Goal: Task Accomplishment & Management: Use online tool/utility

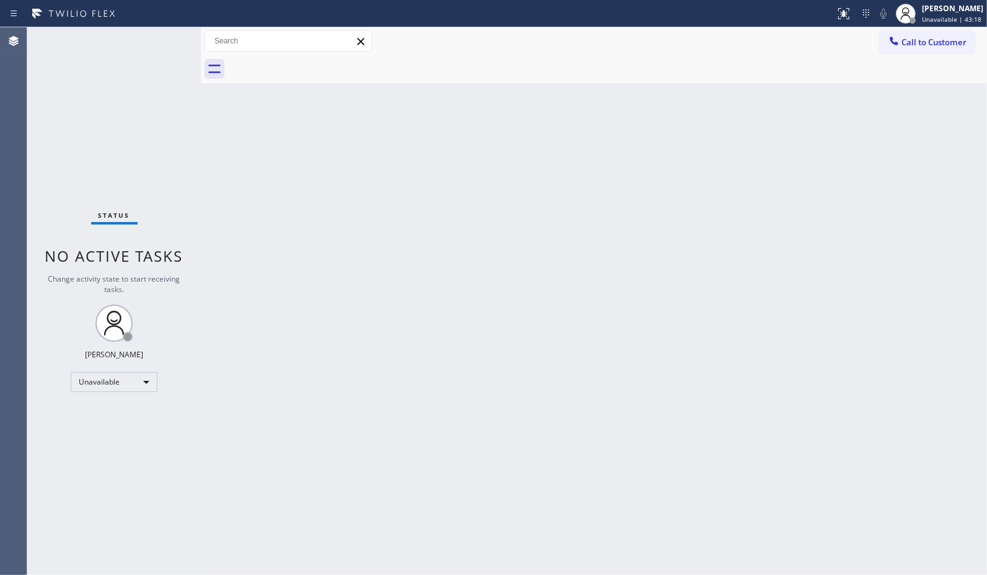
click at [759, 229] on div "Back to Dashboard Change Sender ID Customers Technicians Select a contact Outbo…" at bounding box center [594, 300] width 786 height 547
click at [943, 42] on span "Call to Customer" at bounding box center [933, 42] width 65 height 11
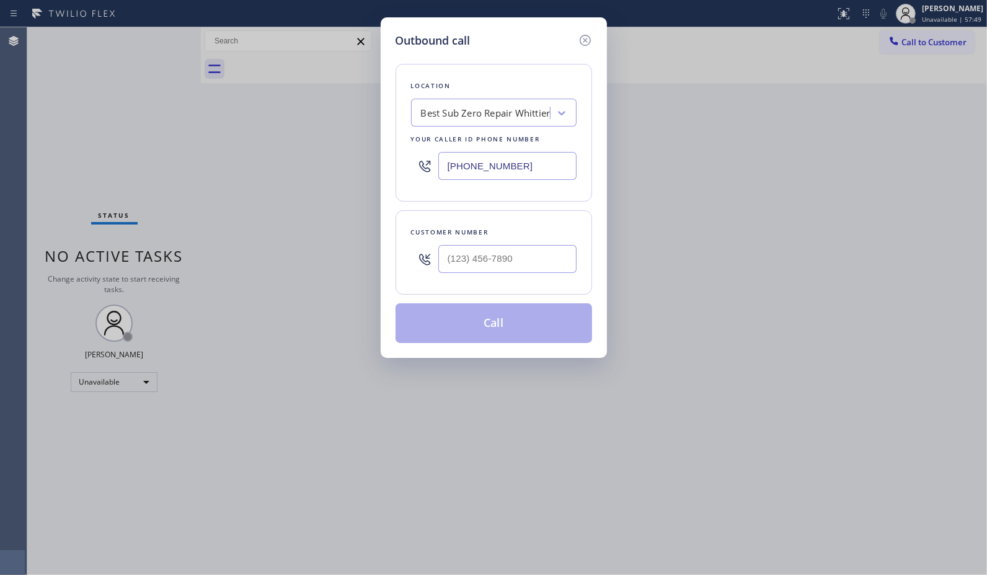
drag, startPoint x: 460, startPoint y: 156, endPoint x: 381, endPoint y: 112, distance: 90.5
click at [394, 133] on div "Outbound call Location Best Sub Zero Repair [GEOGRAPHIC_DATA] Your caller id ph…" at bounding box center [494, 187] width 226 height 340
drag, startPoint x: 523, startPoint y: 259, endPoint x: 290, endPoint y: 2, distance: 346.2
click at [357, 184] on div "Outbound call Location Best Sub Zero Repair [GEOGRAPHIC_DATA] Your caller id ph…" at bounding box center [493, 287] width 987 height 575
paste input "240) 204-2294"
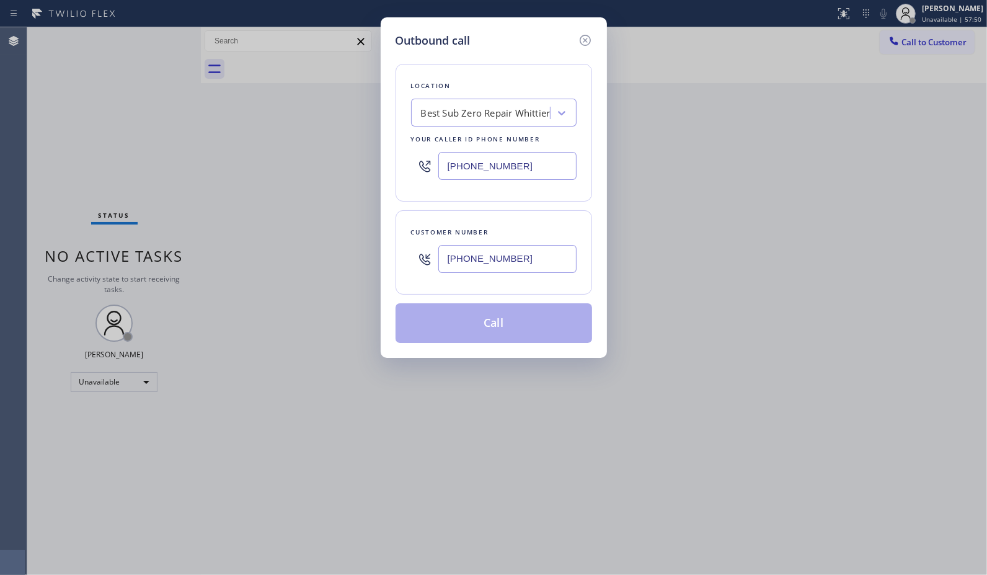
type input "[PHONE_NUMBER]"
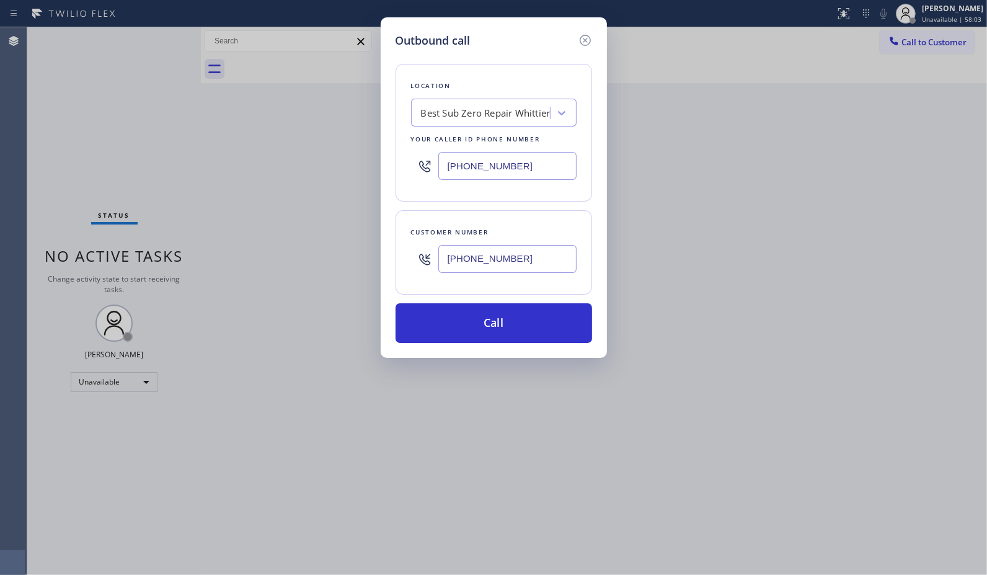
drag, startPoint x: 519, startPoint y: 175, endPoint x: 387, endPoint y: 166, distance: 132.9
click at [387, 166] on div "Outbound call Location Best Sub Zero Repair [GEOGRAPHIC_DATA] Your caller id ph…" at bounding box center [494, 187] width 226 height 340
paste input "714) 970-4558"
type input "[PHONE_NUMBER]"
click at [527, 319] on button "Call" at bounding box center [493, 323] width 196 height 40
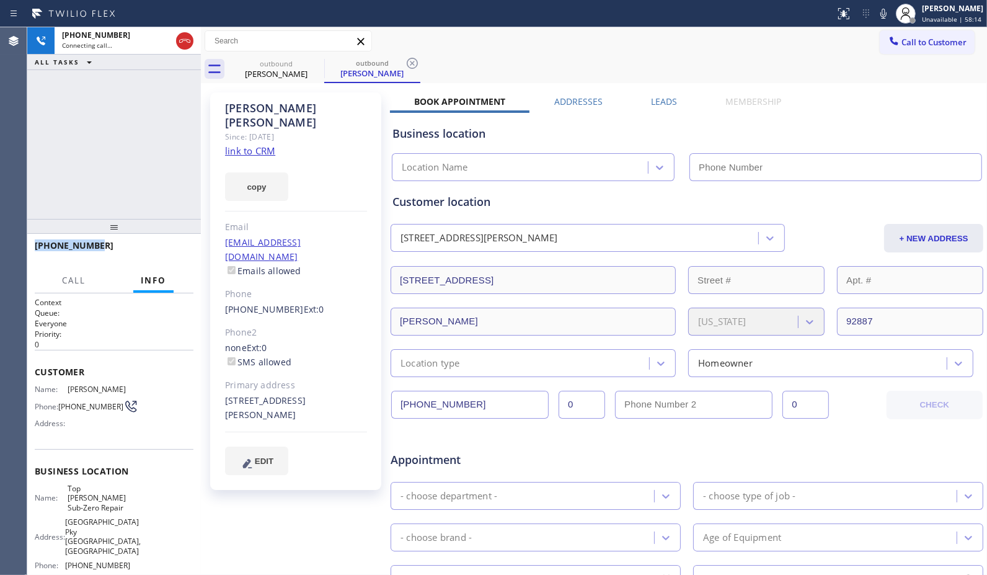
drag, startPoint x: 126, startPoint y: 238, endPoint x: 437, endPoint y: 76, distance: 350.7
click at [147, 109] on div "[PHONE_NUMBER] Connecting call… ALL TASKS ALL TASKS ACTIVE TASKS TASKS IN WRAP …" at bounding box center [114, 300] width 174 height 547
type input "[PHONE_NUMBER]"
click at [418, 61] on icon at bounding box center [412, 63] width 15 height 15
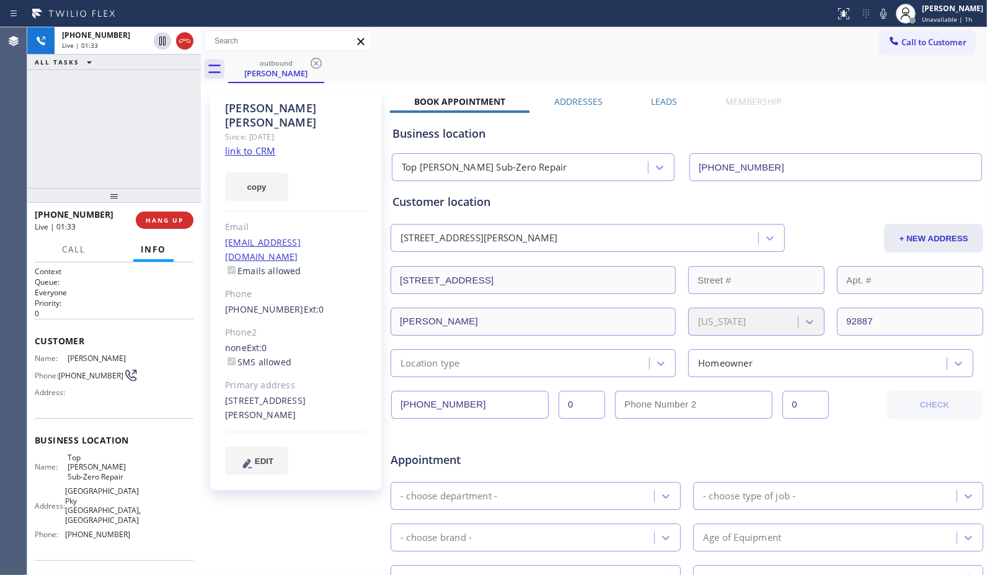
drag, startPoint x: 113, startPoint y: 229, endPoint x: 113, endPoint y: 198, distance: 31.0
click at [113, 198] on div at bounding box center [114, 195] width 174 height 15
click at [160, 172] on div "[PHONE_NUMBER] Live | 01:57 ALL TASKS ALL TASKS ACTIVE TASKS TASKS IN WRAP UP" at bounding box center [114, 107] width 174 height 161
click at [170, 218] on span "HANG UP" at bounding box center [165, 220] width 38 height 9
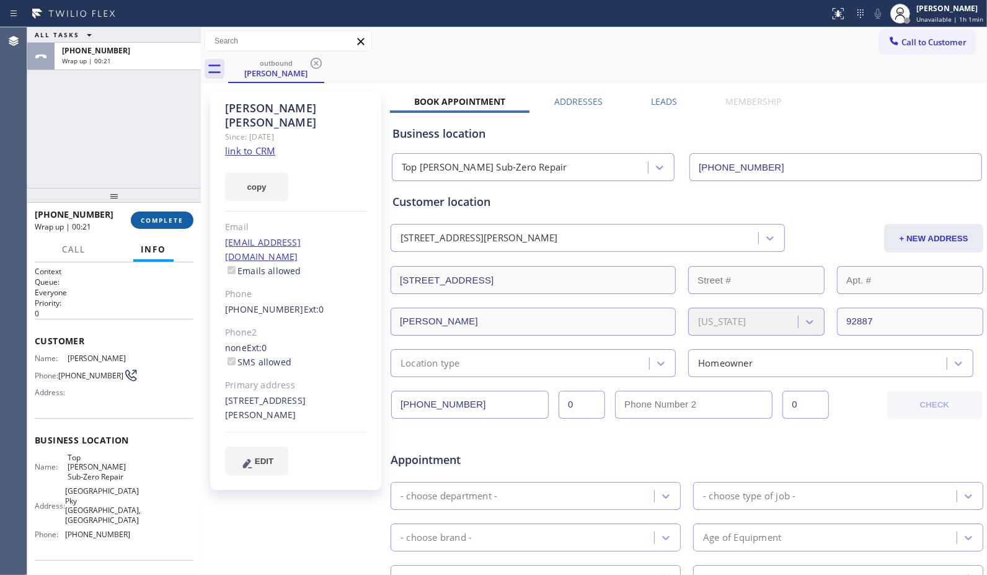
click at [176, 213] on button "COMPLETE" at bounding box center [162, 219] width 63 height 17
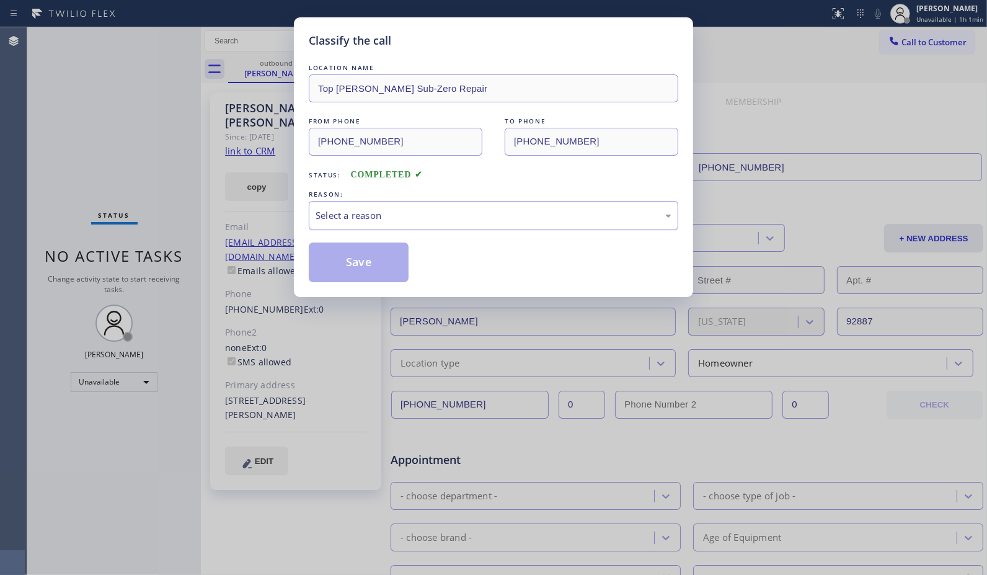
click at [545, 212] on div "Select a reason" at bounding box center [493, 215] width 356 height 14
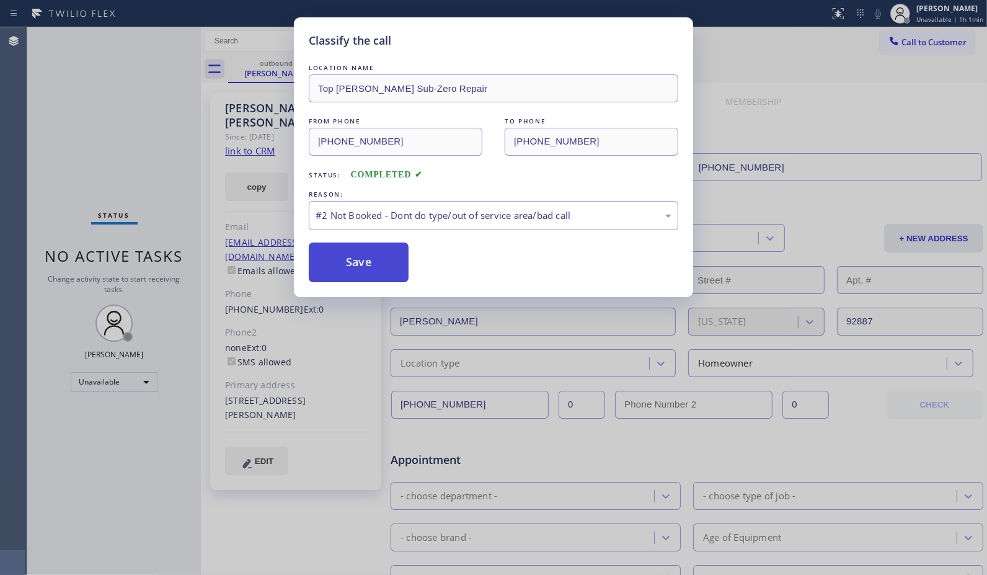
click at [392, 263] on button "Save" at bounding box center [359, 262] width 100 height 40
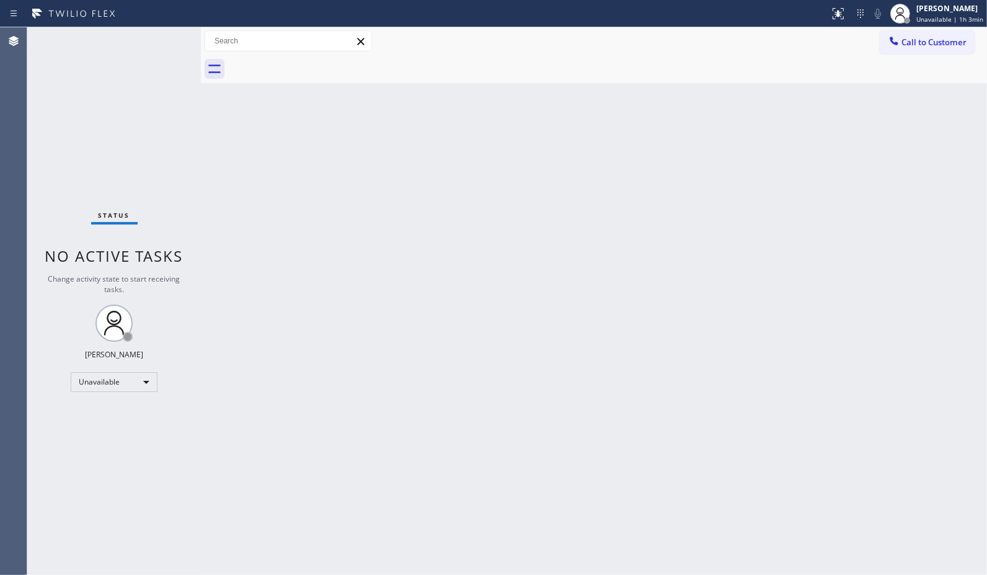
click at [596, 224] on div "Back to Dashboard Change Sender ID Customers Technicians Select a contact Outbo…" at bounding box center [594, 300] width 786 height 547
click at [931, 47] on span "Call to Customer" at bounding box center [933, 42] width 65 height 11
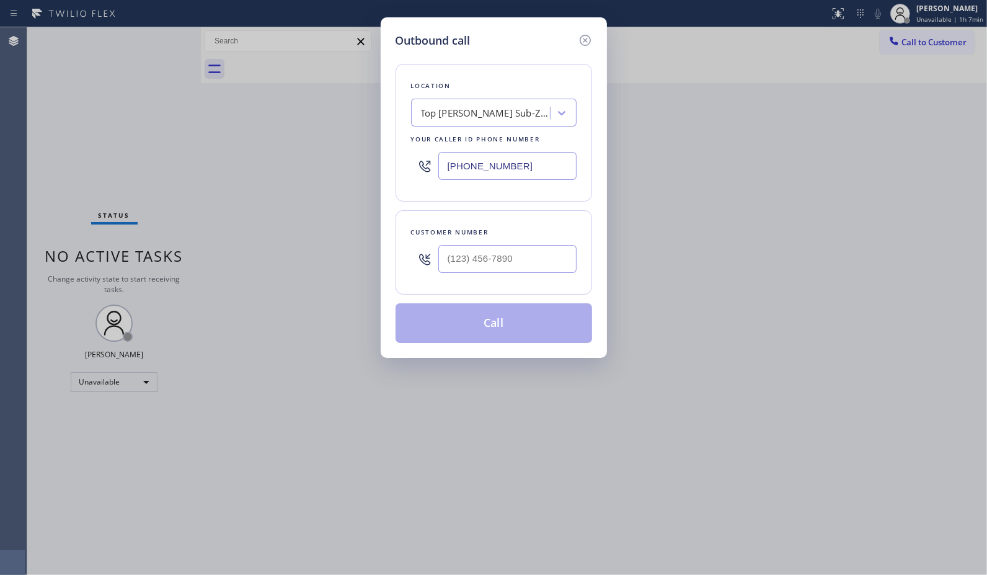
drag, startPoint x: 542, startPoint y: 149, endPoint x: 312, endPoint y: 46, distance: 252.5
click at [371, 102] on div "Outbound call Location Top [PERSON_NAME] Sub-Zero Repair Your caller id phone n…" at bounding box center [493, 287] width 987 height 575
paste input "480) 330-7470"
type input "[PHONE_NUMBER]"
click at [488, 261] on input "(___) ___-____" at bounding box center [507, 259] width 138 height 28
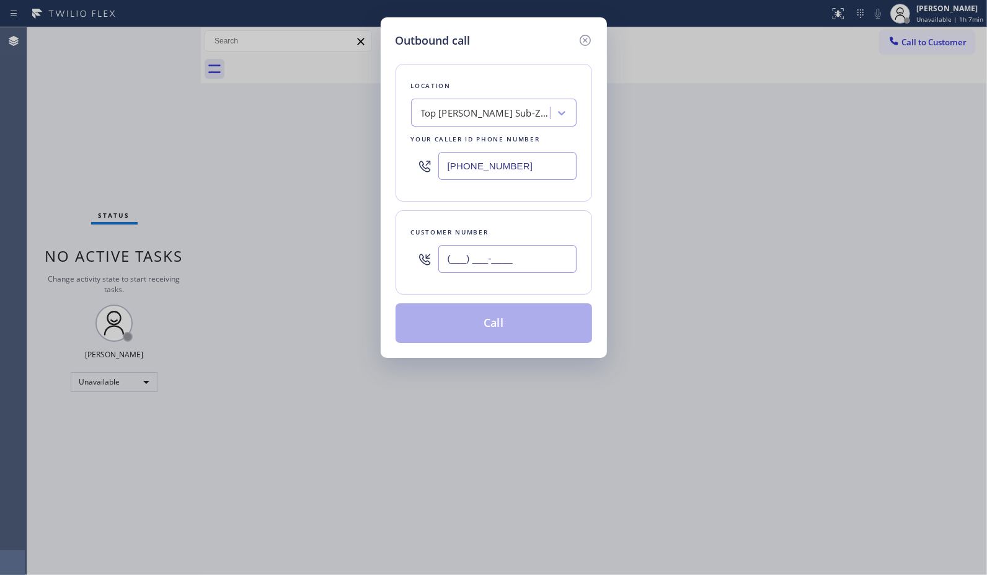
paste input "480) 330-7470"
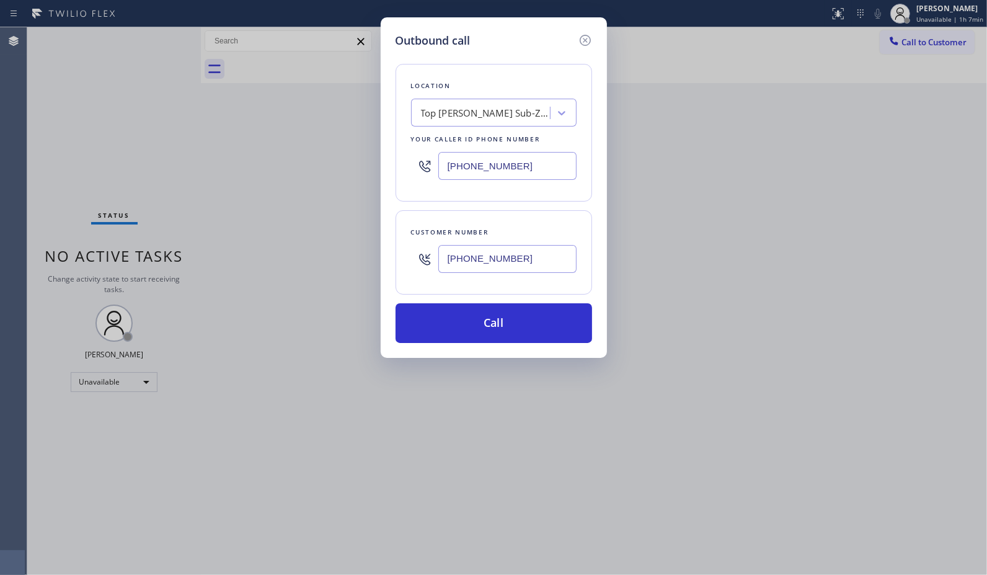
type input "[PHONE_NUMBER]"
drag, startPoint x: 521, startPoint y: 154, endPoint x: 414, endPoint y: 164, distance: 107.7
click at [418, 165] on div "[PHONE_NUMBER]" at bounding box center [493, 166] width 165 height 40
paste input "602) 755-639"
type input "[PHONE_NUMBER]"
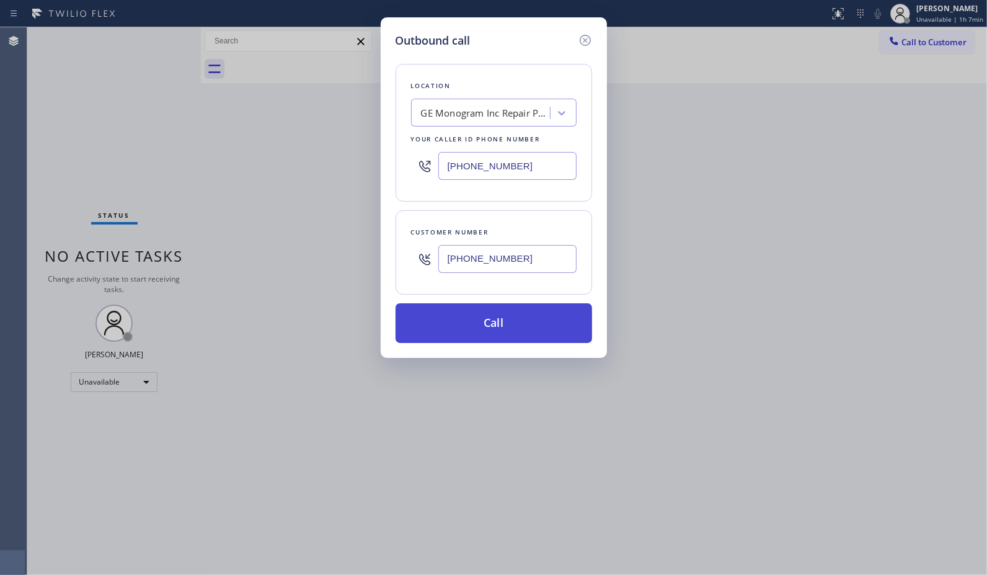
click at [534, 327] on button "Call" at bounding box center [493, 323] width 196 height 40
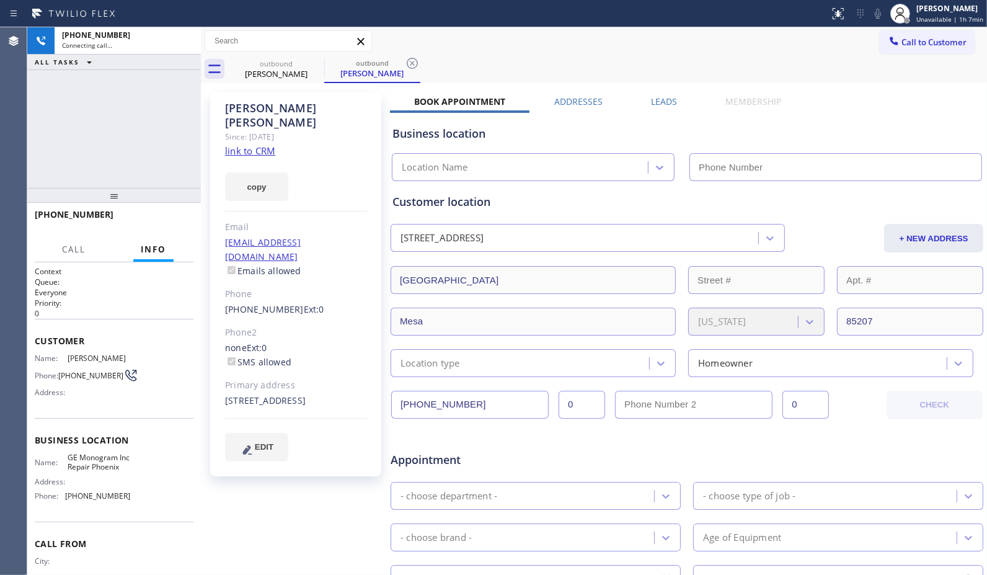
type input "[PHONE_NUMBER]"
drag, startPoint x: 417, startPoint y: 60, endPoint x: 373, endPoint y: 96, distance: 56.8
click at [417, 60] on icon at bounding box center [412, 63] width 11 height 11
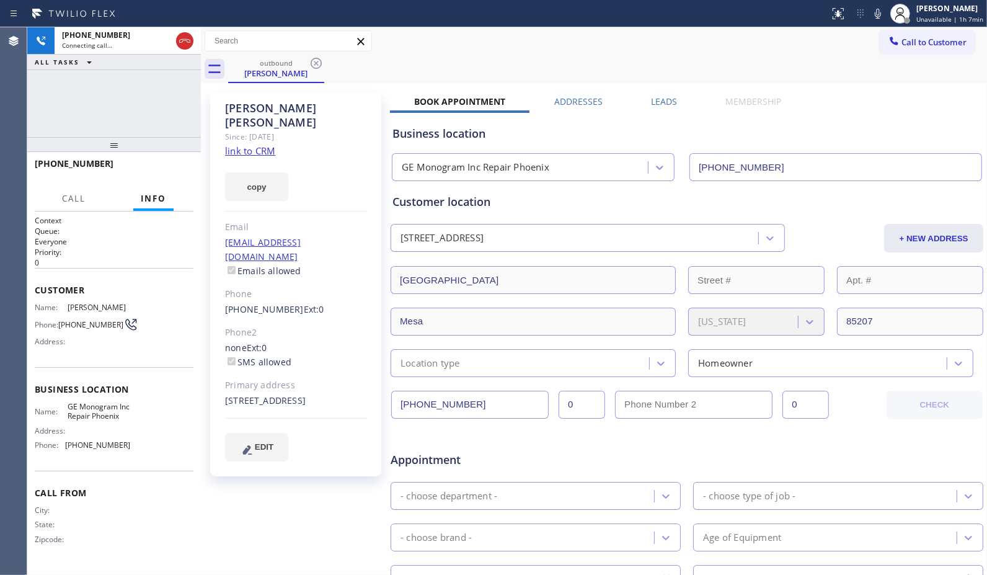
drag, startPoint x: 120, startPoint y: 202, endPoint x: 120, endPoint y: 151, distance: 50.8
click at [120, 151] on div at bounding box center [114, 144] width 174 height 15
click at [876, 20] on icon at bounding box center [877, 13] width 15 height 15
click at [878, 17] on icon at bounding box center [877, 13] width 15 height 15
click at [177, 169] on span "HANG UP" at bounding box center [165, 169] width 38 height 9
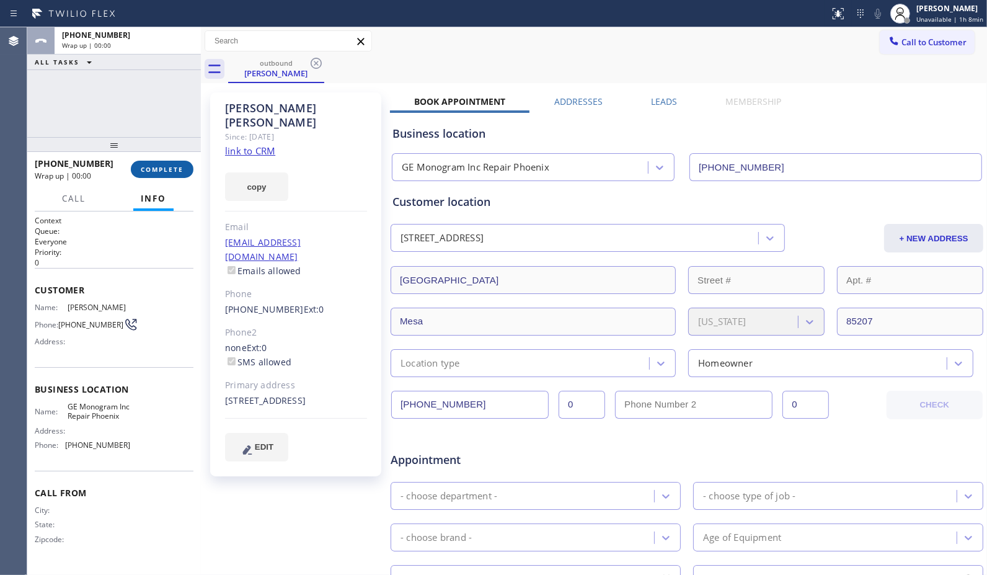
click at [177, 169] on span "COMPLETE" at bounding box center [162, 169] width 43 height 9
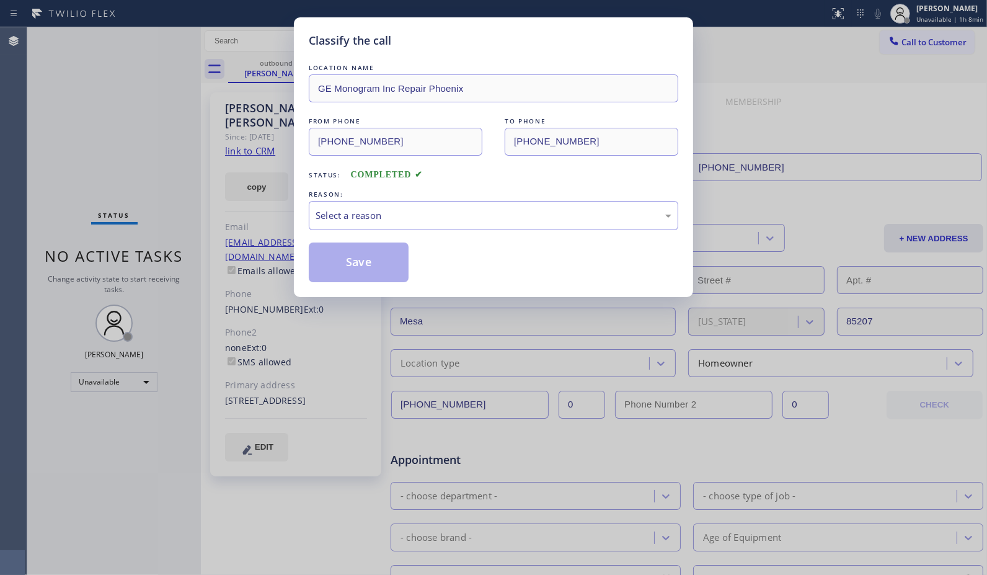
click at [565, 176] on div "Status: COMPLETED" at bounding box center [493, 172] width 369 height 20
click at [539, 213] on div "Select a reason" at bounding box center [493, 215] width 356 height 14
click at [374, 268] on button "Save" at bounding box center [359, 262] width 100 height 40
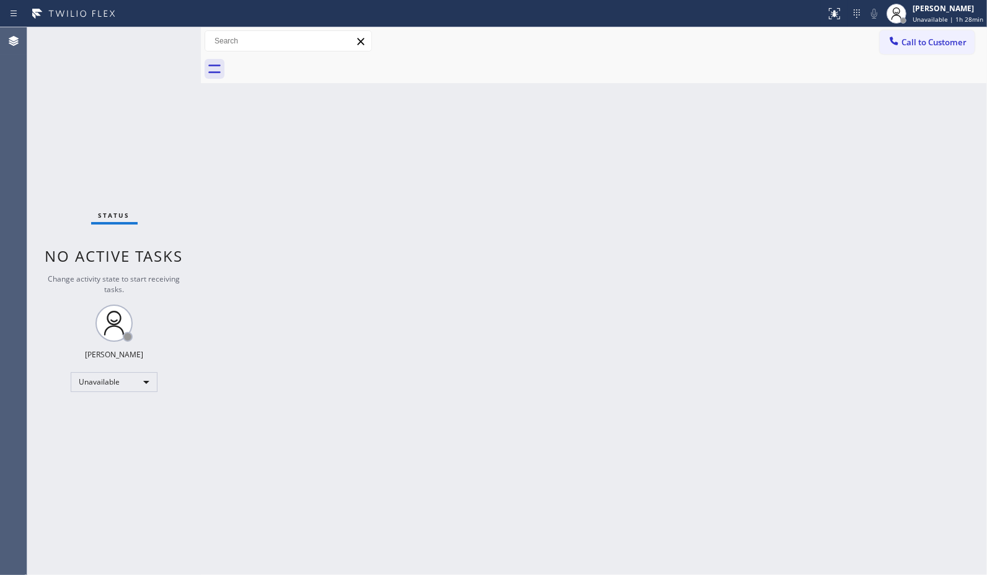
drag, startPoint x: 948, startPoint y: 42, endPoint x: 850, endPoint y: 55, distance: 98.8
click at [944, 42] on span "Call to Customer" at bounding box center [933, 42] width 65 height 11
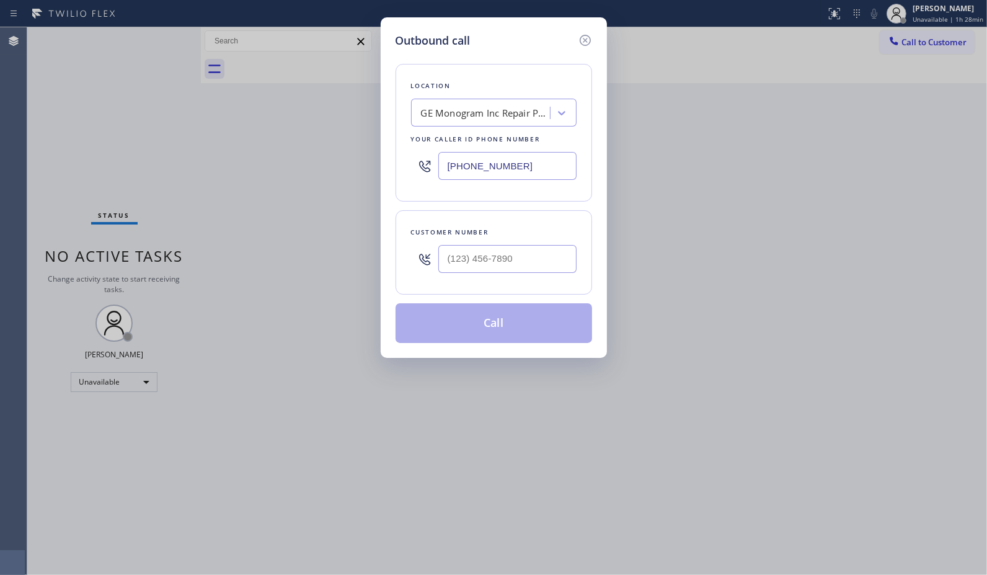
drag, startPoint x: 493, startPoint y: 155, endPoint x: 412, endPoint y: 118, distance: 89.1
click at [426, 136] on div "Location GE Monogram Inc Repair [GEOGRAPHIC_DATA] Your caller id phone number […" at bounding box center [493, 133] width 196 height 138
paste input "714) 643-8039"
type input "[PHONE_NUMBER]"
drag, startPoint x: 485, startPoint y: 257, endPoint x: 358, endPoint y: 234, distance: 129.0
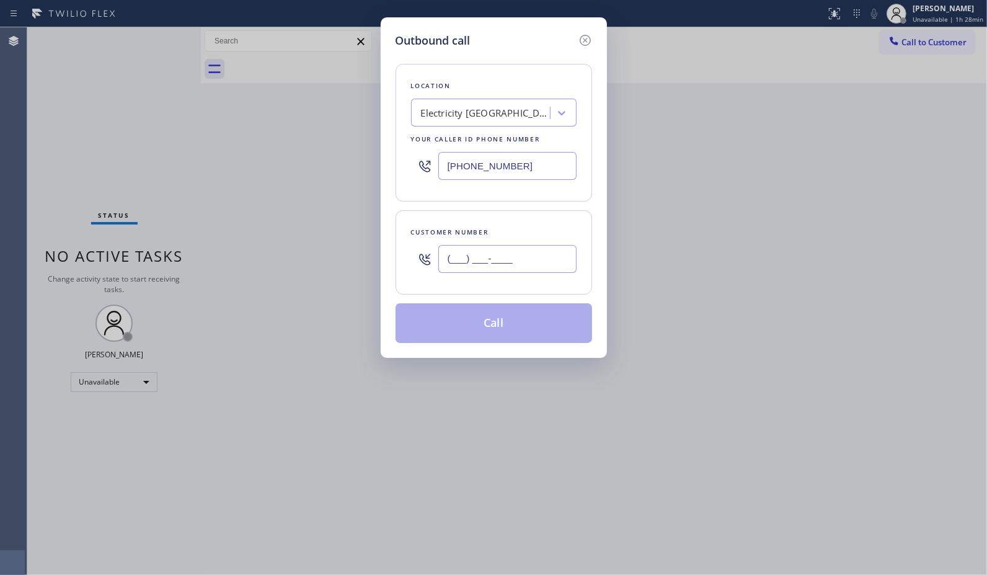
click at [363, 237] on div "Outbound call Location Electricity [GEOGRAPHIC_DATA] Your caller id phone numbe…" at bounding box center [493, 287] width 987 height 575
paste input "760) 224-6210"
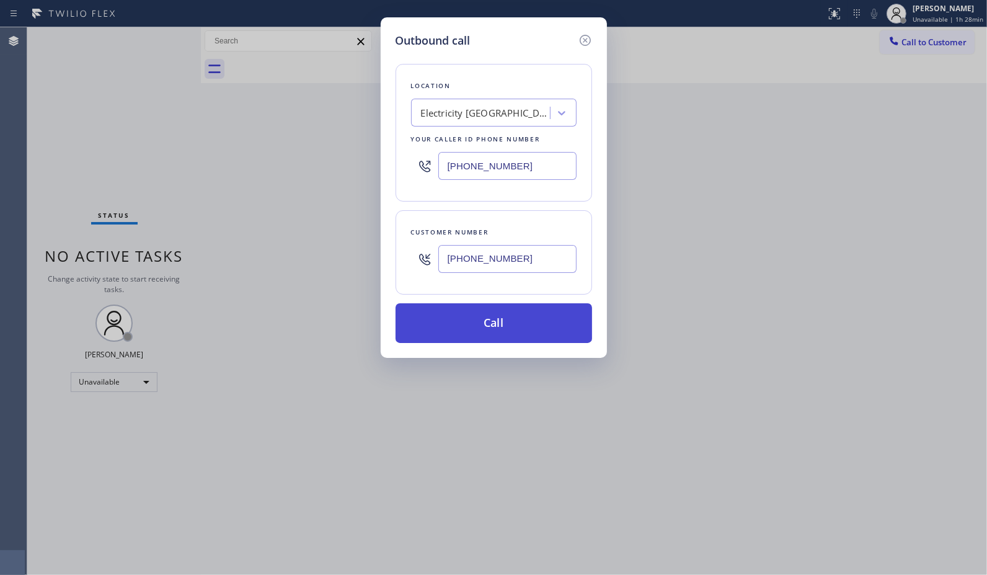
type input "[PHONE_NUMBER]"
click at [512, 323] on button "Call" at bounding box center [493, 323] width 196 height 40
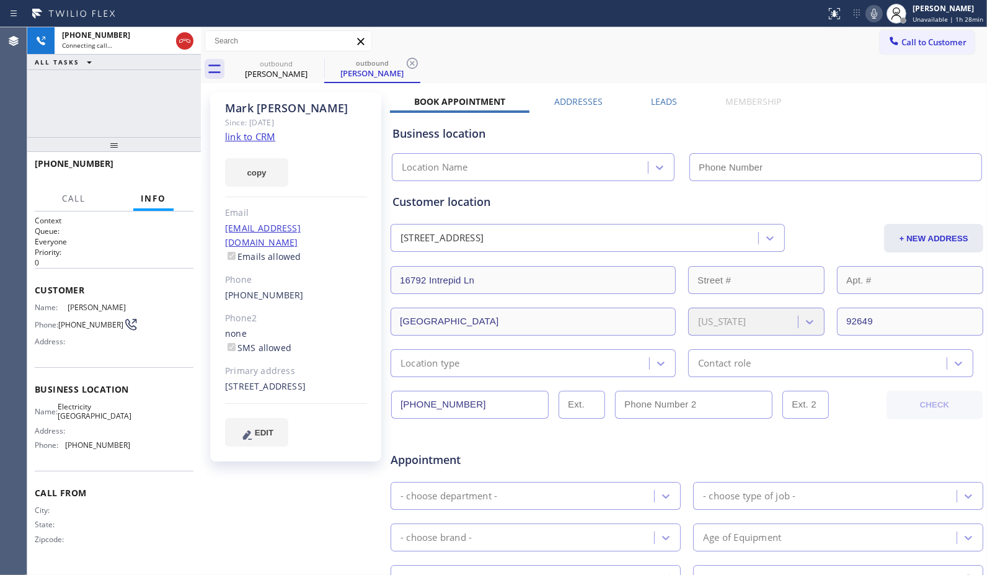
type input "[PHONE_NUMBER]"
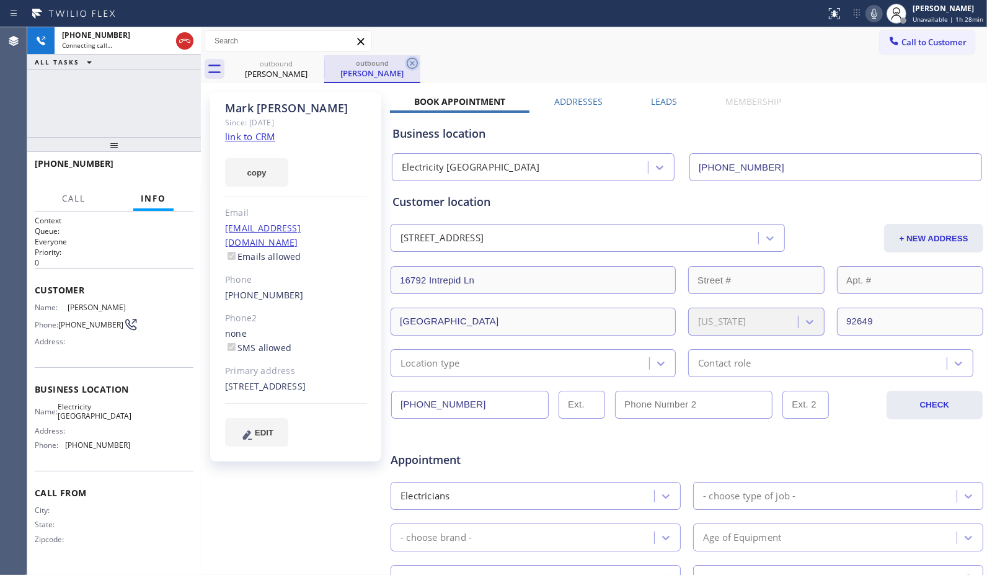
click at [413, 60] on icon at bounding box center [412, 63] width 15 height 15
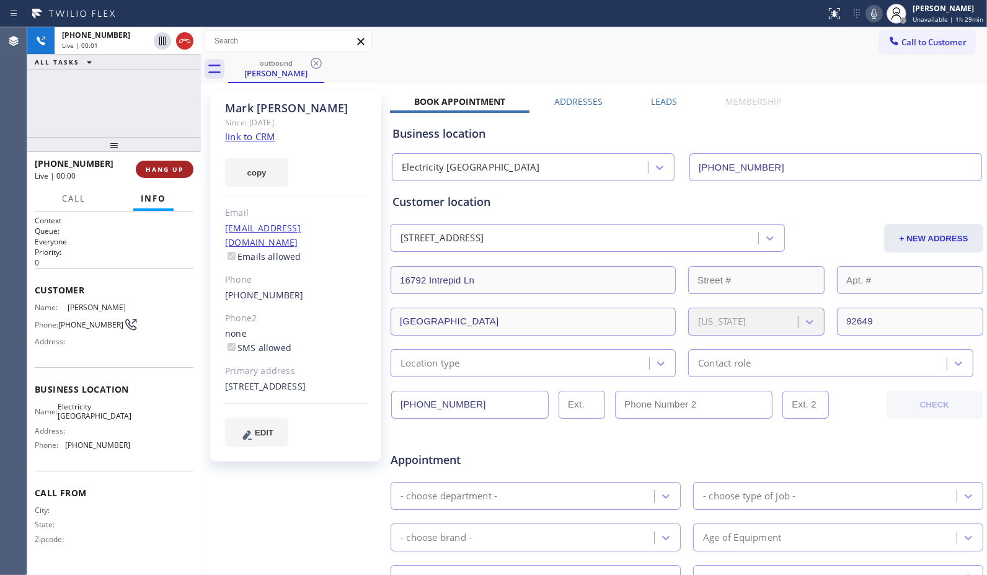
click at [157, 169] on span "HANG UP" at bounding box center [165, 169] width 38 height 9
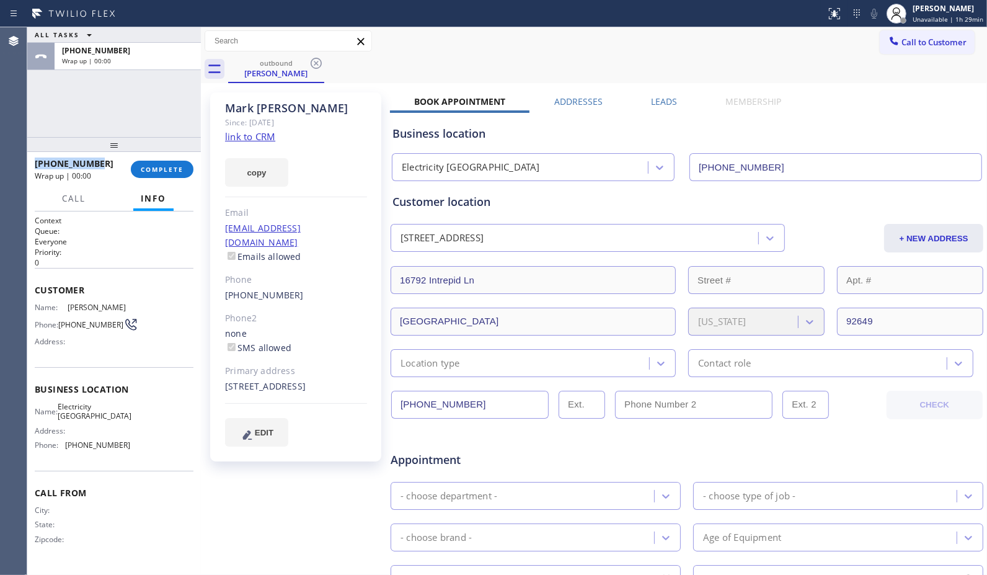
copy span "[PHONE_NUMBER]"
drag, startPoint x: 96, startPoint y: 164, endPoint x: 33, endPoint y: 156, distance: 63.0
click at [33, 156] on div "[PHONE_NUMBER] Wrap up | 00:00 COMPLETE" at bounding box center [114, 169] width 174 height 35
click at [152, 166] on span "COMPLETE" at bounding box center [162, 169] width 43 height 9
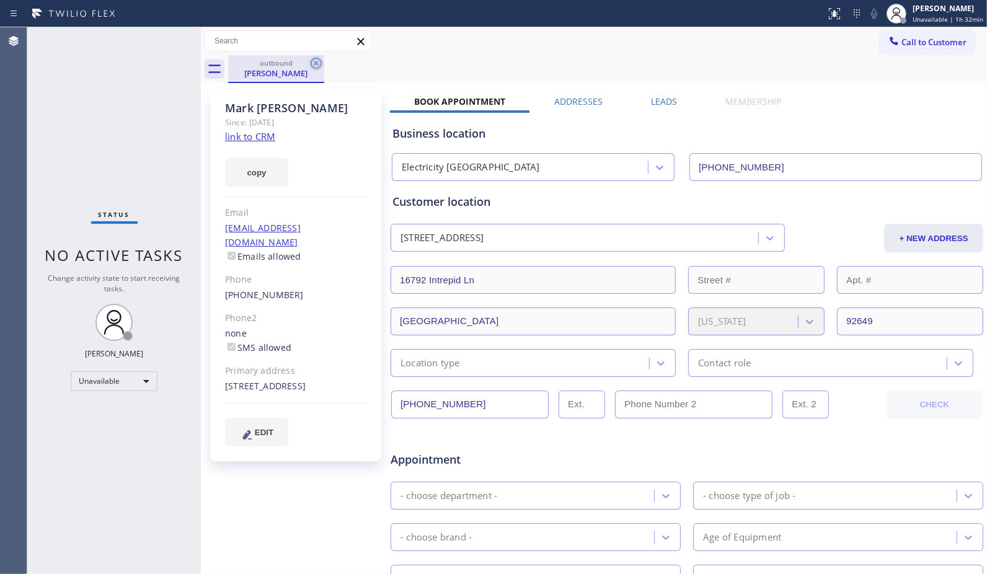
click at [314, 67] on icon at bounding box center [316, 63] width 11 height 11
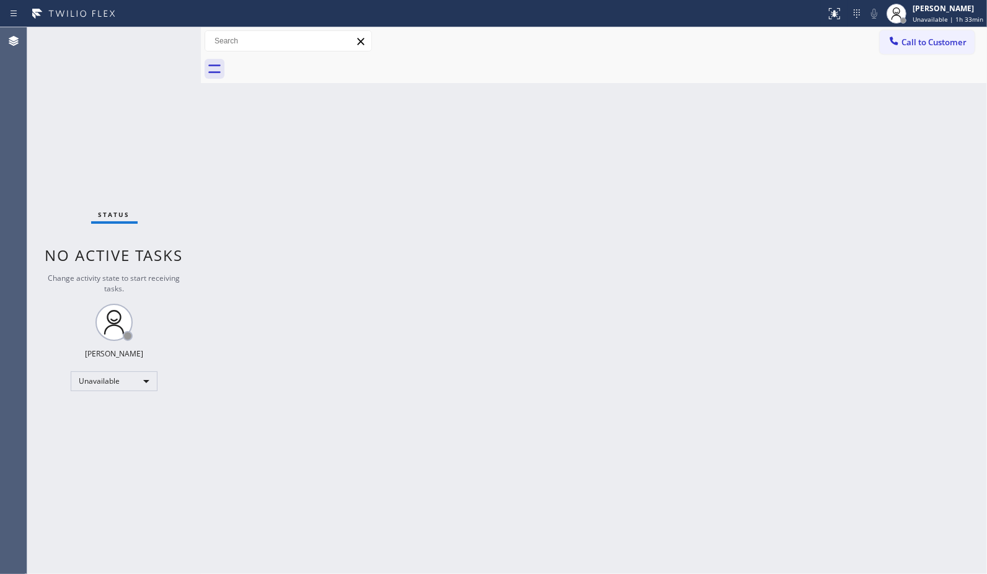
click at [643, 185] on div "Back to Dashboard Change Sender ID Customers Technicians Select a contact Outbo…" at bounding box center [594, 300] width 786 height 547
click at [149, 387] on div "Unavailable" at bounding box center [114, 381] width 87 height 20
click at [118, 441] on li "Break" at bounding box center [113, 444] width 84 height 15
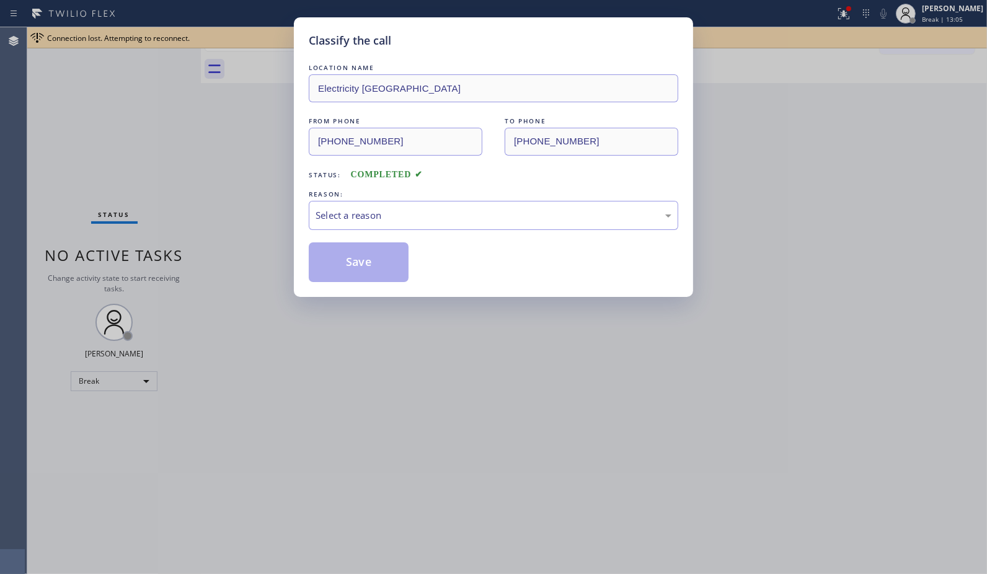
click at [622, 183] on div "LOCATION NAME Electricity [GEOGRAPHIC_DATA] FROM PHONE [PHONE_NUMBER] TO PHONE …" at bounding box center [493, 171] width 369 height 221
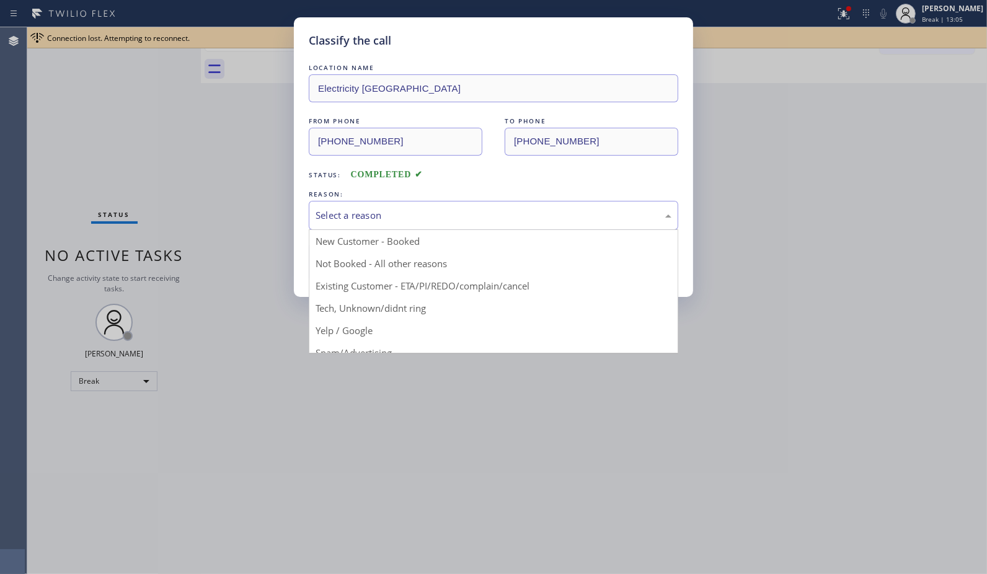
click at [511, 212] on div "Select a reason" at bounding box center [493, 215] width 356 height 14
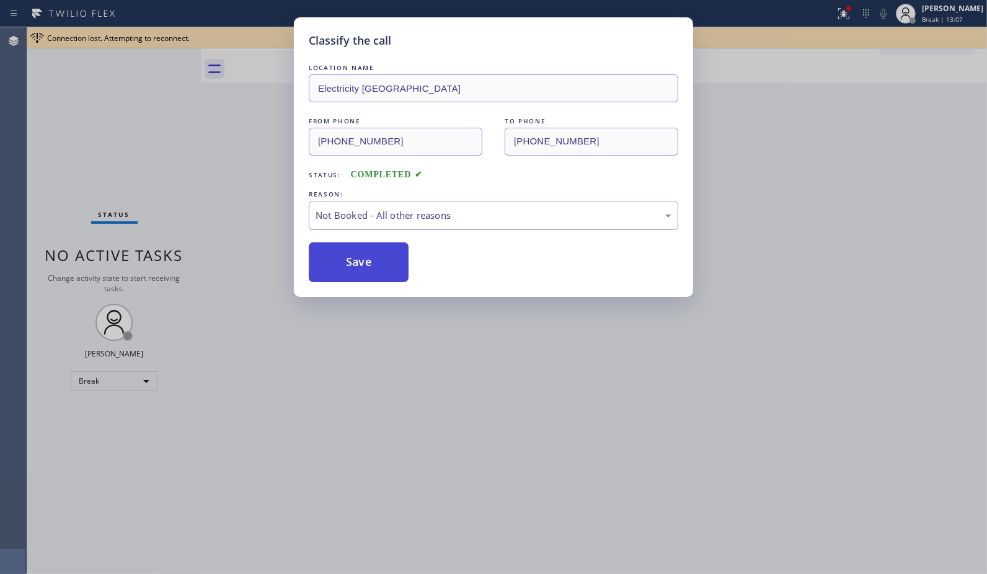
click at [356, 261] on button "Save" at bounding box center [359, 262] width 100 height 40
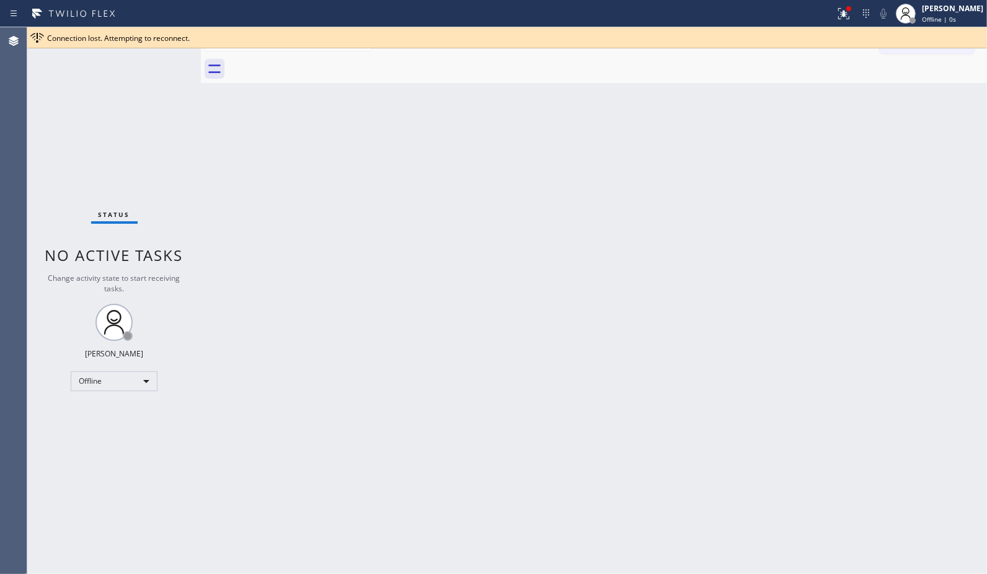
drag, startPoint x: 850, startPoint y: 138, endPoint x: 951, endPoint y: 40, distance: 140.7
click at [850, 138] on div "Back to Dashboard Change Sender ID Customers Technicians Select a contact Outbo…" at bounding box center [594, 300] width 786 height 547
click at [962, 15] on div "Offline | 0s" at bounding box center [952, 19] width 61 height 9
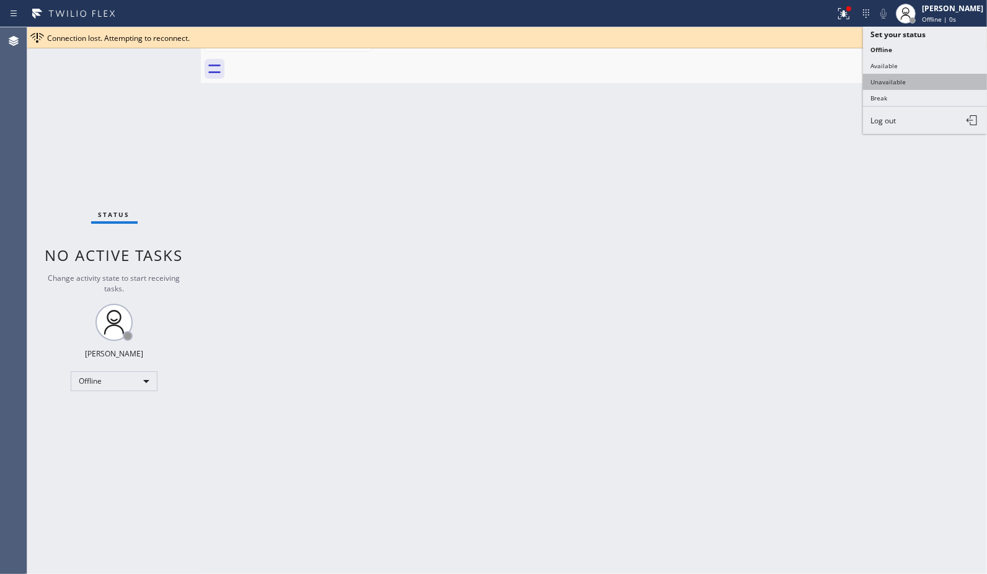
click at [897, 82] on button "Unavailable" at bounding box center [925, 82] width 124 height 16
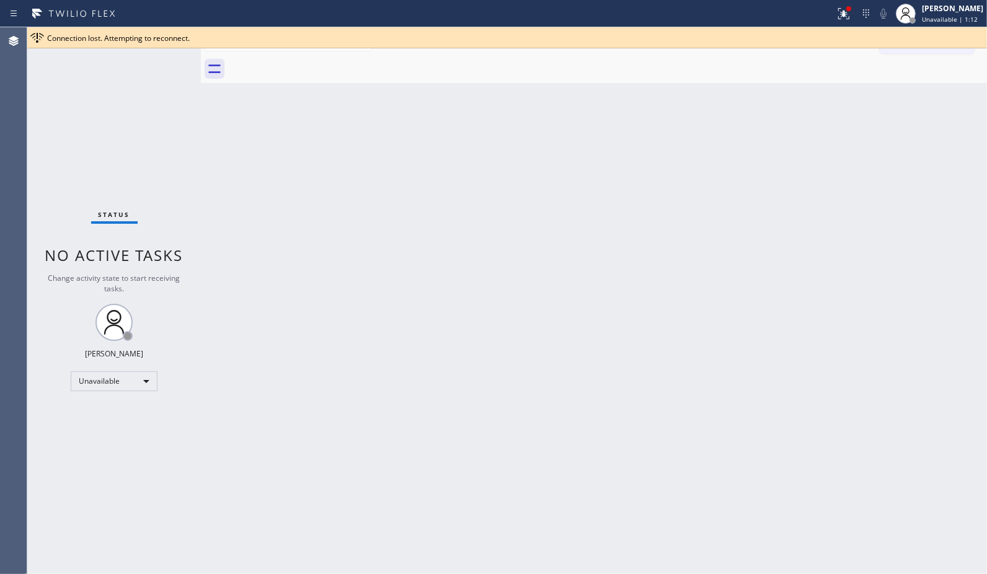
drag, startPoint x: 708, startPoint y: 140, endPoint x: 708, endPoint y: 108, distance: 31.6
click at [708, 139] on div "Back to Dashboard Change Sender ID Customers Technicians Select a contact Outbo…" at bounding box center [594, 300] width 786 height 547
click at [687, 212] on div "Back to Dashboard Change Sender ID Customers Technicians Select a contact Outbo…" at bounding box center [594, 300] width 786 height 547
click at [967, 21] on span "Unavailable | 1:33" at bounding box center [950, 19] width 56 height 9
click at [668, 177] on div "Back to Dashboard Change Sender ID Customers Technicians Select a contact Outbo…" at bounding box center [594, 300] width 786 height 547
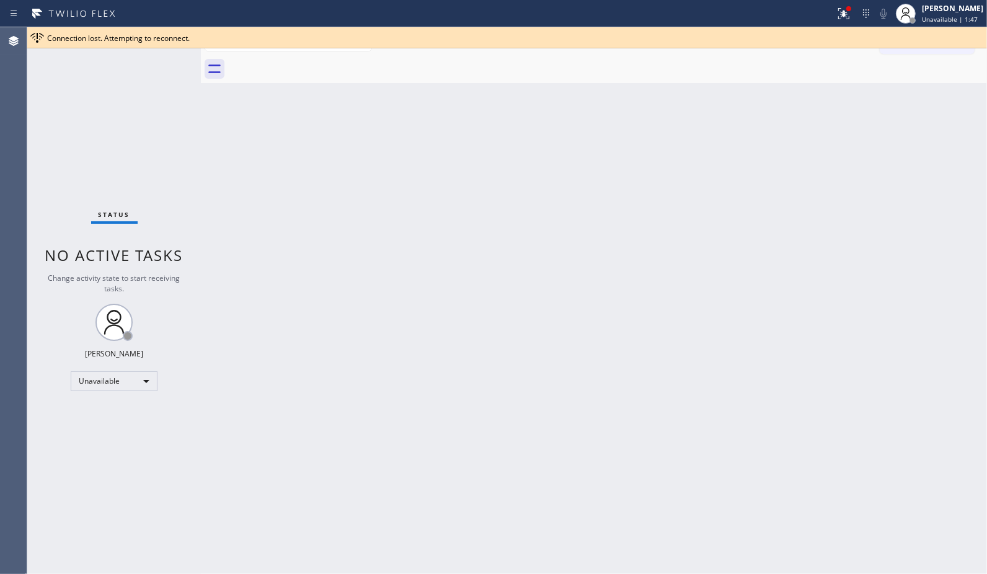
click at [978, 38] on div "Connection lost. Attempting to reconnect." at bounding box center [514, 38] width 935 height 11
click at [952, 39] on div "Connection lost. Attempting to reconnect." at bounding box center [514, 38] width 935 height 11
click at [978, 40] on icon at bounding box center [976, 37] width 5 height 5
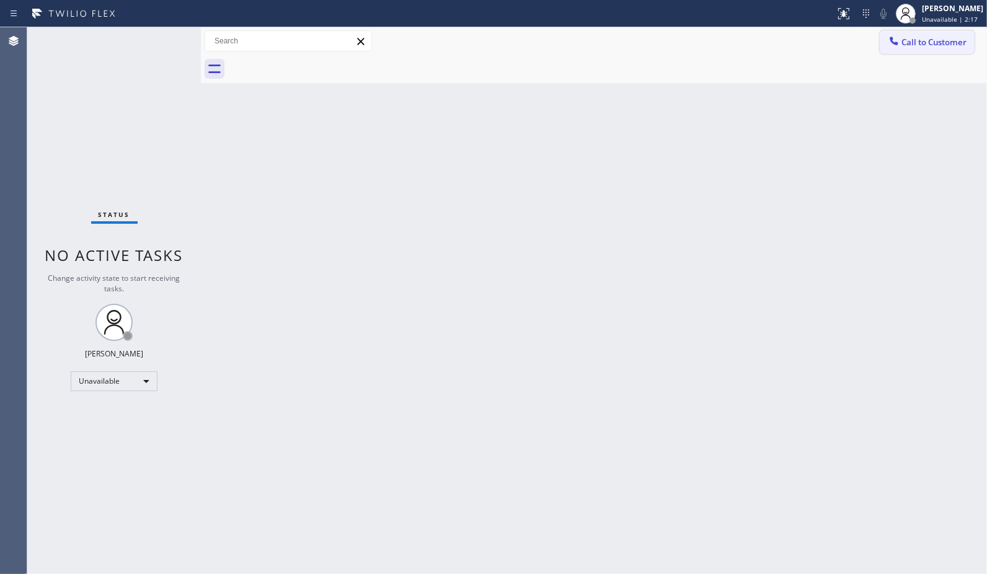
click at [940, 48] on button "Call to Customer" at bounding box center [927, 42] width 95 height 24
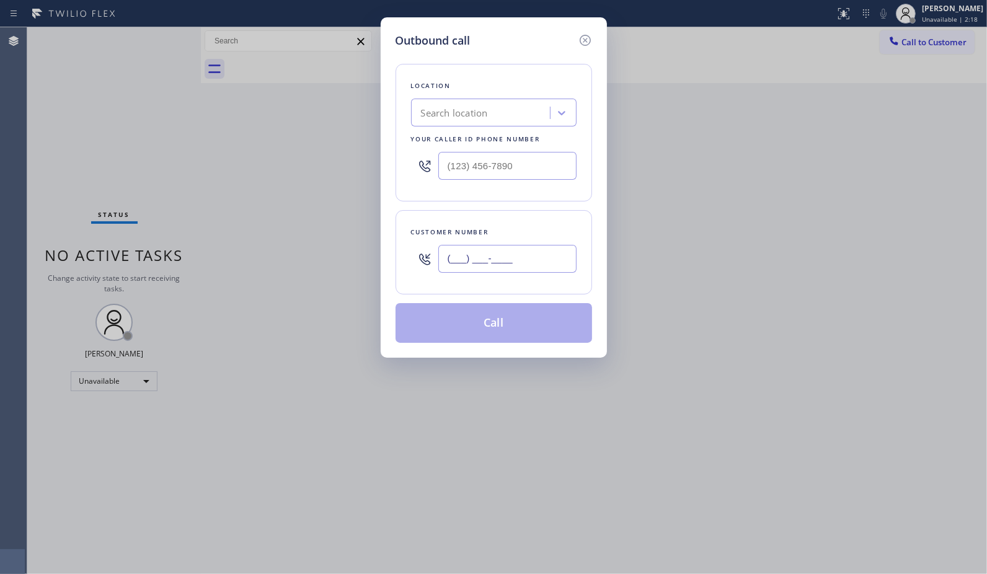
drag, startPoint x: 511, startPoint y: 259, endPoint x: 425, endPoint y: 265, distance: 87.0
click at [425, 265] on div "(___) ___-____" at bounding box center [493, 259] width 165 height 40
paste input "text"
type input "(___) ___-____"
drag, startPoint x: 523, startPoint y: 254, endPoint x: 377, endPoint y: 243, distance: 146.1
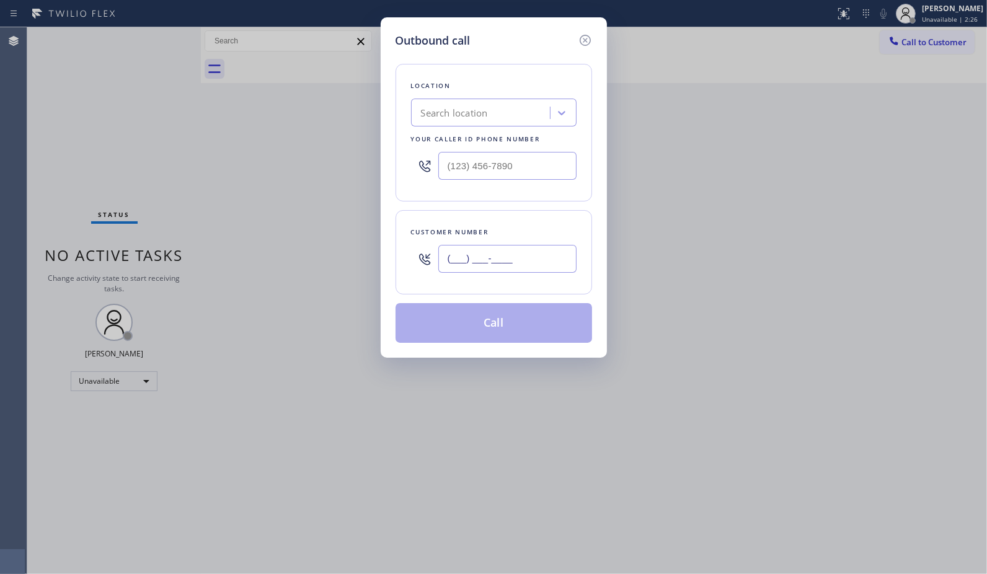
click at [377, 243] on div "Outbound call Location Search location Your caller id phone number Customer num…" at bounding box center [493, 287] width 987 height 574
paste input "708) 612-0334"
type input "(708) 612-0334"
click at [419, 104] on div "Search location" at bounding box center [482, 113] width 135 height 22
paste input "Red Apple Appliance Repair Oak Lawn"
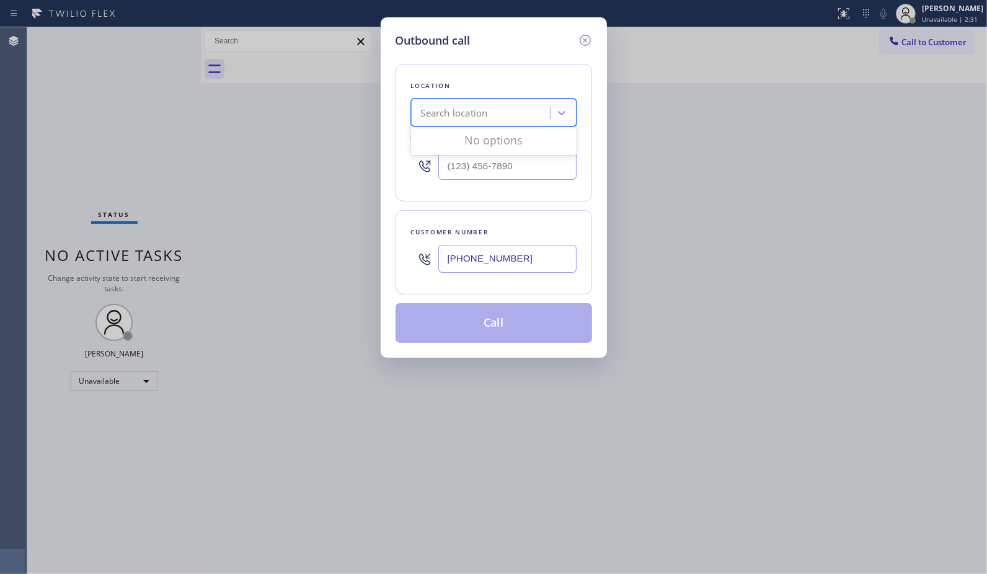
type input "Red Apple Appliance Repair Oak Lawn"
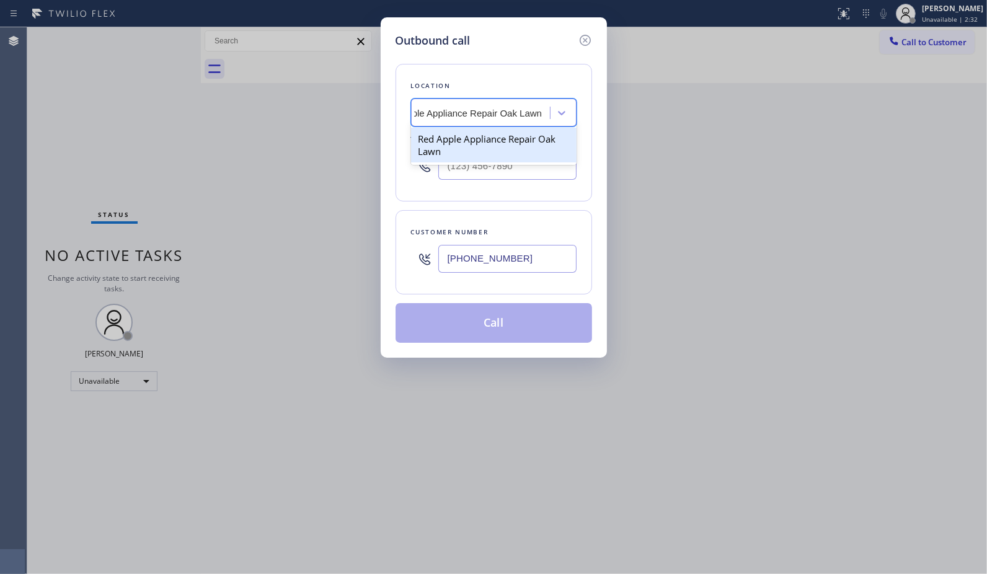
click at [479, 143] on div "Red Apple Appliance Repair Oak Lawn" at bounding box center [493, 145] width 165 height 35
type input "(708) 367-3377"
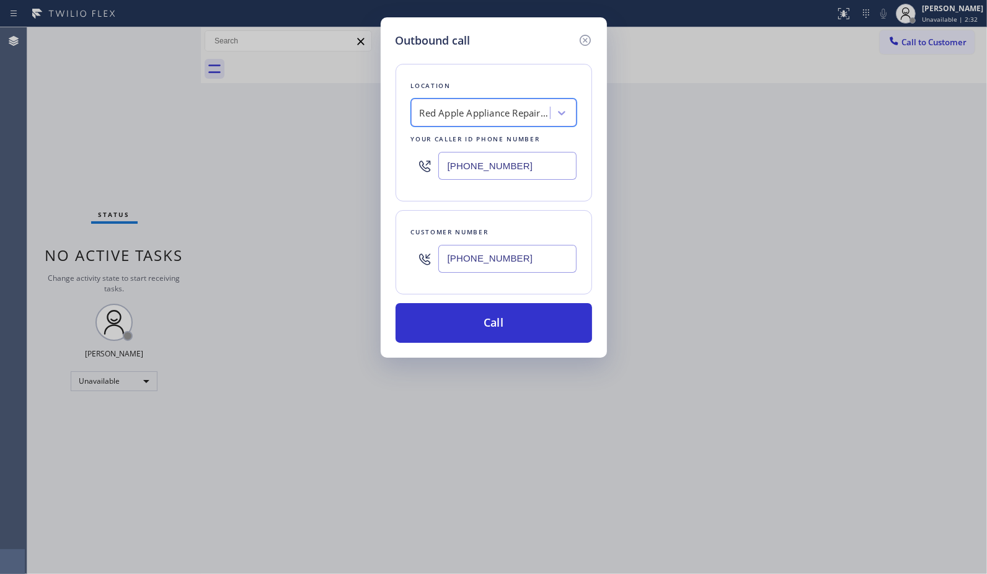
scroll to position [0, 1]
click at [513, 298] on div "Location Red Apple Appliance Repair Oak Lawn Your caller id phone number (708) …" at bounding box center [493, 196] width 196 height 294
drag, startPoint x: 519, startPoint y: 313, endPoint x: 529, endPoint y: 260, distance: 53.6
click at [522, 314] on button "Call" at bounding box center [493, 323] width 196 height 40
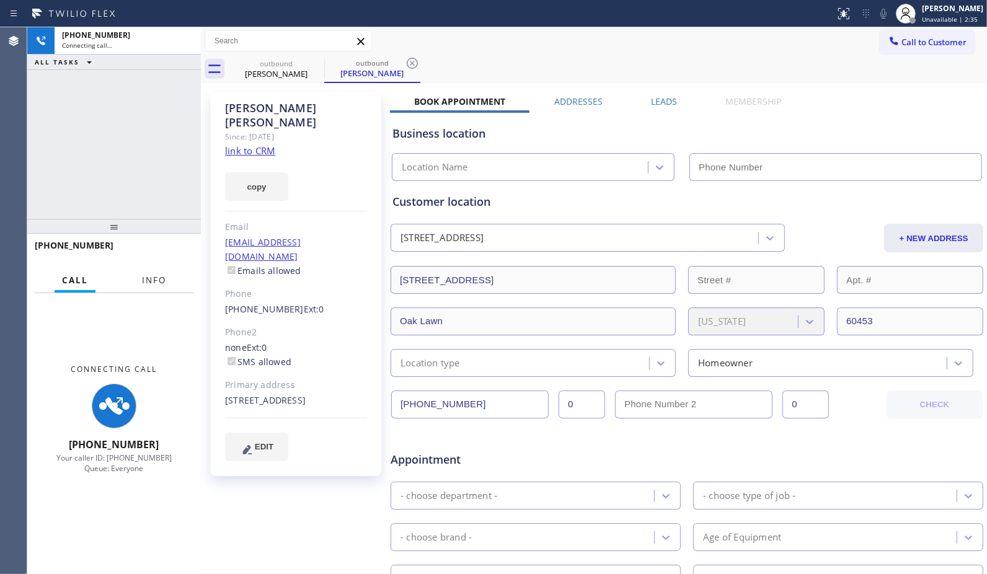
click at [155, 279] on span "Info" at bounding box center [154, 280] width 24 height 11
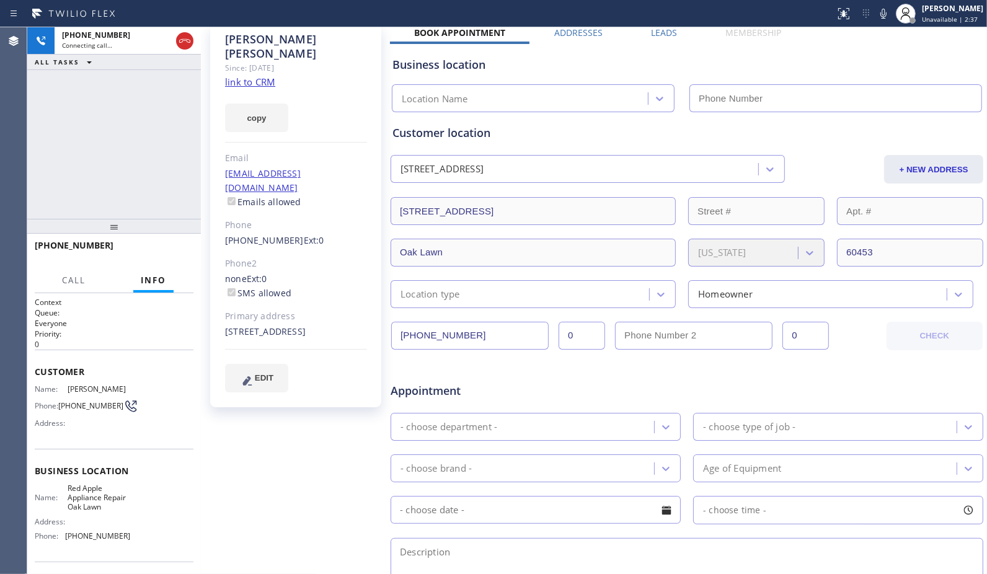
type input "(708) 367-3377"
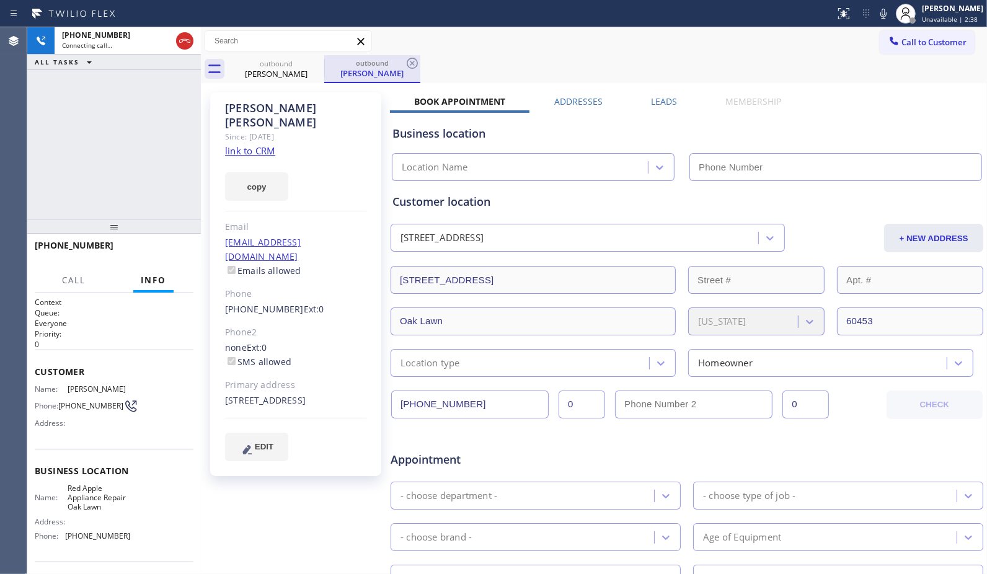
click at [401, 64] on div "outbound" at bounding box center [372, 62] width 94 height 9
type input "(708) 367-3377"
click at [409, 64] on icon at bounding box center [412, 63] width 15 height 15
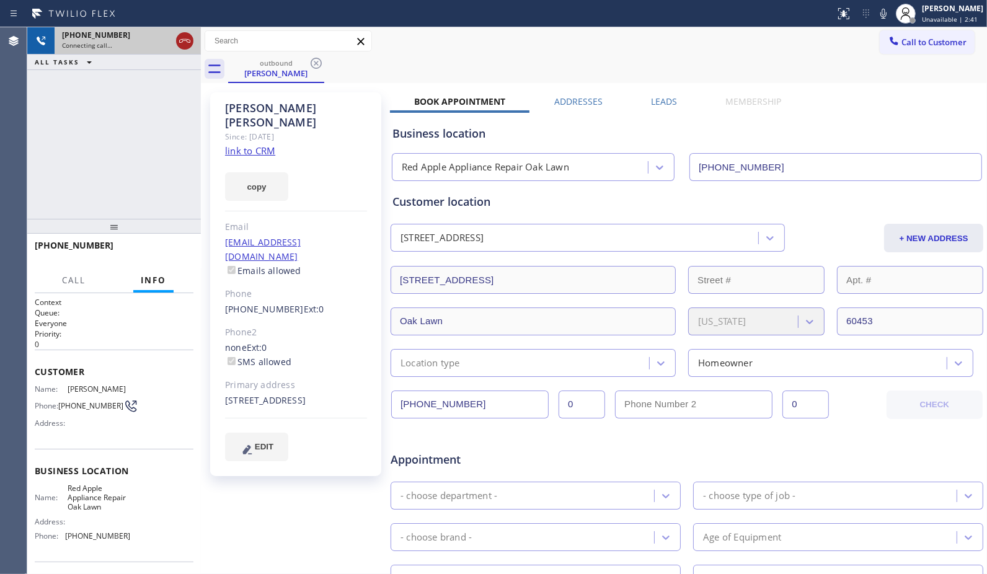
click at [191, 45] on icon at bounding box center [184, 40] width 15 height 15
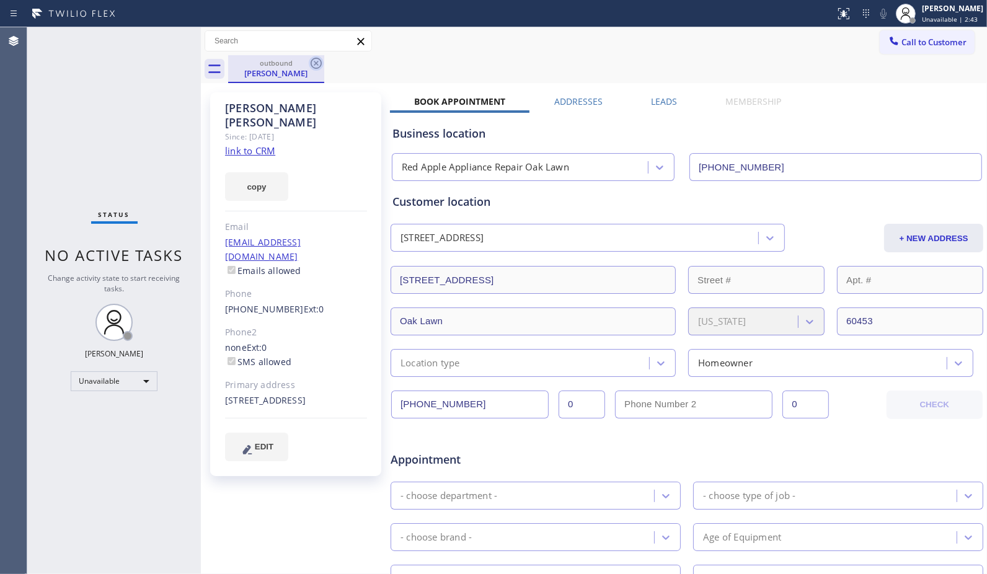
click at [311, 59] on icon at bounding box center [316, 63] width 15 height 15
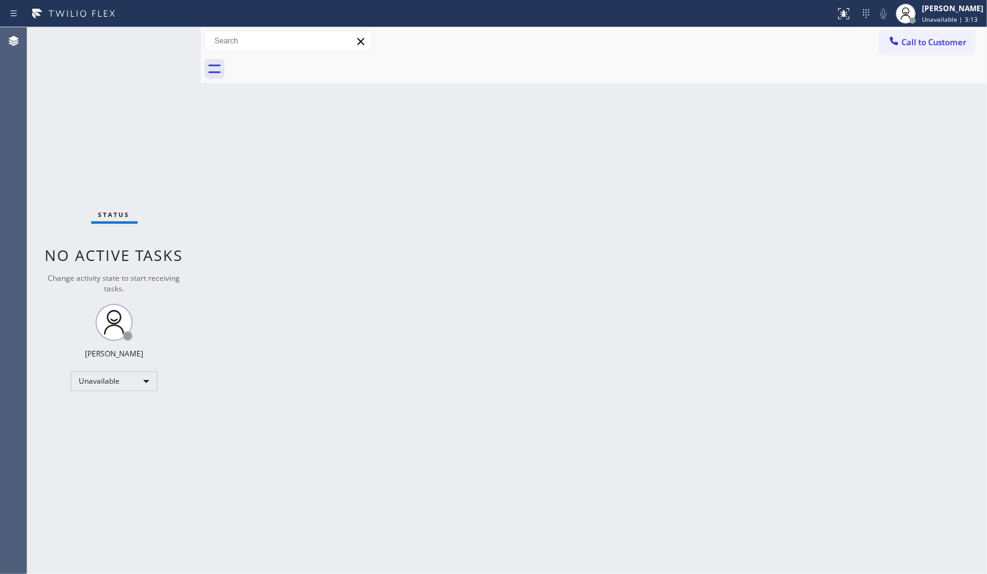
drag, startPoint x: 540, startPoint y: 164, endPoint x: 536, endPoint y: 159, distance: 7.0
click at [540, 164] on div "Back to Dashboard Change Sender ID Customers Technicians Select a contact Outbo…" at bounding box center [594, 300] width 786 height 547
click at [707, 219] on div "Back to Dashboard Change Sender ID Customers Technicians Select a contact Outbo…" at bounding box center [594, 300] width 786 height 547
drag, startPoint x: 919, startPoint y: 46, endPoint x: 560, endPoint y: 114, distance: 365.8
click at [919, 46] on span "Call to Customer" at bounding box center [933, 42] width 65 height 11
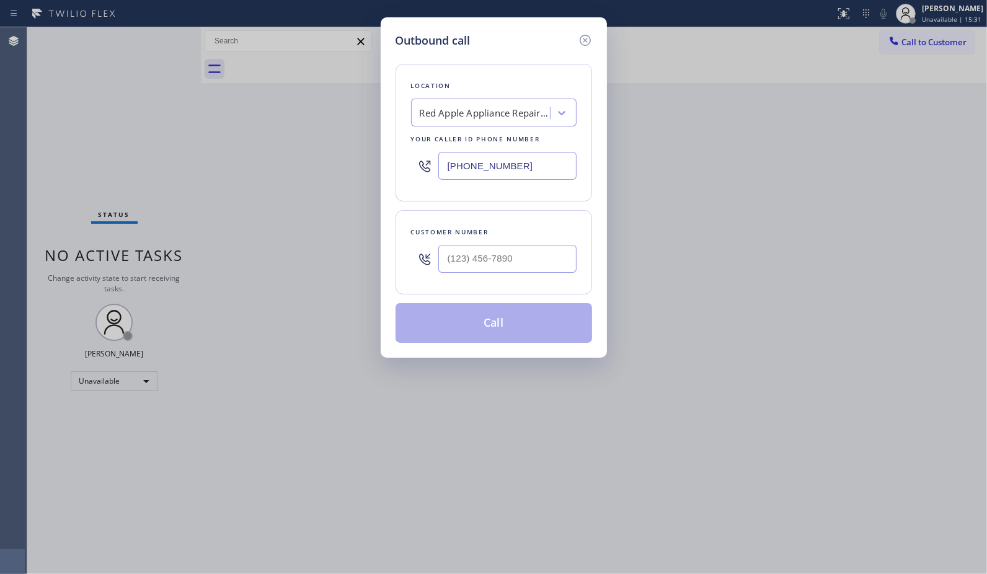
drag, startPoint x: 539, startPoint y: 163, endPoint x: 391, endPoint y: 143, distance: 149.5
click at [391, 143] on div "Outbound call Location Red Apple Appliance Repair Oak Lawn Your caller id phone…" at bounding box center [494, 187] width 226 height 340
paste input "text"
type input "(708) 367-3377"
drag, startPoint x: 525, startPoint y: 250, endPoint x: 385, endPoint y: 236, distance: 140.8
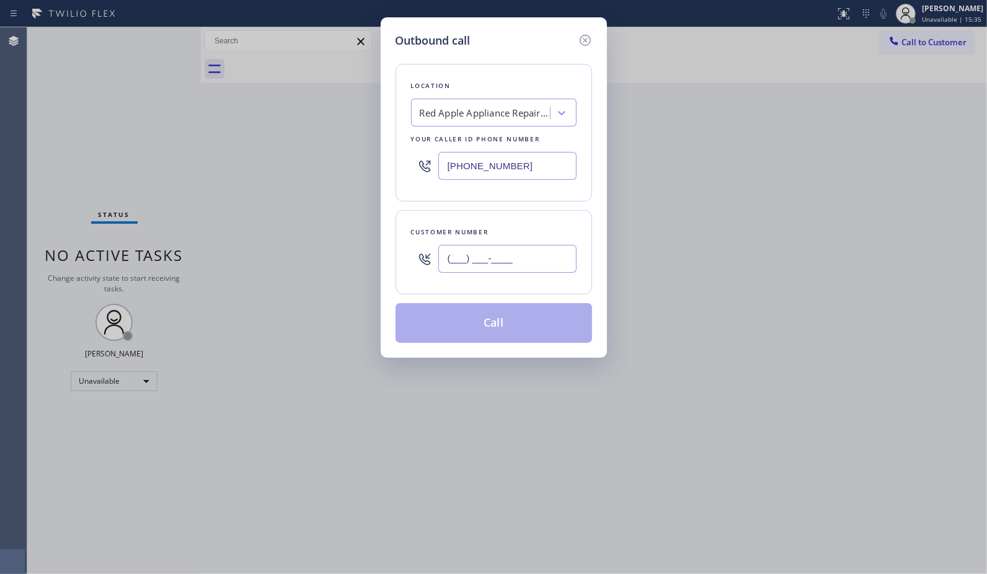
click at [387, 237] on div "Outbound call Location Red Apple Appliance Repair Oak Lawn Your caller id phone…" at bounding box center [494, 187] width 226 height 340
paste input "708) 612-0334"
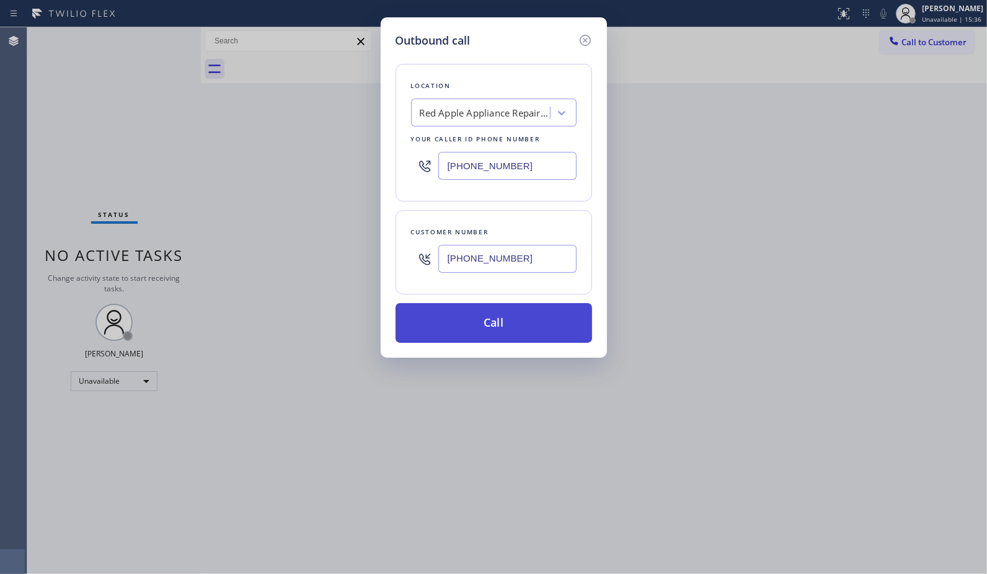
type input "(708) 612-0334"
click at [529, 329] on button "Call" at bounding box center [493, 323] width 196 height 40
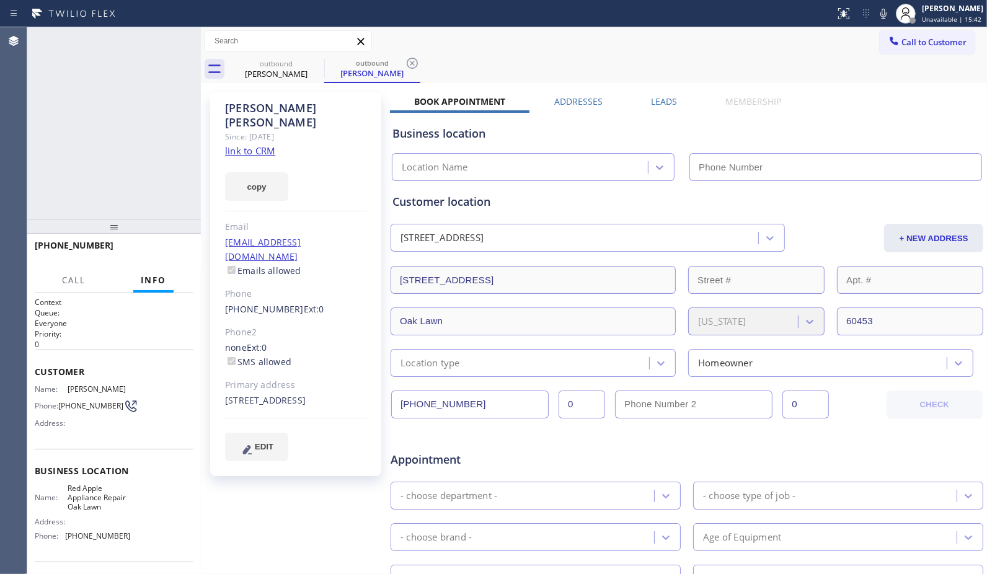
type input "(708) 367-3377"
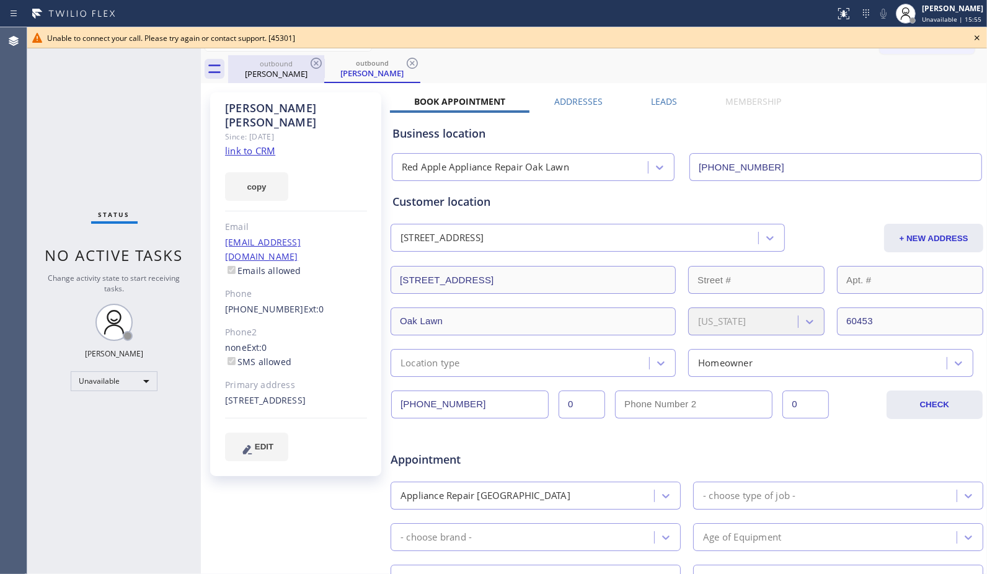
click at [304, 63] on div "outbound" at bounding box center [276, 63] width 94 height 9
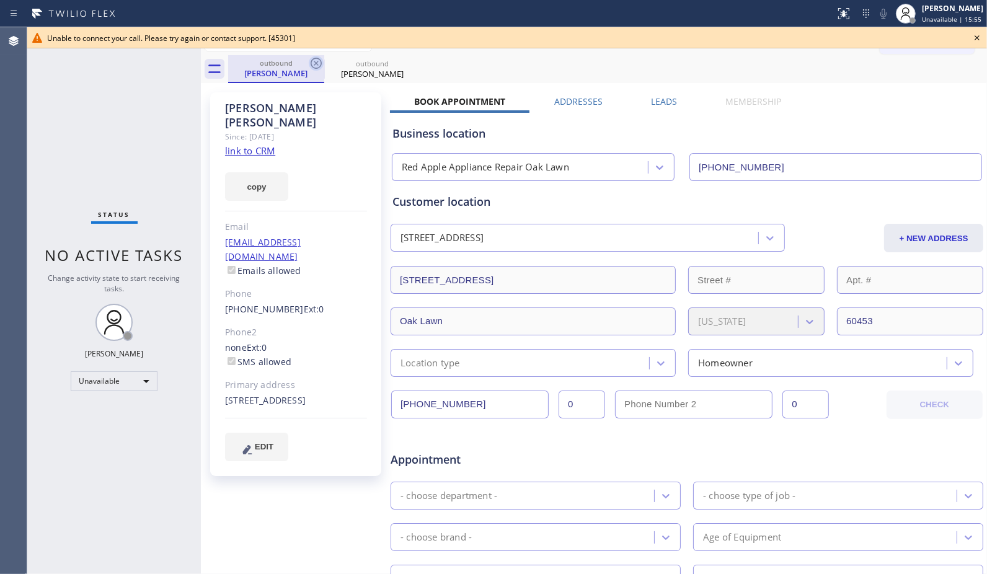
click at [311, 63] on icon at bounding box center [316, 63] width 11 height 11
click at [313, 63] on icon at bounding box center [316, 63] width 15 height 15
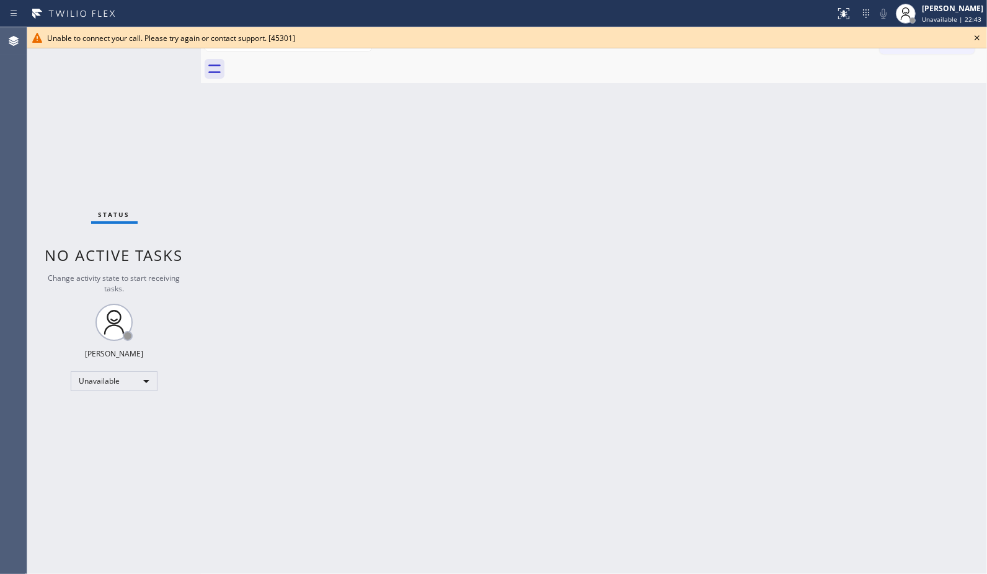
click at [971, 42] on icon at bounding box center [976, 37] width 15 height 15
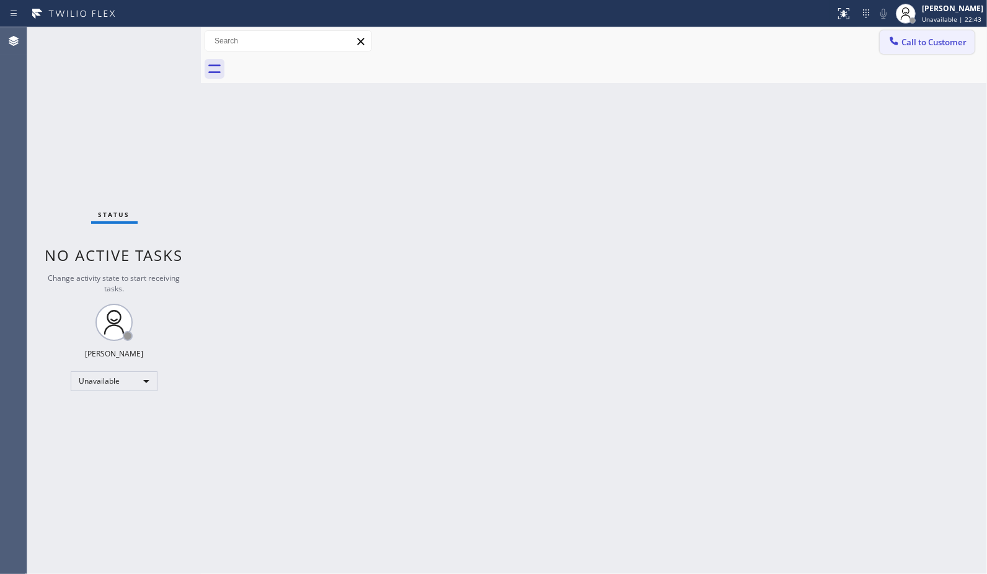
click at [963, 46] on span "Call to Customer" at bounding box center [933, 42] width 65 height 11
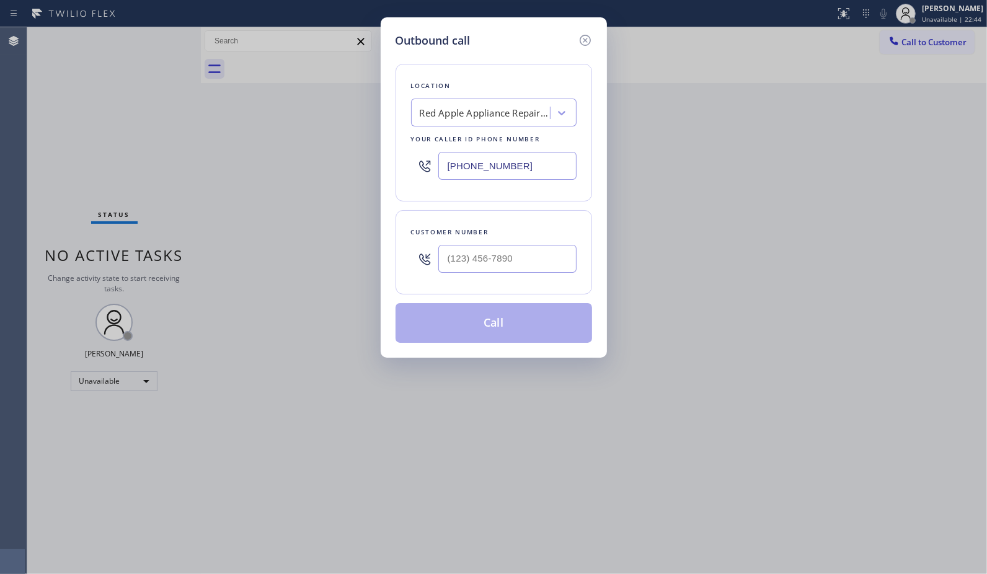
drag, startPoint x: 542, startPoint y: 154, endPoint x: 348, endPoint y: 104, distance: 200.4
click at [351, 131] on div "Outbound call Location Red Apple Appliance Repair Oak Lawn Your caller id phone…" at bounding box center [493, 287] width 987 height 574
paste input "602) 313-1762"
type input "(602) 313-1762"
drag, startPoint x: 544, startPoint y: 257, endPoint x: 384, endPoint y: 214, distance: 165.1
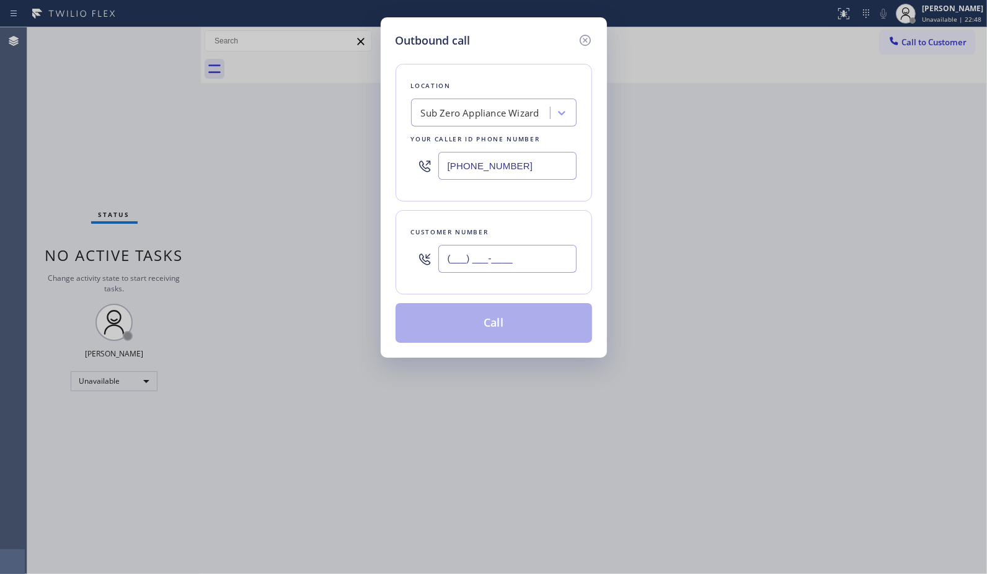
click at [385, 256] on div "Outbound call Location Sub Zero Appliance Wizard Your caller id phone number (6…" at bounding box center [494, 187] width 226 height 340
paste input "480) 993-8889"
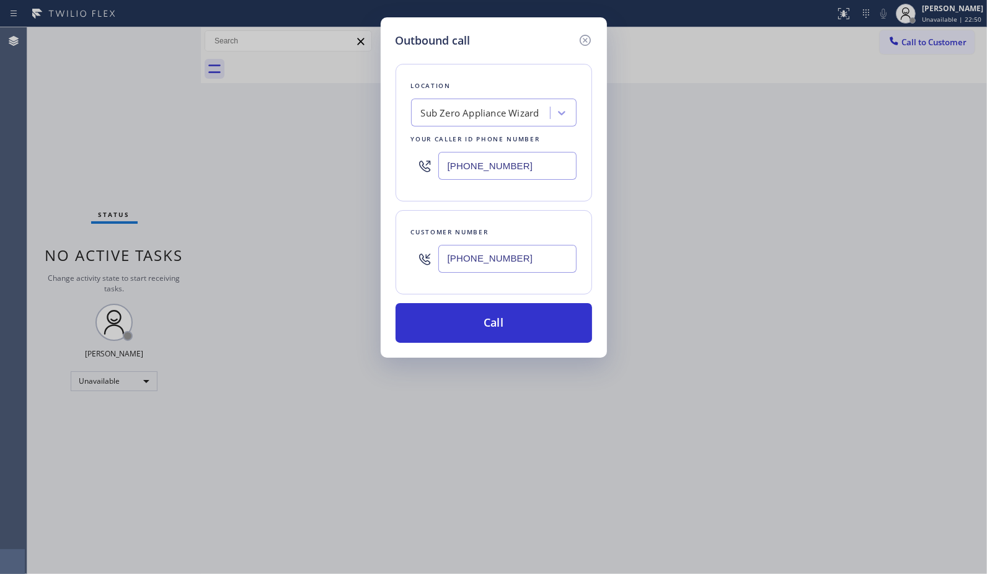
type input "(480) 993-8889"
click at [521, 316] on button "Call" at bounding box center [493, 323] width 196 height 40
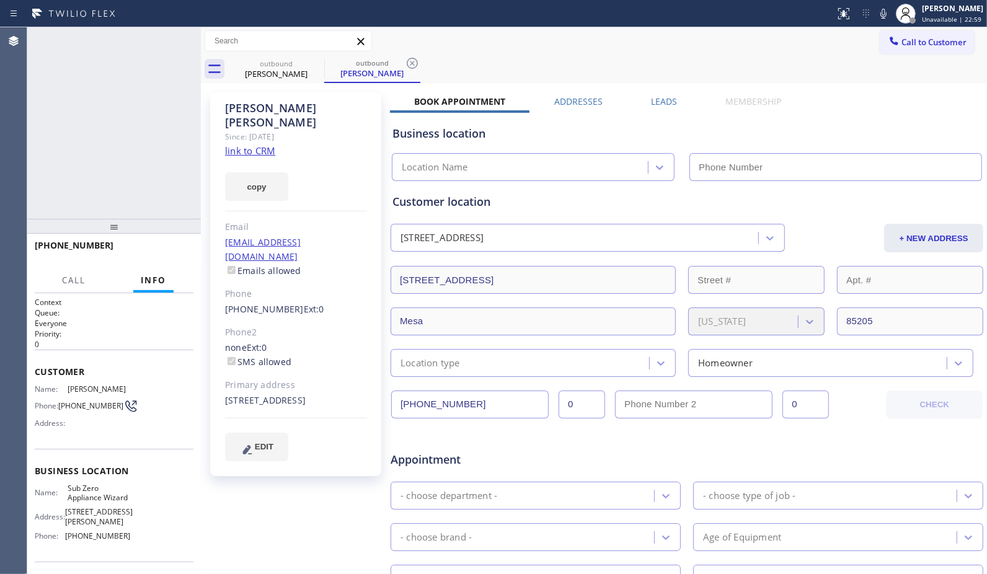
type input "(602) 313-1762"
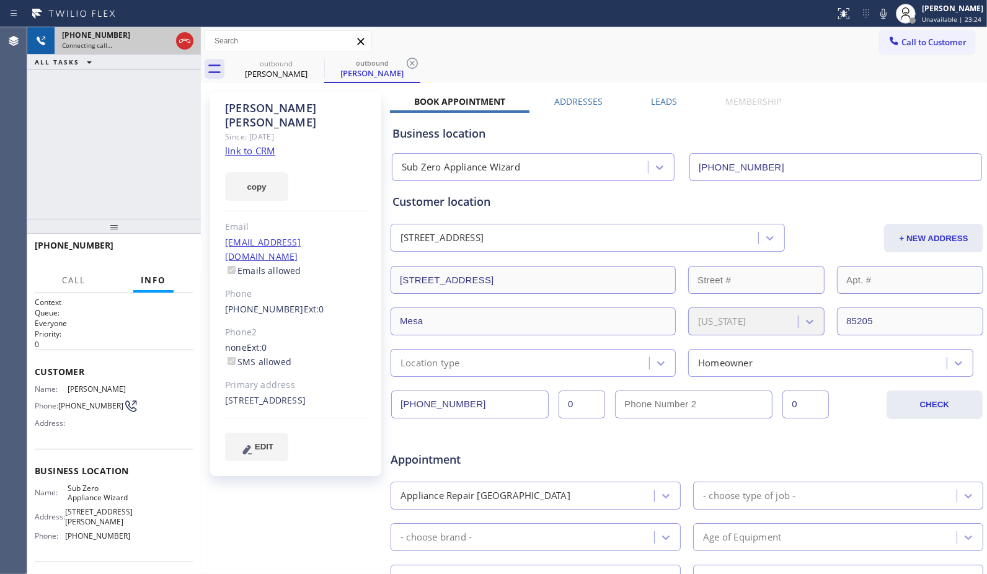
click at [182, 39] on icon at bounding box center [184, 41] width 11 height 4
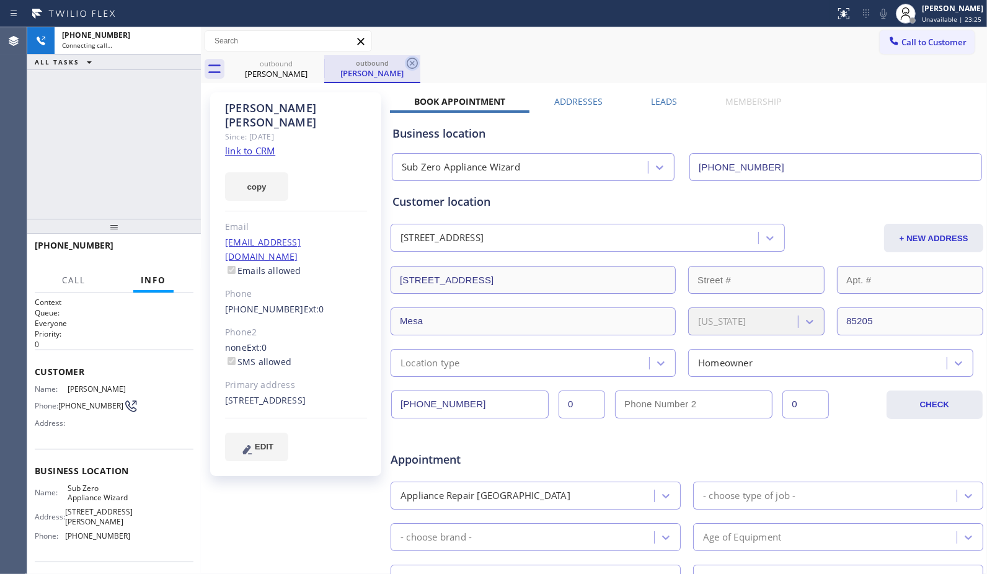
click at [407, 62] on icon at bounding box center [412, 63] width 11 height 11
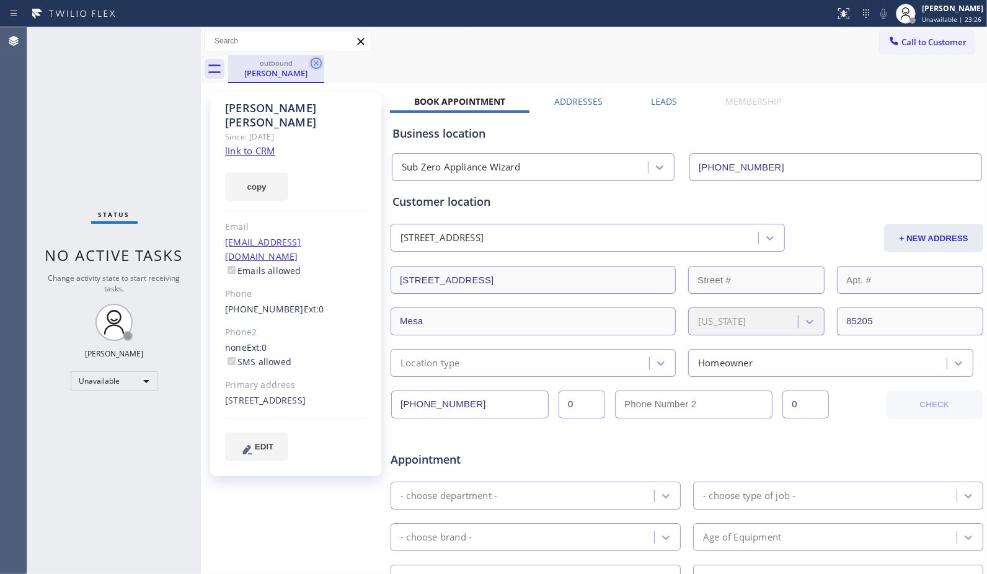
click at [320, 63] on icon at bounding box center [316, 63] width 15 height 15
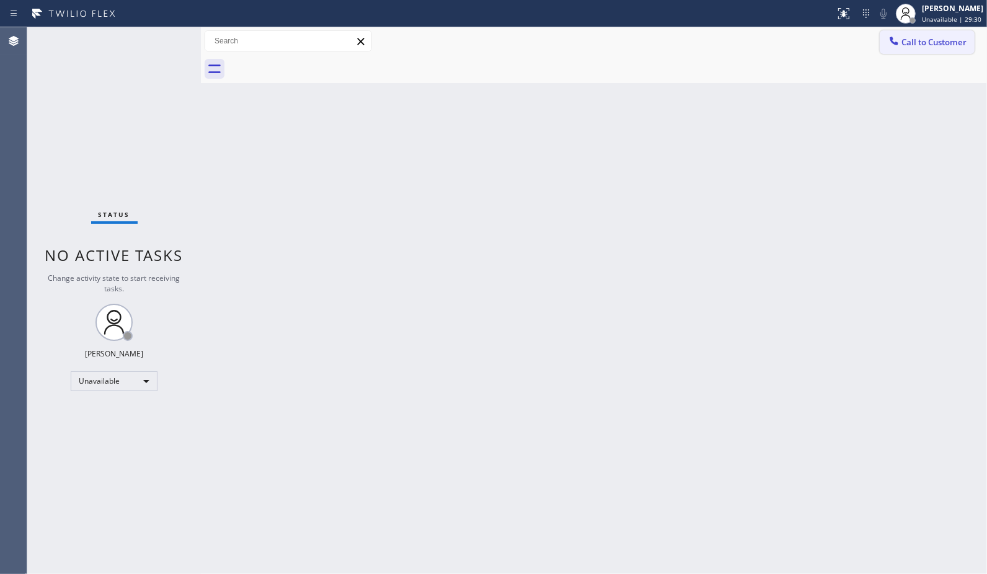
click at [918, 46] on span "Call to Customer" at bounding box center [933, 42] width 65 height 11
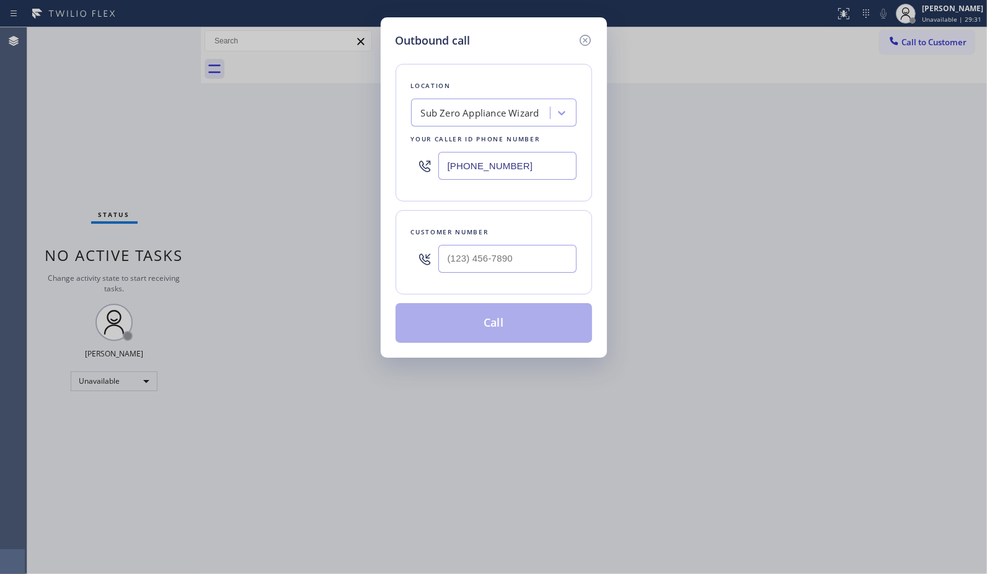
drag, startPoint x: 514, startPoint y: 156, endPoint x: 400, endPoint y: 128, distance: 117.9
click at [407, 132] on div "Location Sub Zero Appliance Wizard Your caller id phone number (602) 313-1762" at bounding box center [493, 133] width 196 height 138
paste input "213) 277-6121"
type input "(213) 277-6121"
drag, startPoint x: 418, startPoint y: 250, endPoint x: 359, endPoint y: 232, distance: 61.0
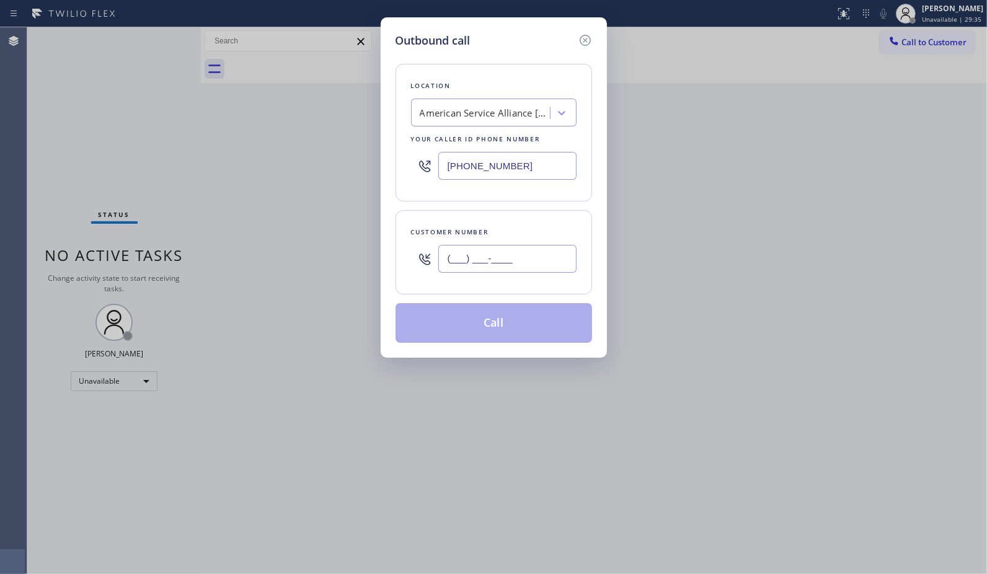
click at [404, 250] on div "Customer number (___) ___-____" at bounding box center [493, 252] width 196 height 84
paste input "626) 500-8328"
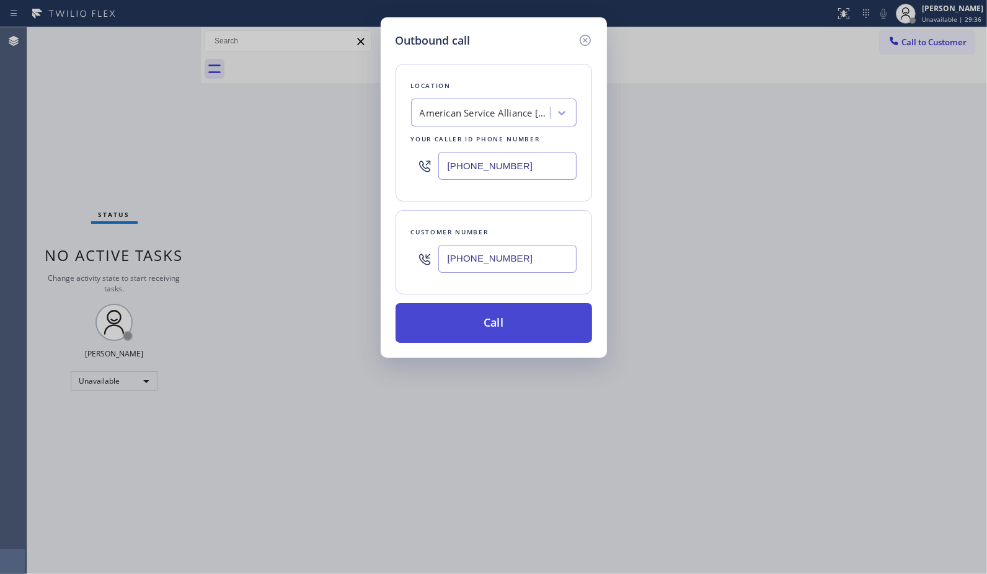
type input "(626) 500-8328"
click at [552, 321] on button "Call" at bounding box center [493, 323] width 196 height 40
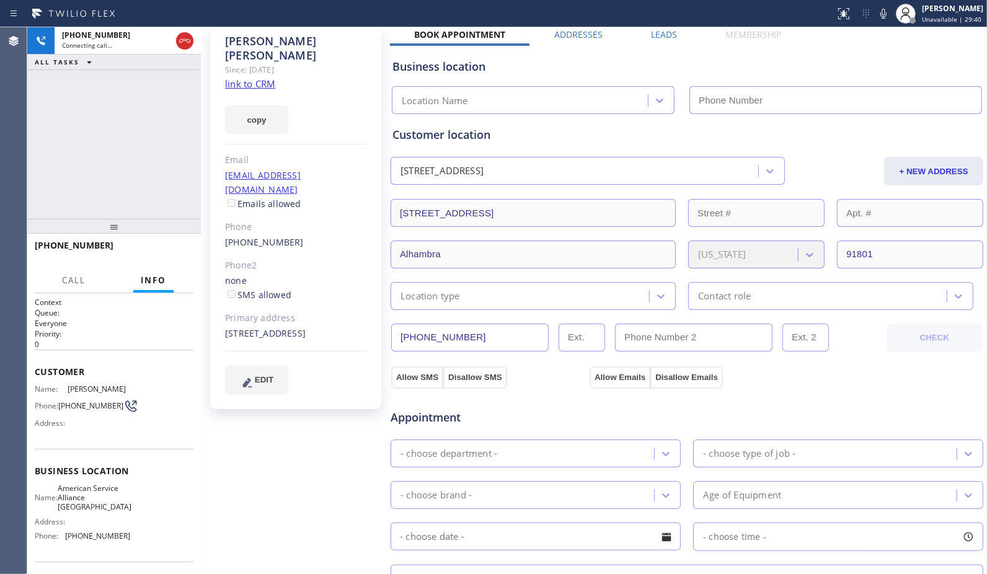
scroll to position [138, 0]
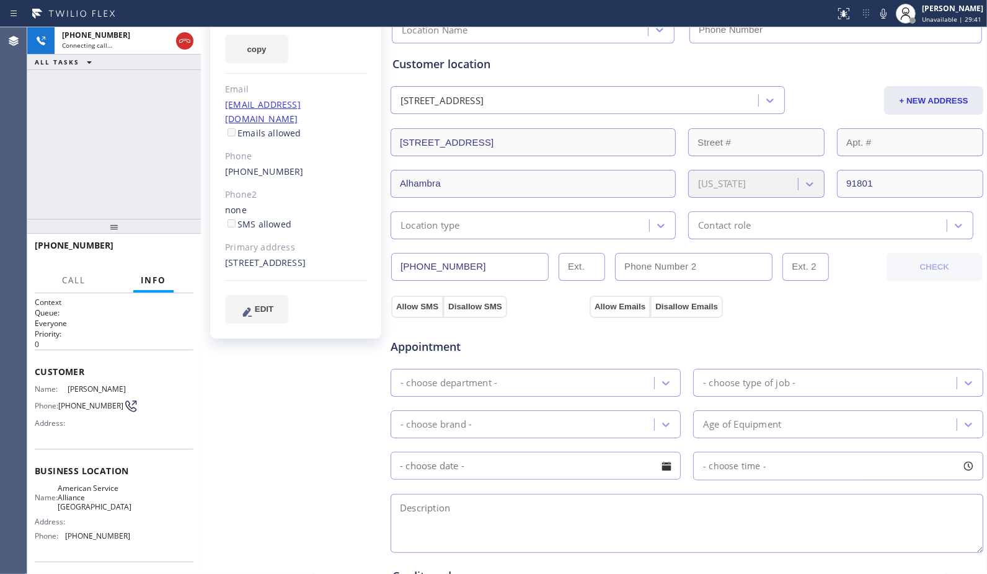
type input "(213) 277-6121"
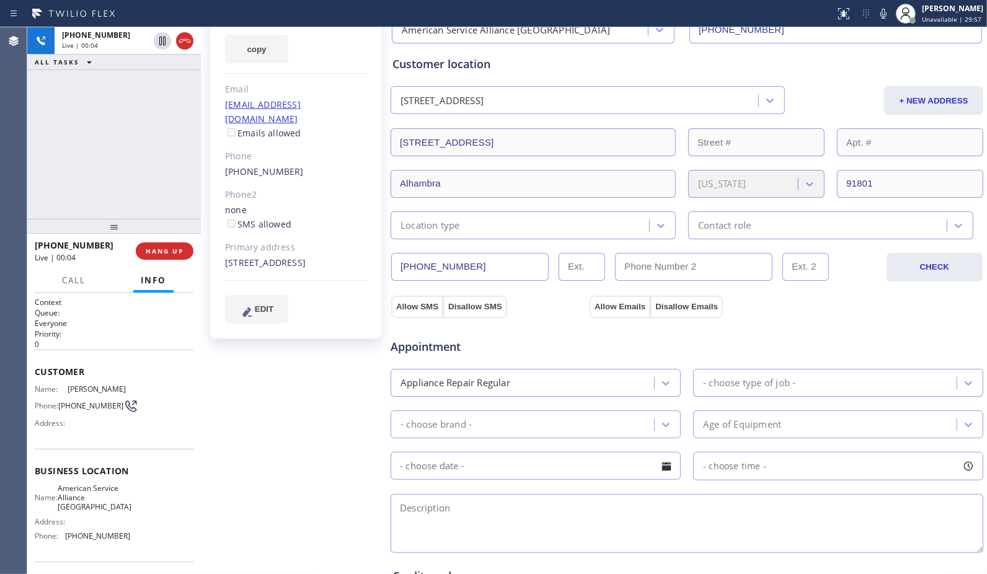
scroll to position [87, 0]
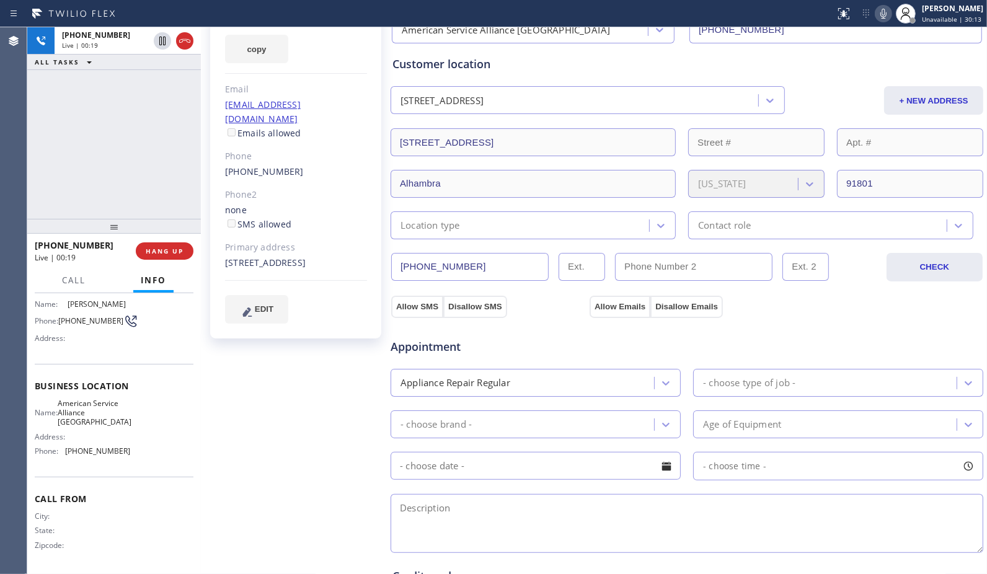
click at [882, 14] on icon at bounding box center [883, 13] width 15 height 15
click at [165, 247] on span "HANG UP" at bounding box center [165, 251] width 38 height 9
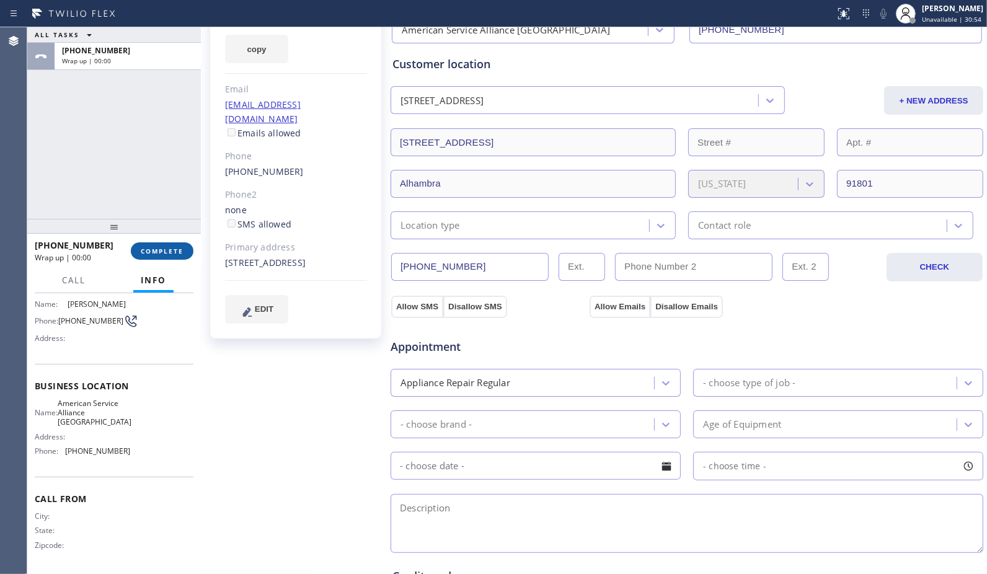
click at [165, 247] on span "COMPLETE" at bounding box center [162, 251] width 43 height 9
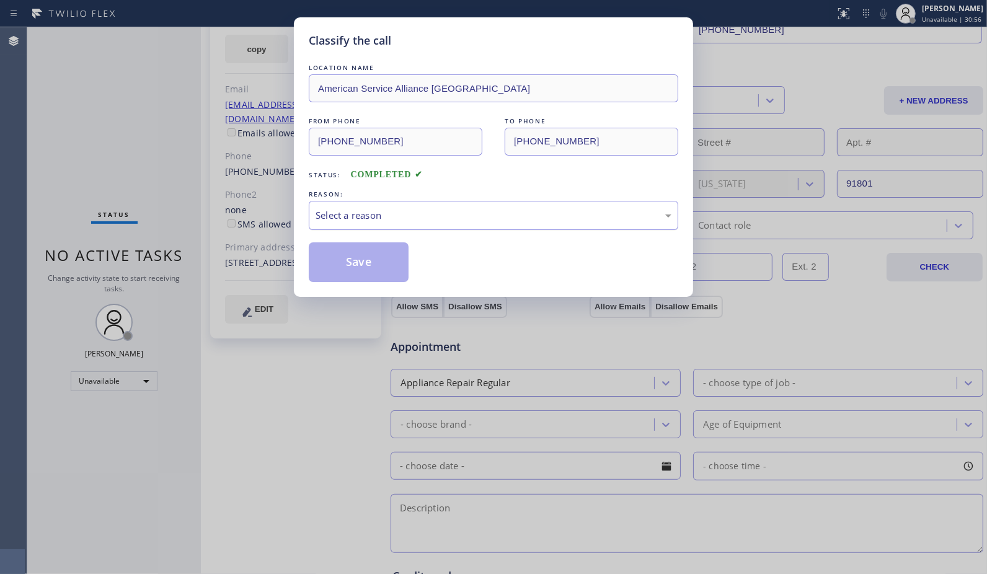
click at [483, 225] on div "Select a reason" at bounding box center [493, 215] width 369 height 29
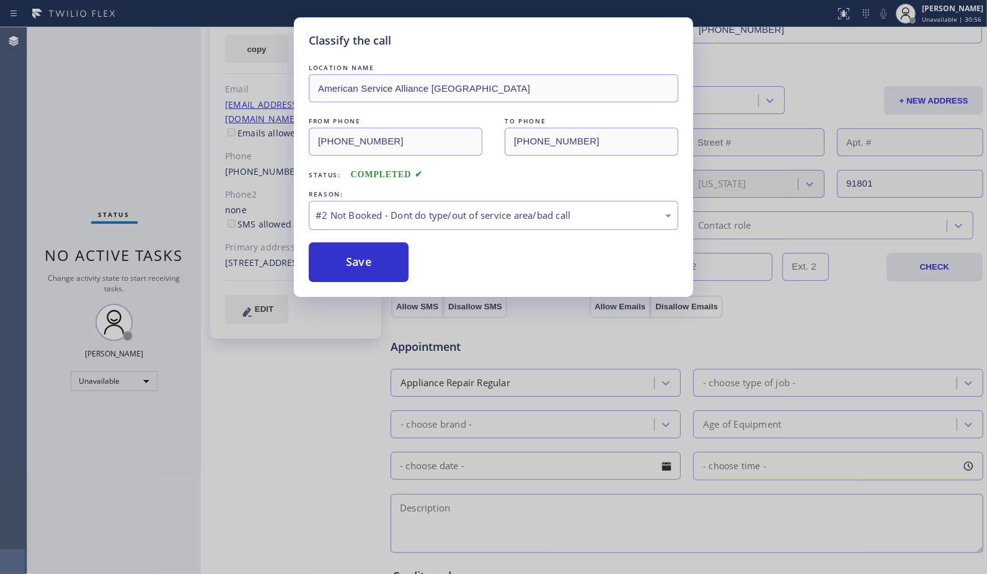
click at [387, 258] on button "Save" at bounding box center [359, 262] width 100 height 40
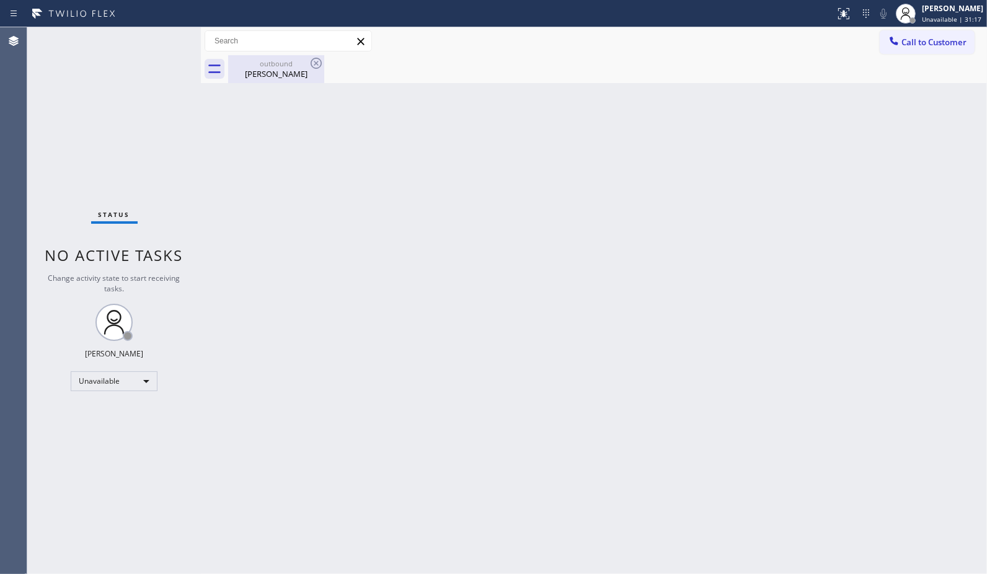
click at [283, 76] on div "Pam Chan" at bounding box center [276, 73] width 94 height 11
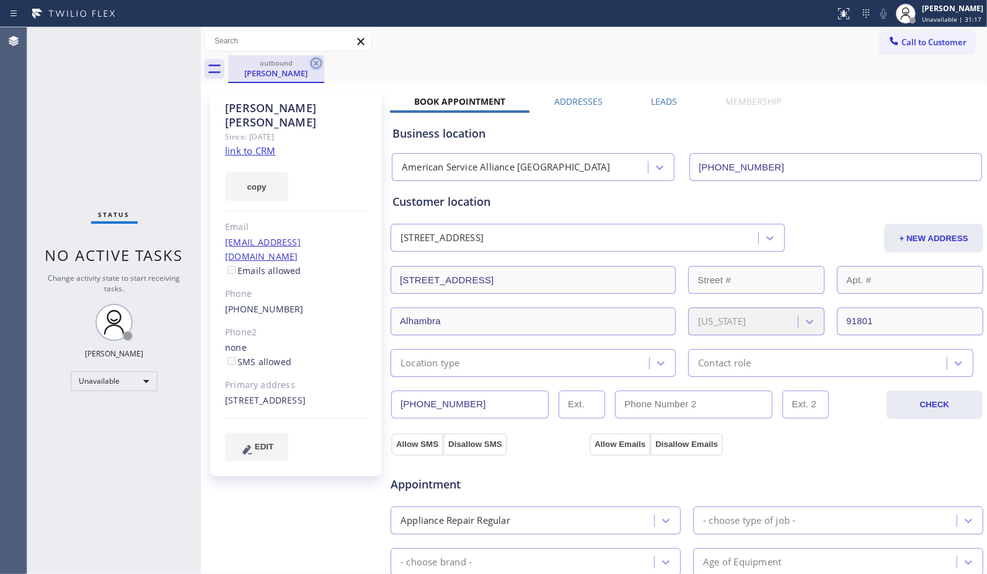
click at [319, 64] on icon at bounding box center [316, 63] width 15 height 15
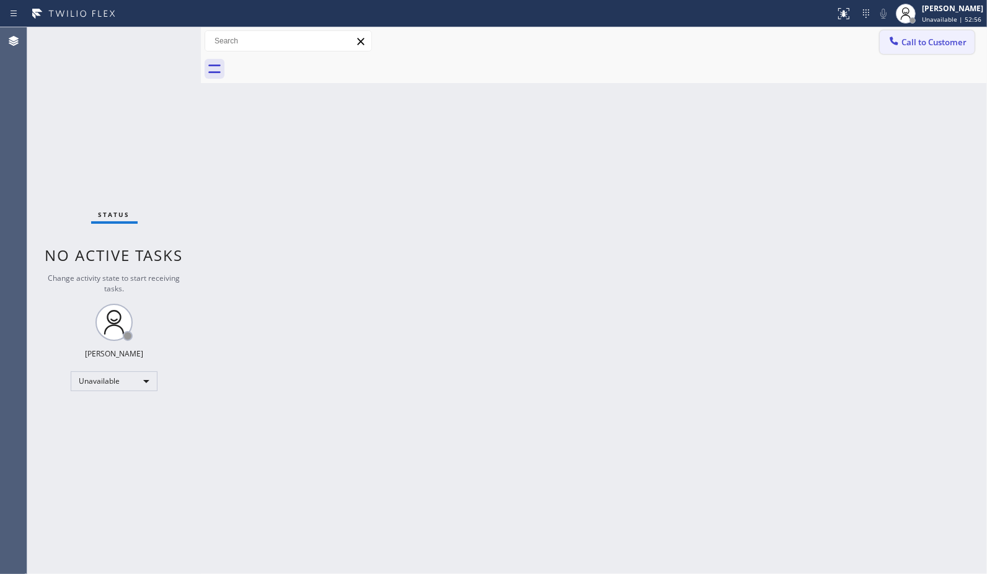
click at [925, 34] on button "Call to Customer" at bounding box center [927, 42] width 95 height 24
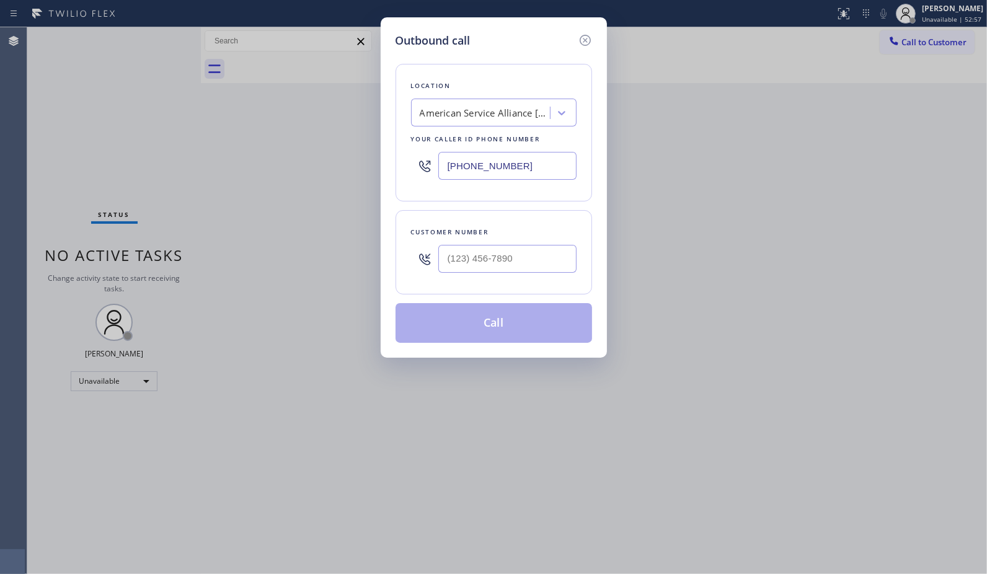
drag, startPoint x: 548, startPoint y: 158, endPoint x: 316, endPoint y: 104, distance: 238.0
click at [330, 112] on div "Outbound call Location American Service Alliance Alhambra Your caller id phone …" at bounding box center [493, 287] width 987 height 574
paste input "855) 662-5332"
type input "(855) 662-5332"
click at [490, 255] on input "(___) ___-____" at bounding box center [507, 259] width 138 height 28
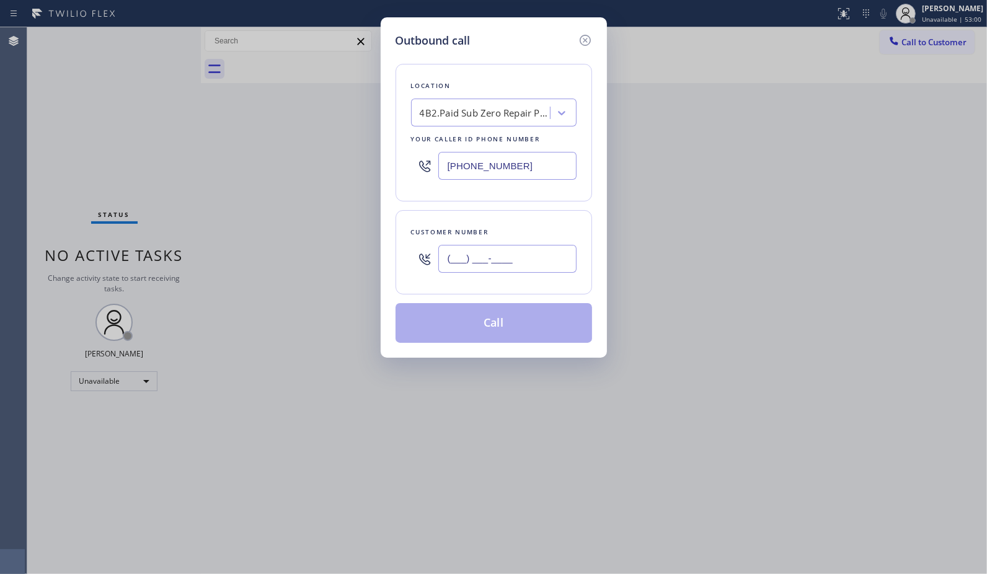
paste input "303) 810-6693"
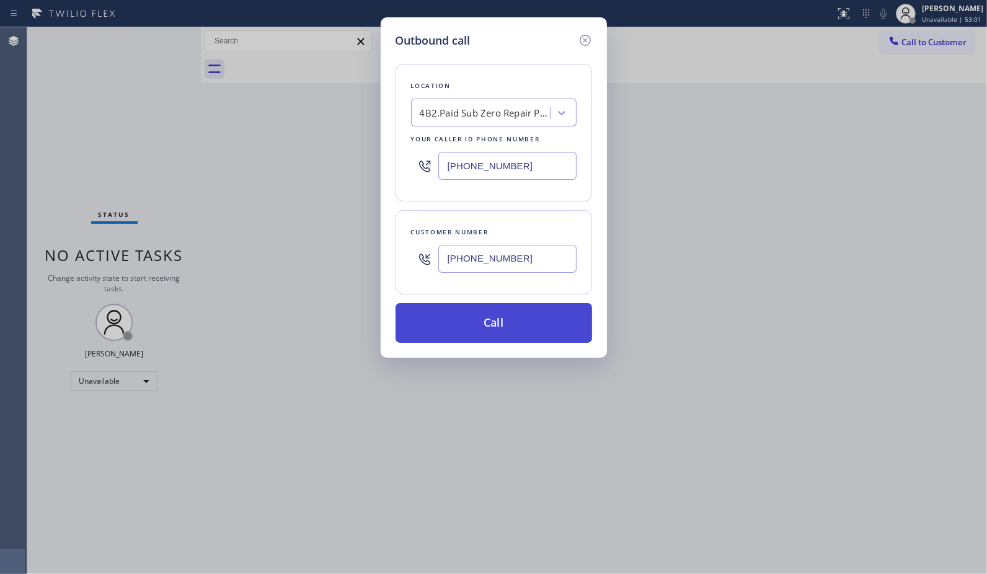
type input "(303) 810-6693"
click at [525, 333] on button "Call" at bounding box center [493, 323] width 196 height 40
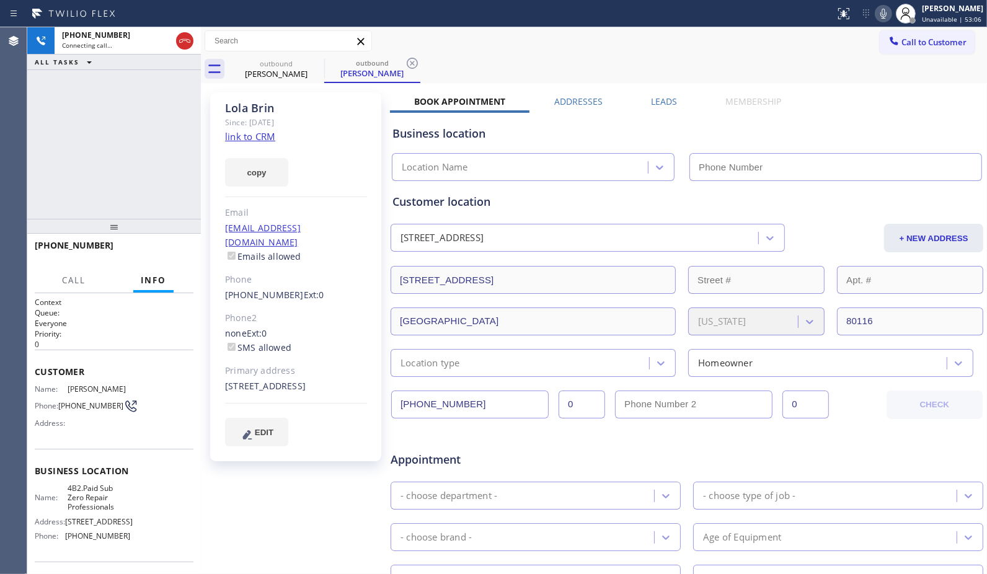
type input "(855) 662-5332"
drag, startPoint x: 195, startPoint y: 44, endPoint x: 252, endPoint y: 53, distance: 57.7
click at [195, 44] on div at bounding box center [185, 40] width 22 height 27
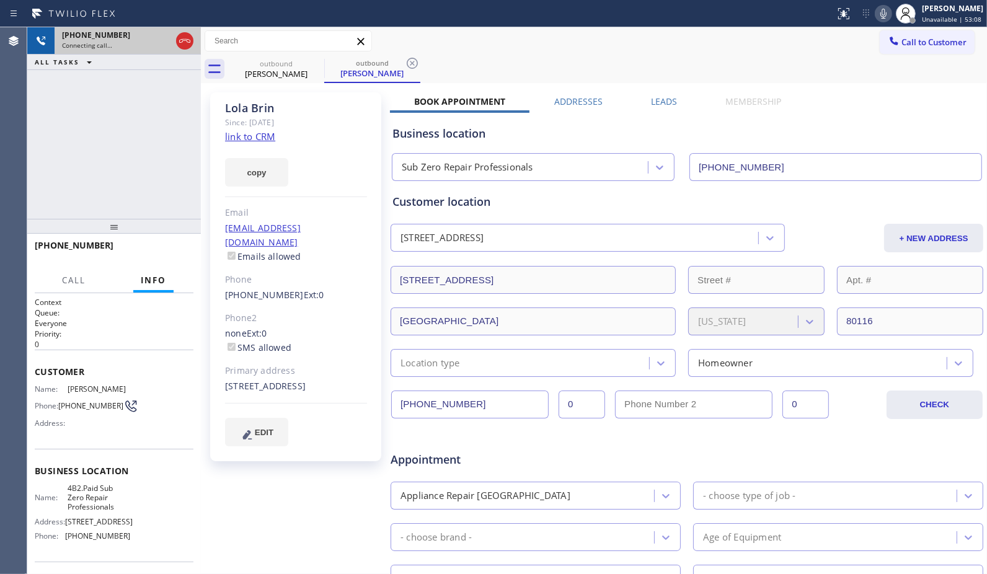
click at [171, 41] on div "+13038106693 Connecting call…" at bounding box center [114, 40] width 119 height 27
click at [180, 41] on icon at bounding box center [184, 40] width 15 height 15
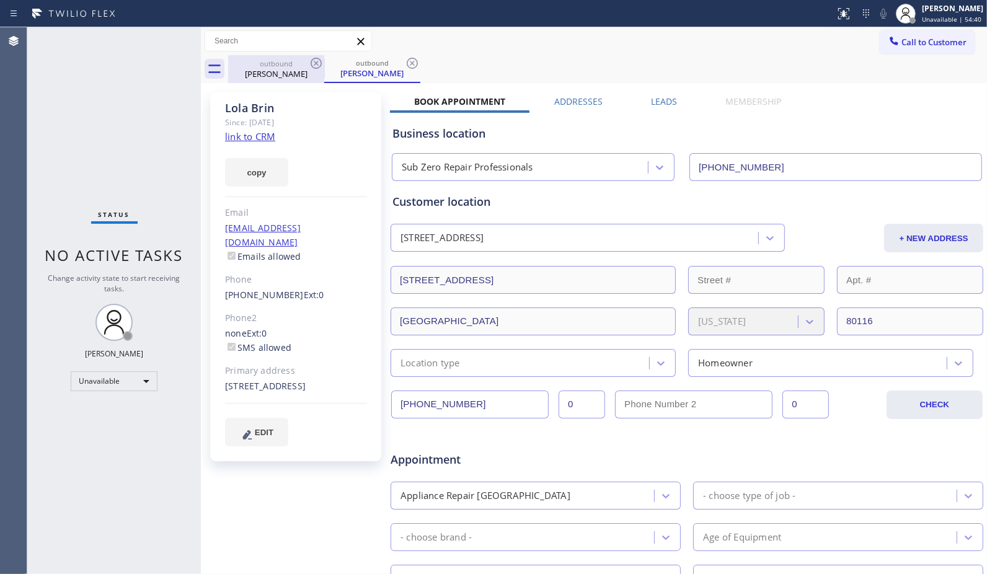
click at [302, 72] on div "Lola Brin" at bounding box center [276, 73] width 94 height 11
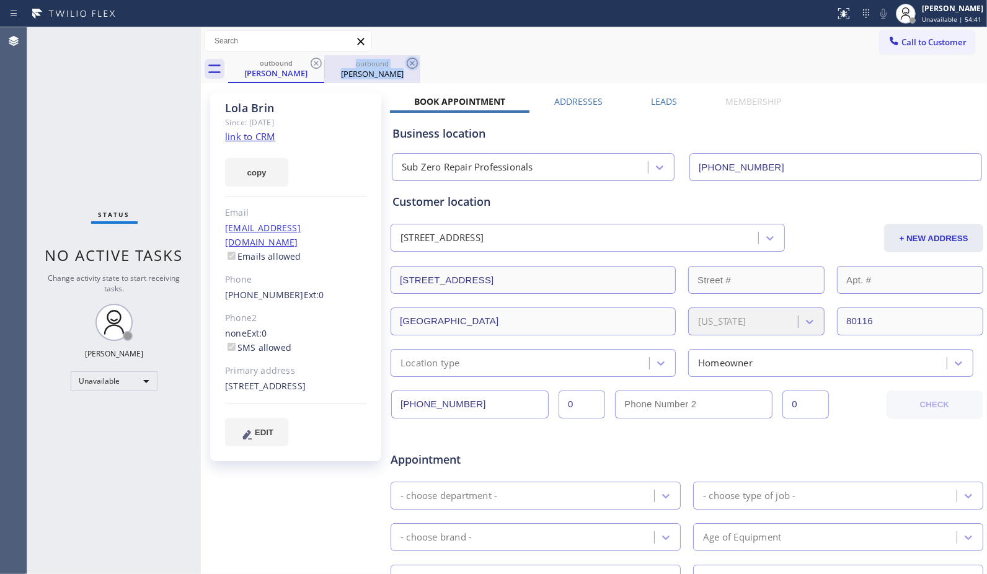
click at [323, 64] on icon at bounding box center [316, 63] width 15 height 15
click at [405, 63] on icon at bounding box center [412, 63] width 15 height 15
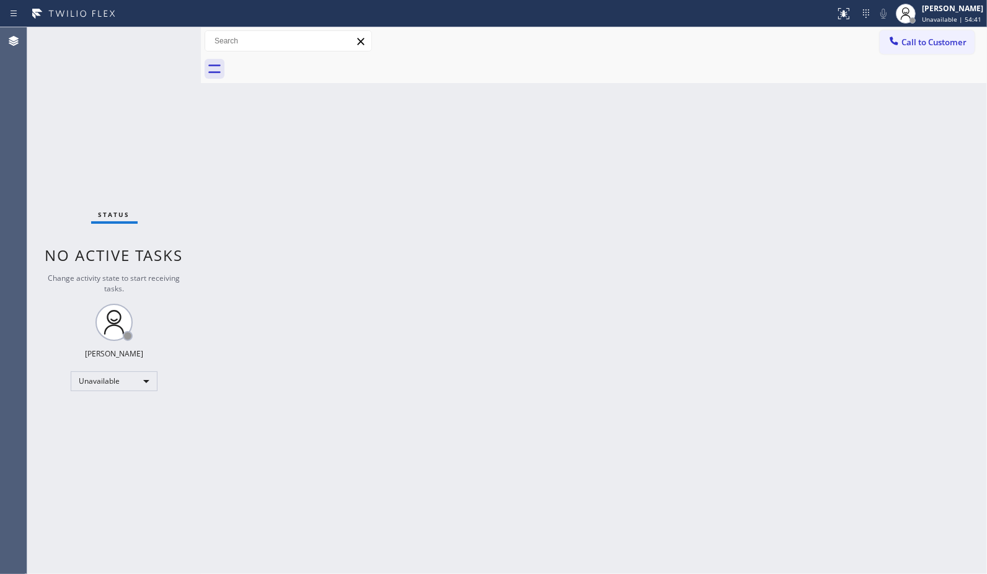
click at [319, 63] on div at bounding box center [607, 69] width 759 height 28
click at [922, 44] on span "Call to Customer" at bounding box center [933, 42] width 65 height 11
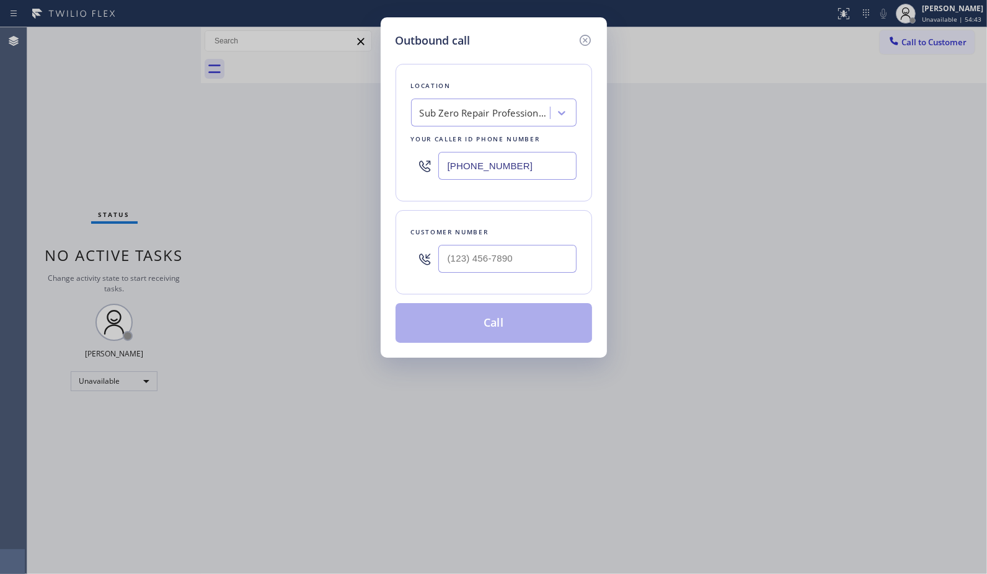
drag, startPoint x: 512, startPoint y: 158, endPoint x: 368, endPoint y: 139, distance: 145.7
click at [368, 139] on div "Outbound call Location Sub Zero Repair Professionals Your caller id phone numbe…" at bounding box center [493, 287] width 987 height 574
paste input "18) 532-5473"
type input "(818) 532-5473"
drag, startPoint x: 536, startPoint y: 255, endPoint x: 369, endPoint y: 253, distance: 166.7
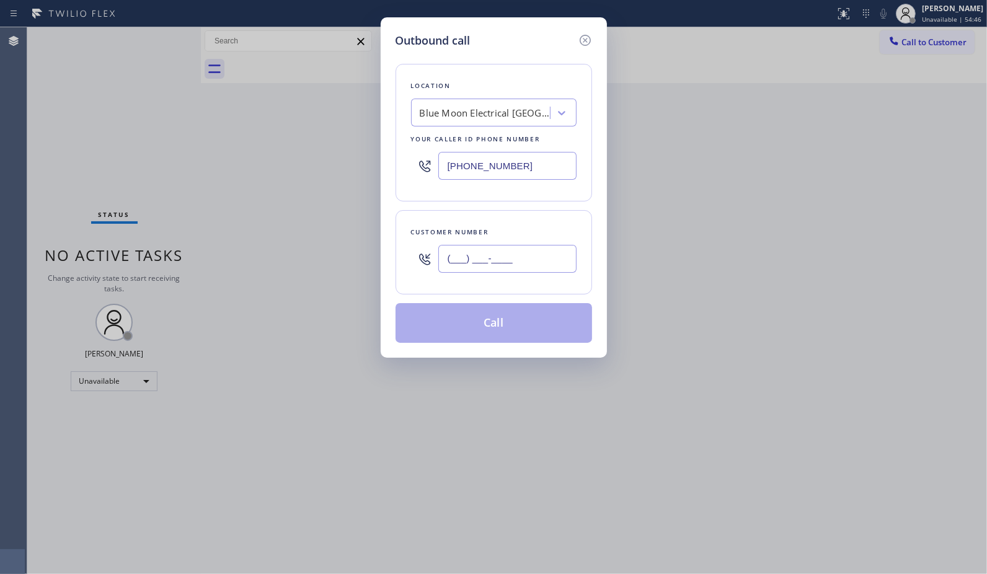
click at [369, 253] on div "Outbound call Location Blue Moon Electrical North Hollywood Your caller id phon…" at bounding box center [493, 287] width 987 height 574
paste input "364) 683-2532"
type input "(364) 683-2532"
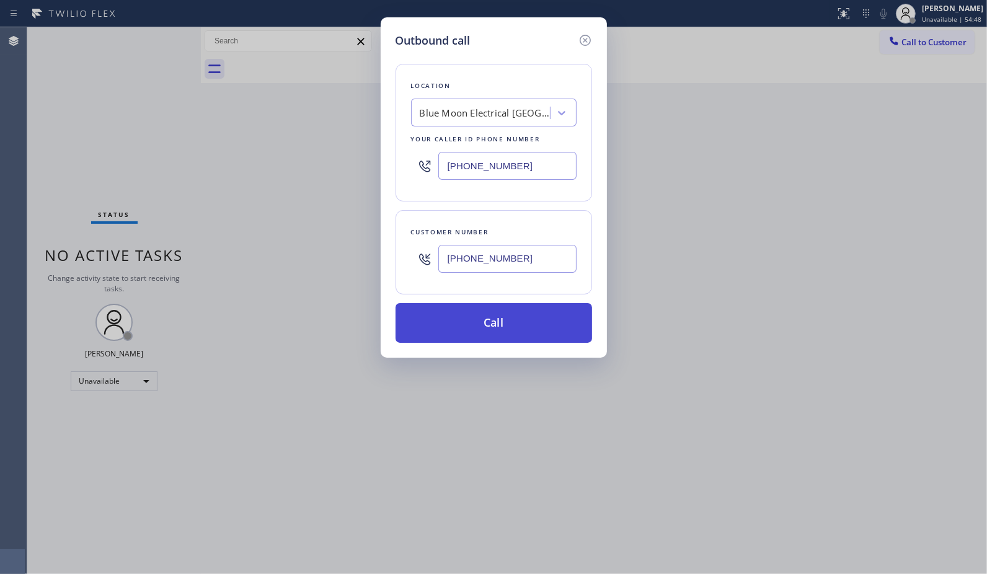
click at [513, 325] on button "Call" at bounding box center [493, 323] width 196 height 40
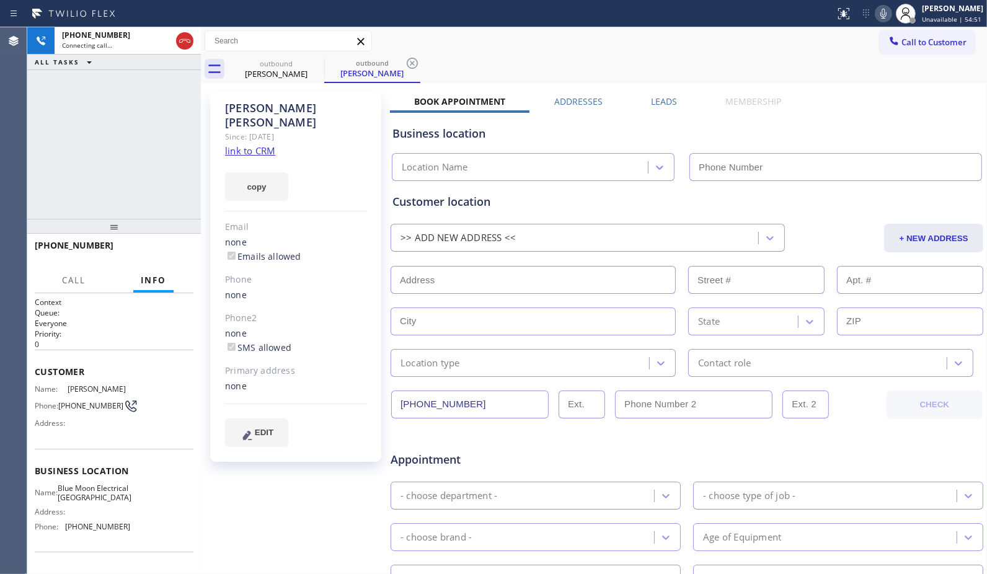
click at [407, 52] on div "Call to Customer Outbound call Location Blue Moon Electrical North Hollywood Yo…" at bounding box center [594, 41] width 786 height 28
click at [412, 64] on icon at bounding box center [412, 63] width 11 height 11
click at [413, 67] on div "outbound Nils Lafon" at bounding box center [607, 69] width 759 height 28
type input "(818) 532-5473"
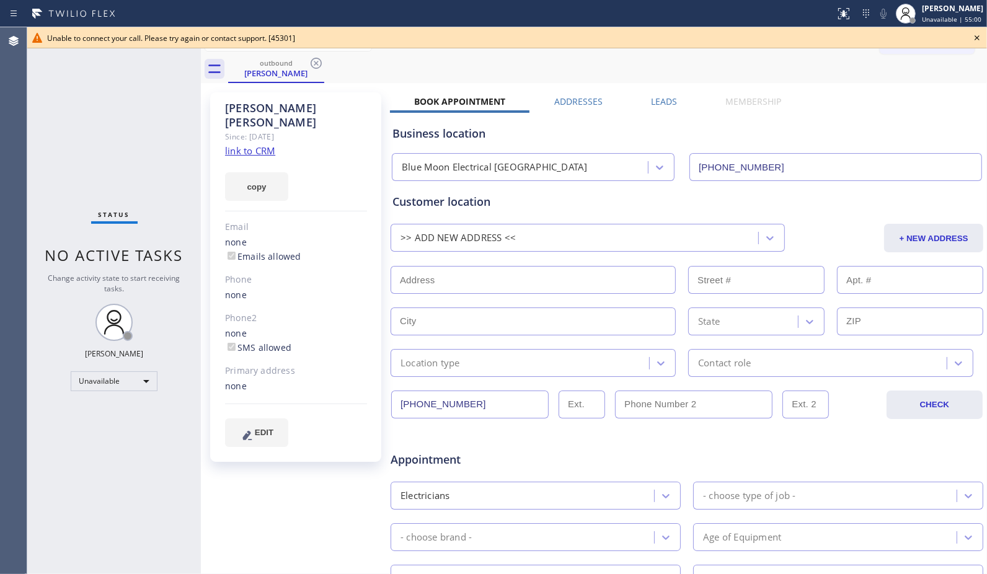
click at [324, 64] on div "outbound Nils Lafon" at bounding box center [607, 69] width 759 height 28
click at [311, 66] on icon at bounding box center [316, 63] width 15 height 15
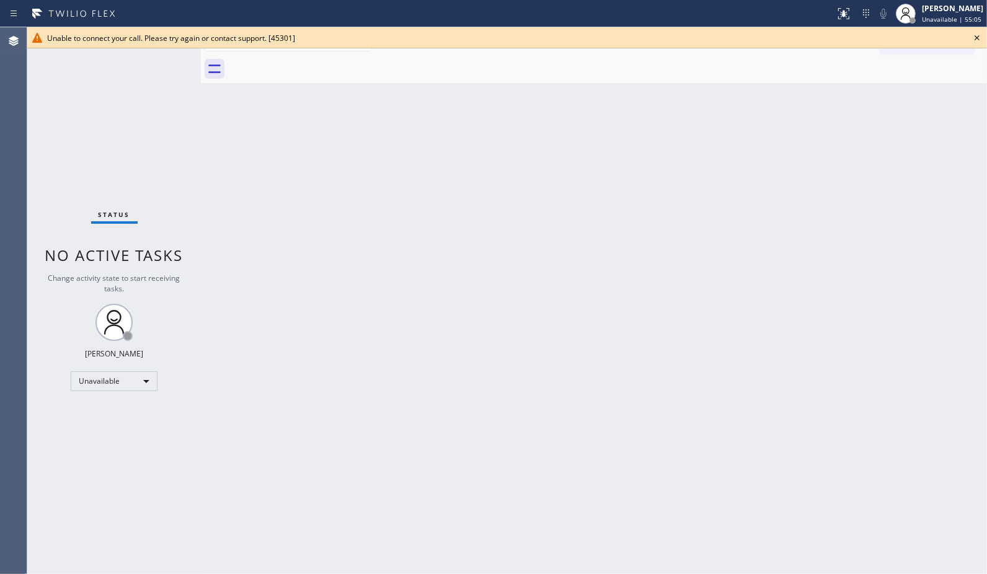
click at [977, 36] on icon at bounding box center [976, 37] width 15 height 15
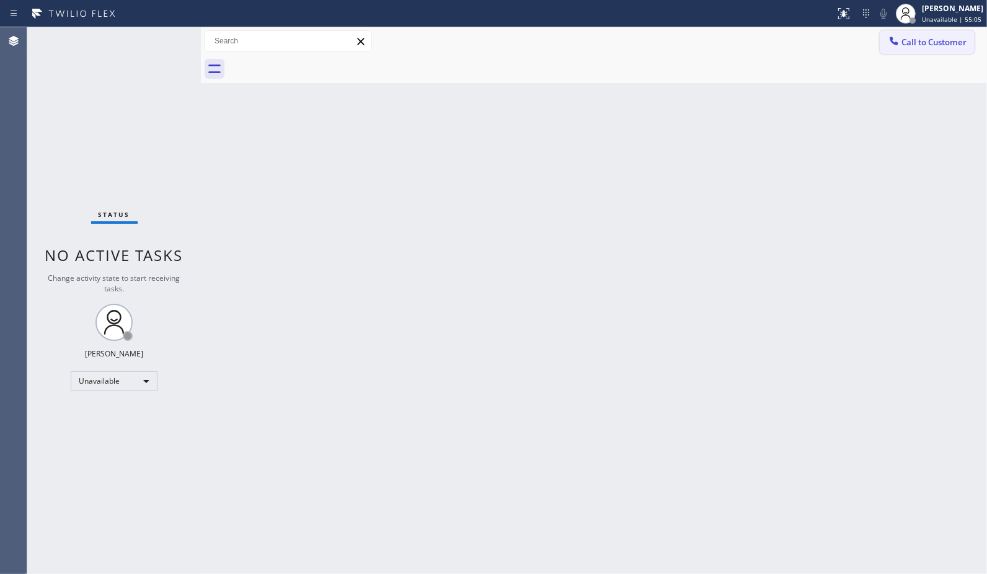
click at [956, 39] on span "Call to Customer" at bounding box center [933, 42] width 65 height 11
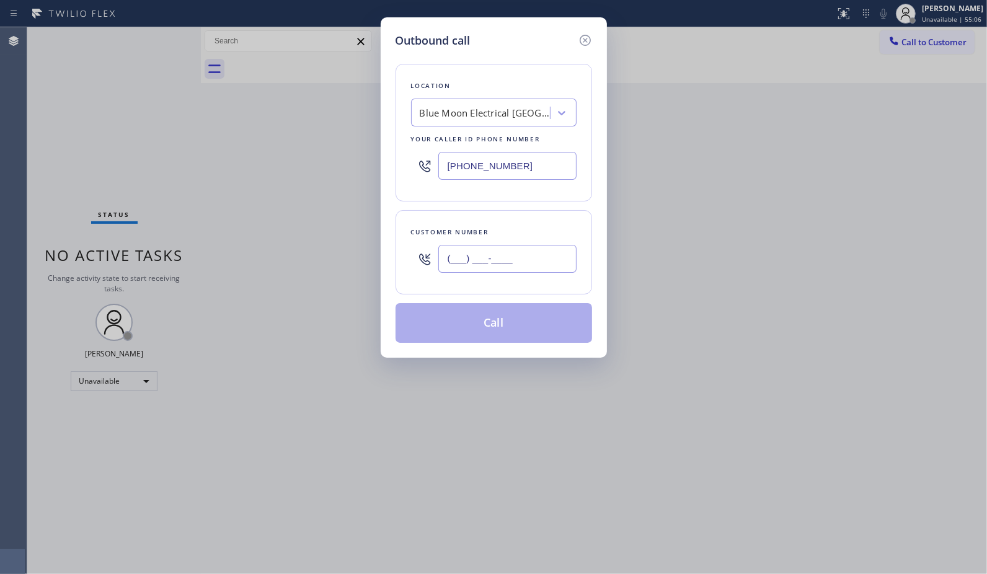
drag, startPoint x: 554, startPoint y: 263, endPoint x: 408, endPoint y: 265, distance: 146.3
click at [408, 265] on div "Customer number (___) ___-____" at bounding box center [493, 252] width 196 height 84
paste input "364) 683-2532"
type input "(364) 683-2532"
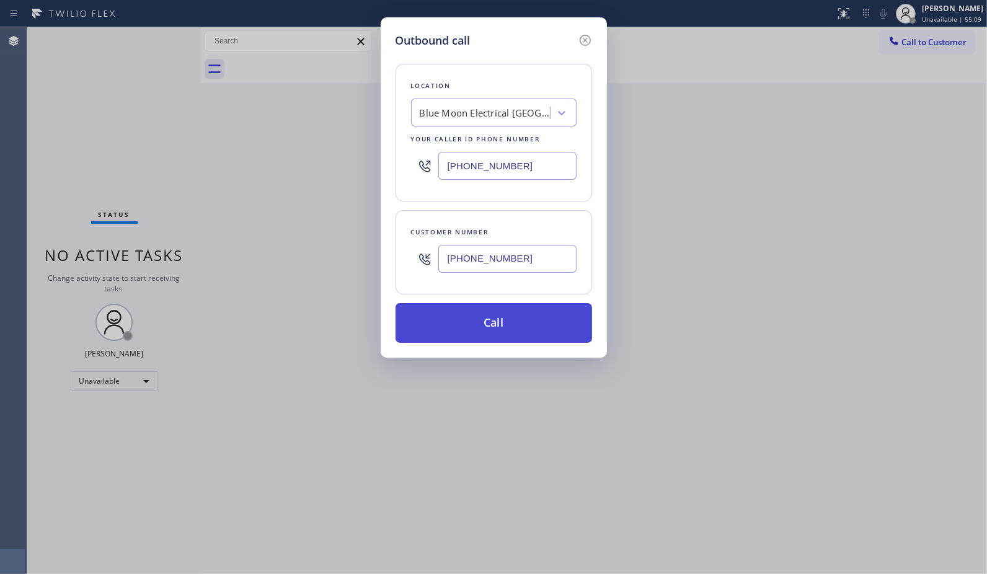
click at [530, 322] on button "Call" at bounding box center [493, 323] width 196 height 40
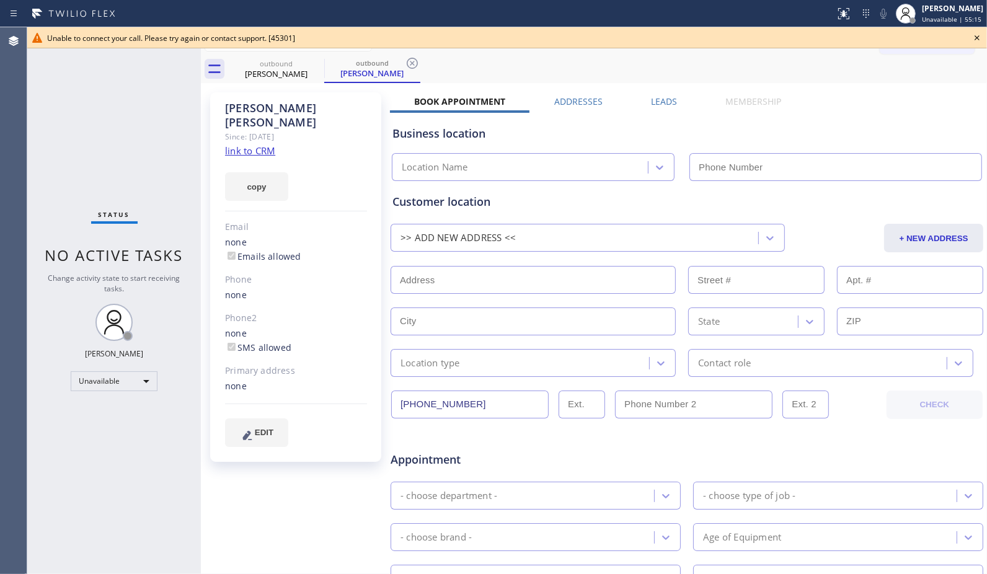
type input "(818) 532-5473"
drag, startPoint x: 414, startPoint y: 64, endPoint x: 413, endPoint y: 29, distance: 36.0
click at [414, 64] on icon at bounding box center [412, 63] width 15 height 15
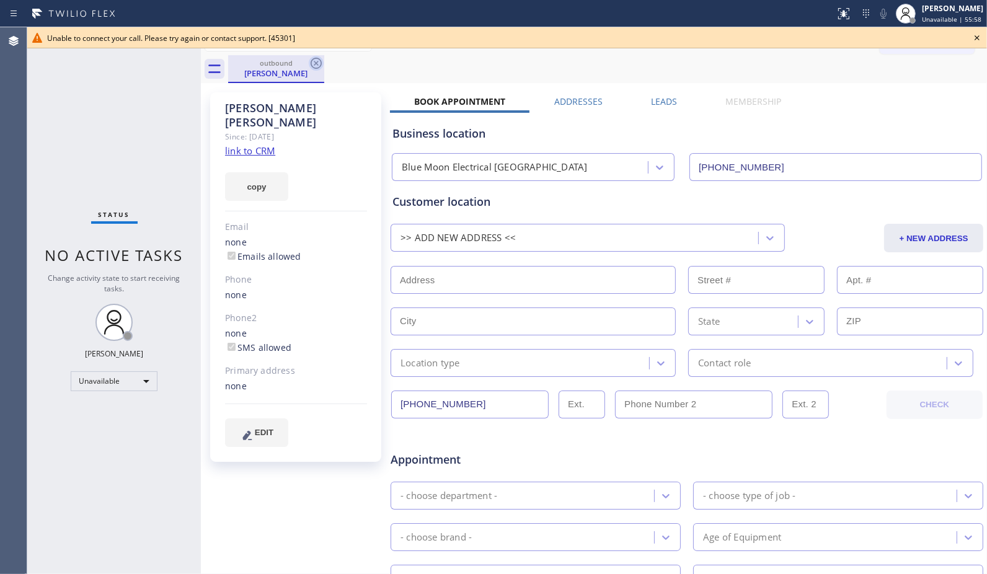
click at [317, 60] on icon at bounding box center [316, 63] width 15 height 15
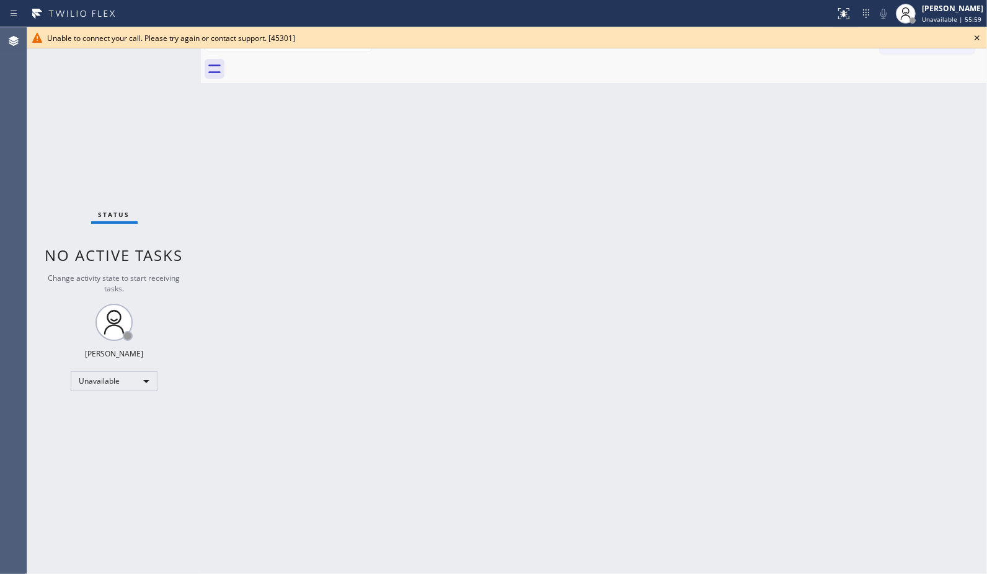
click at [976, 33] on icon at bounding box center [976, 37] width 15 height 15
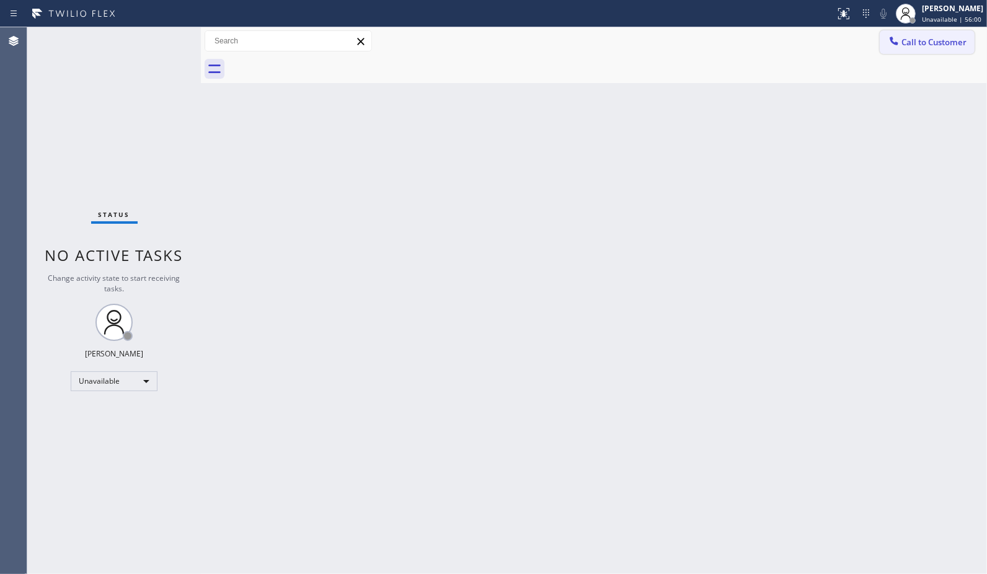
click at [914, 50] on button "Call to Customer" at bounding box center [927, 42] width 95 height 24
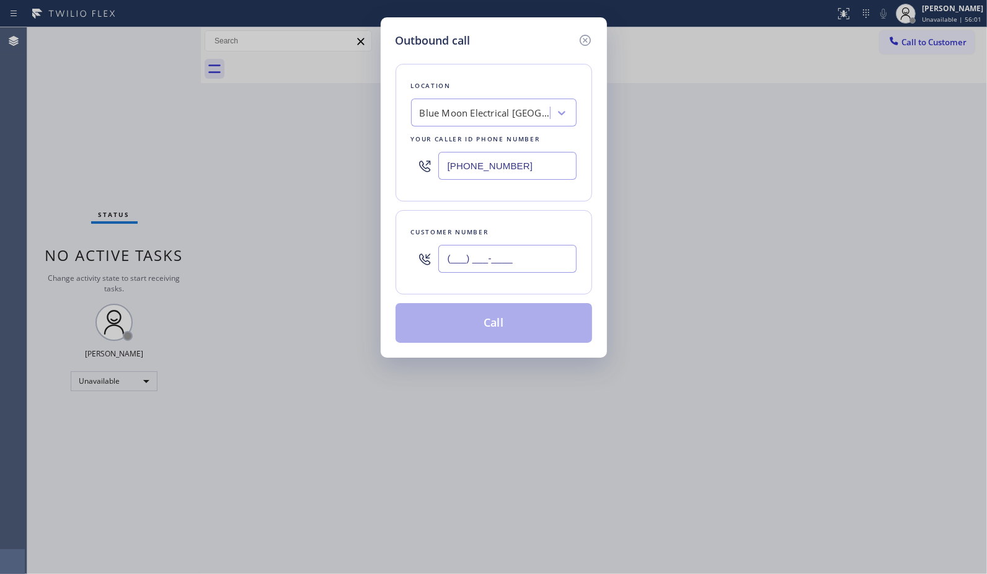
drag, startPoint x: 530, startPoint y: 258, endPoint x: 338, endPoint y: 231, distance: 193.4
click at [343, 236] on div "Outbound call Location Blue Moon Electrical North Hollywood Your caller id phon…" at bounding box center [493, 287] width 987 height 574
paste input "364) 683-2532"
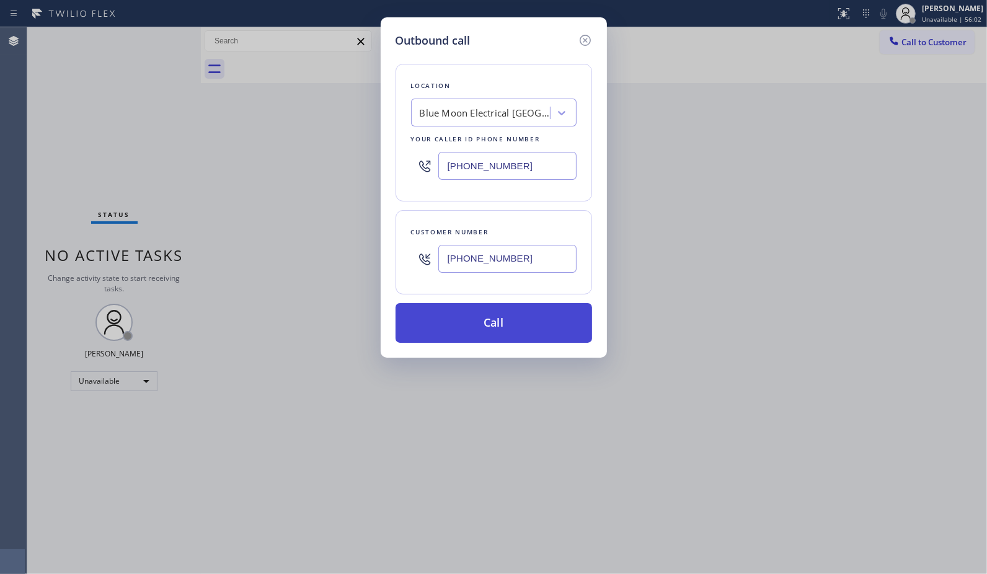
type input "(364) 683-2532"
click at [527, 337] on button "Call" at bounding box center [493, 323] width 196 height 40
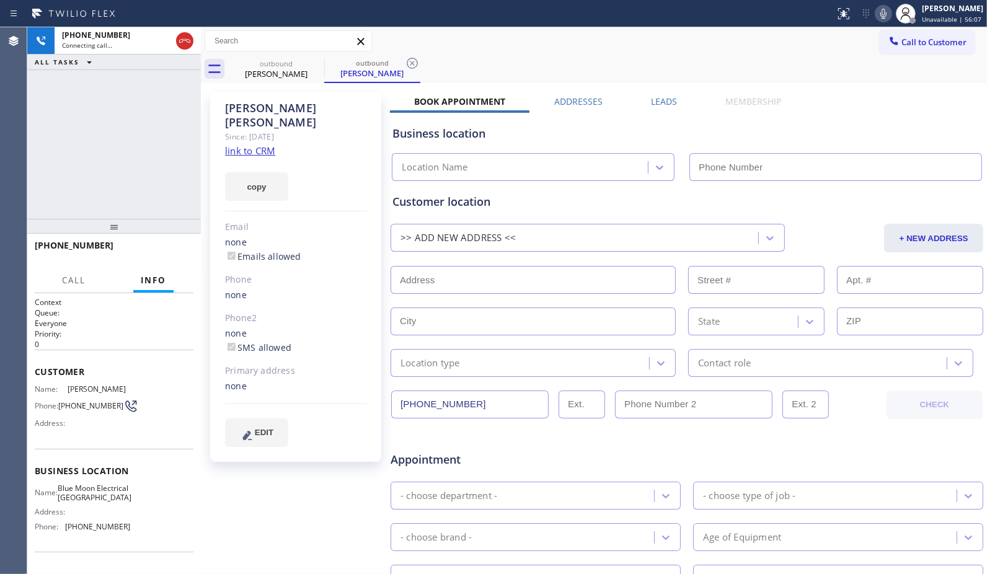
type input "(818) 532-5473"
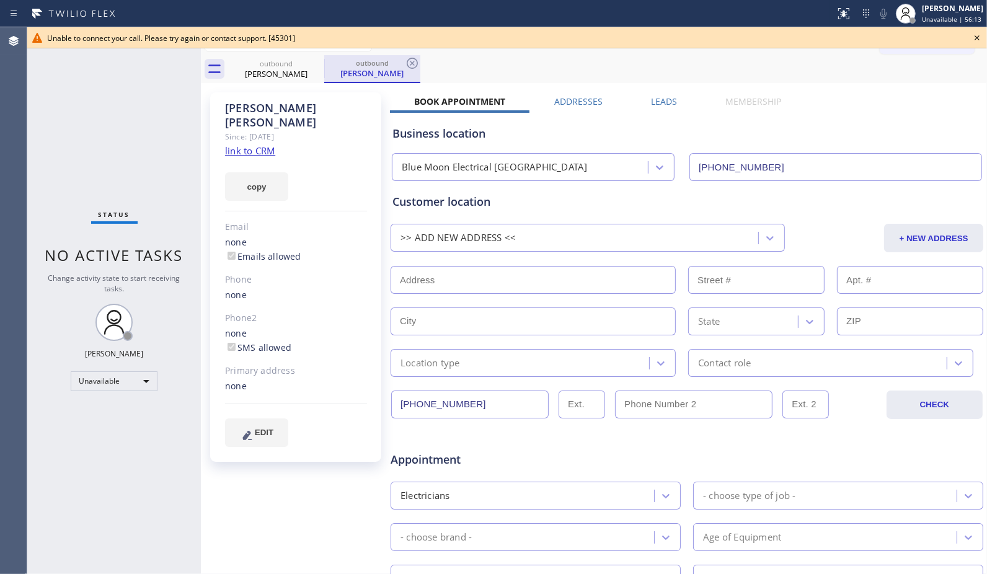
click at [399, 63] on div "outbound" at bounding box center [372, 62] width 94 height 9
click at [410, 69] on icon at bounding box center [412, 63] width 15 height 15
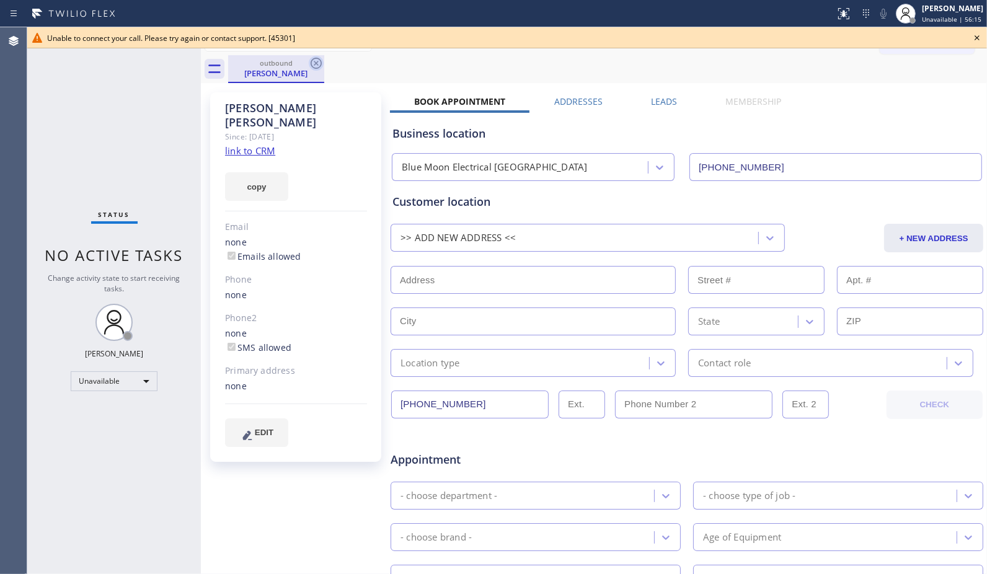
click at [316, 66] on icon at bounding box center [316, 63] width 15 height 15
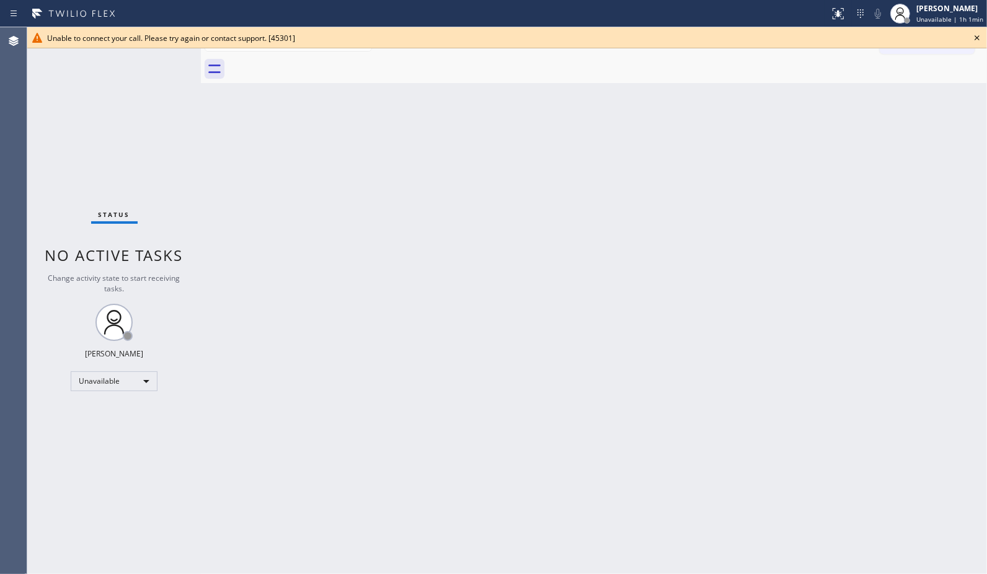
click at [970, 32] on icon at bounding box center [976, 37] width 15 height 15
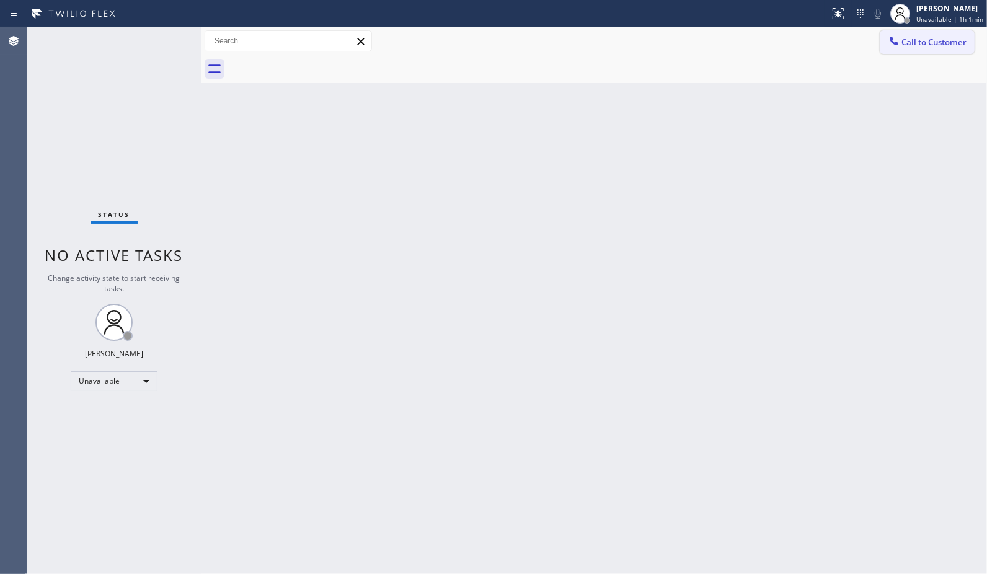
click at [950, 37] on span "Call to Customer" at bounding box center [933, 42] width 65 height 11
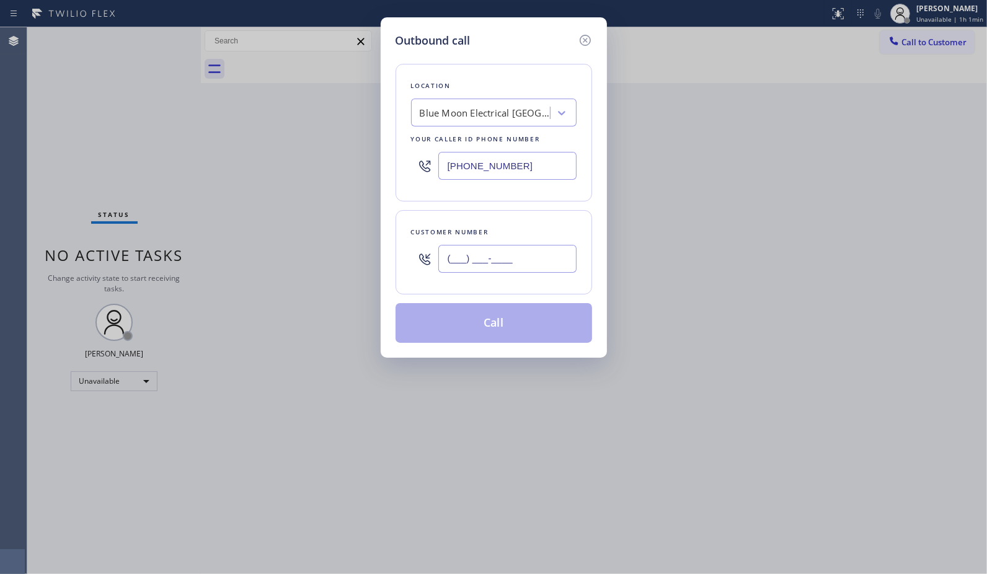
drag, startPoint x: 561, startPoint y: 249, endPoint x: 413, endPoint y: 259, distance: 148.5
click at [413, 259] on div "(___) ___-____" at bounding box center [493, 259] width 165 height 40
paste input "323) 393-2108"
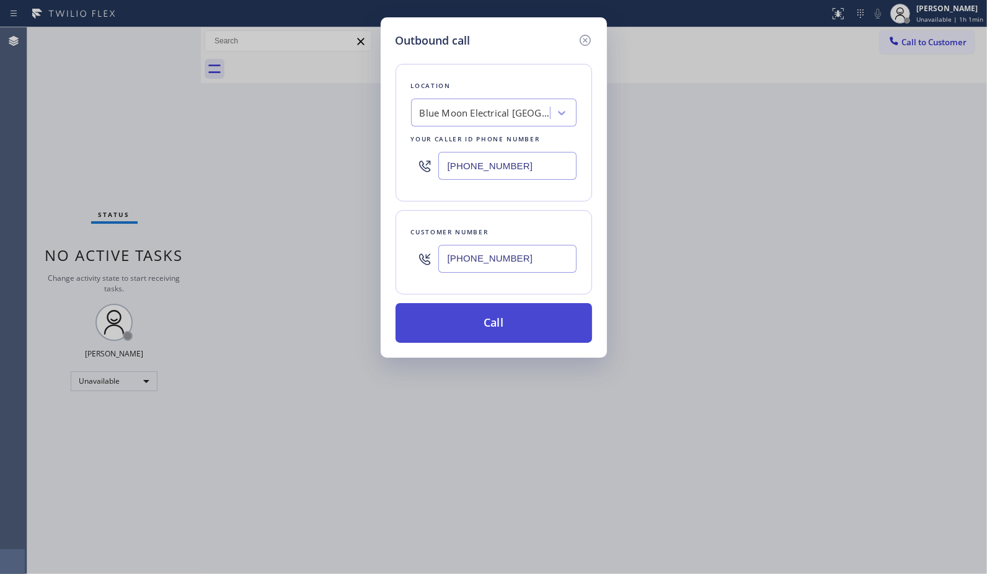
type input "[PHONE_NUMBER]"
click at [524, 333] on button "Call" at bounding box center [493, 323] width 196 height 40
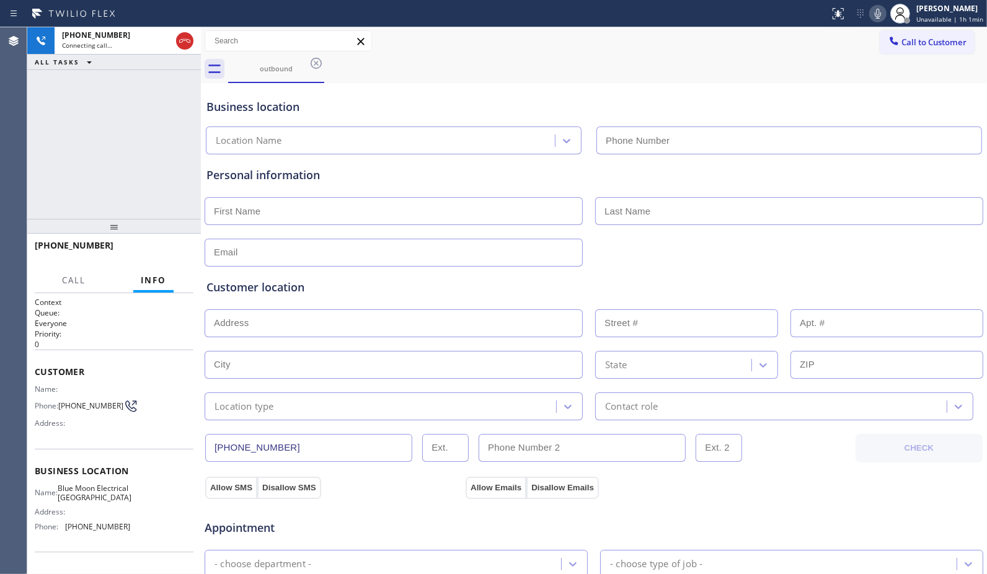
type input "(818) 532-5473"
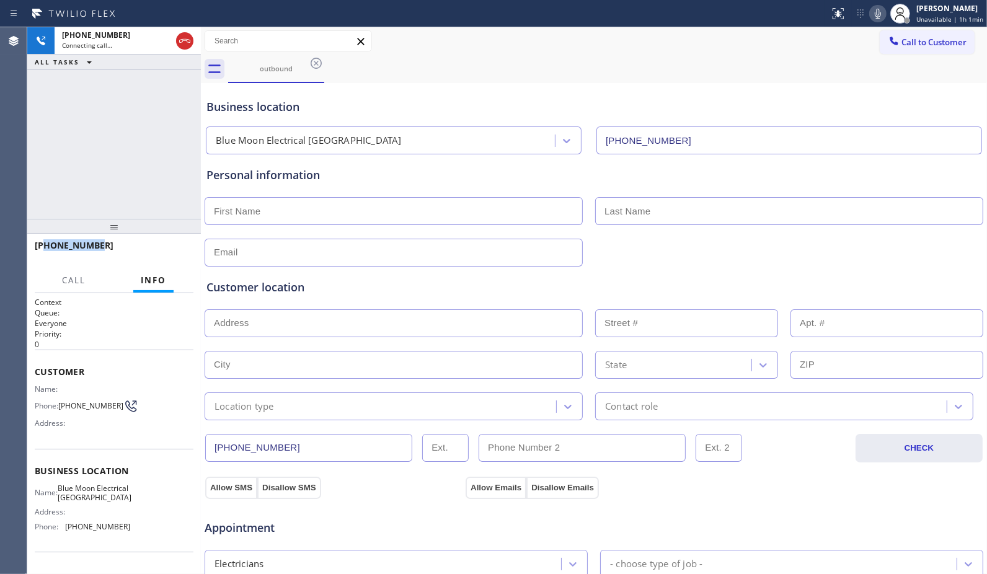
drag, startPoint x: 121, startPoint y: 240, endPoint x: 45, endPoint y: 243, distance: 76.3
click at [45, 243] on div "+13233932108" at bounding box center [110, 245] width 150 height 12
copy span "3233932108"
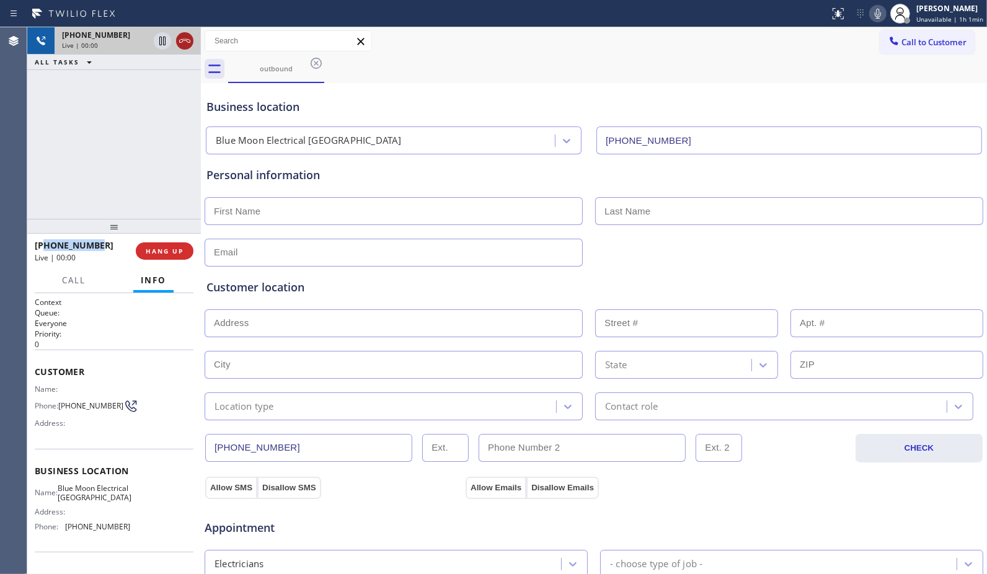
click at [187, 42] on icon at bounding box center [184, 40] width 15 height 15
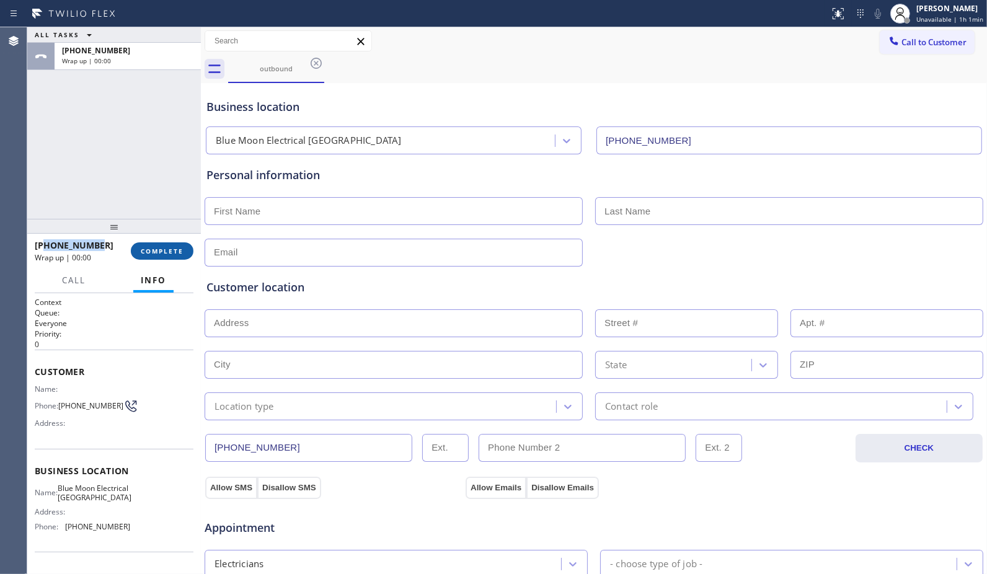
click at [166, 252] on span "COMPLETE" at bounding box center [162, 251] width 43 height 9
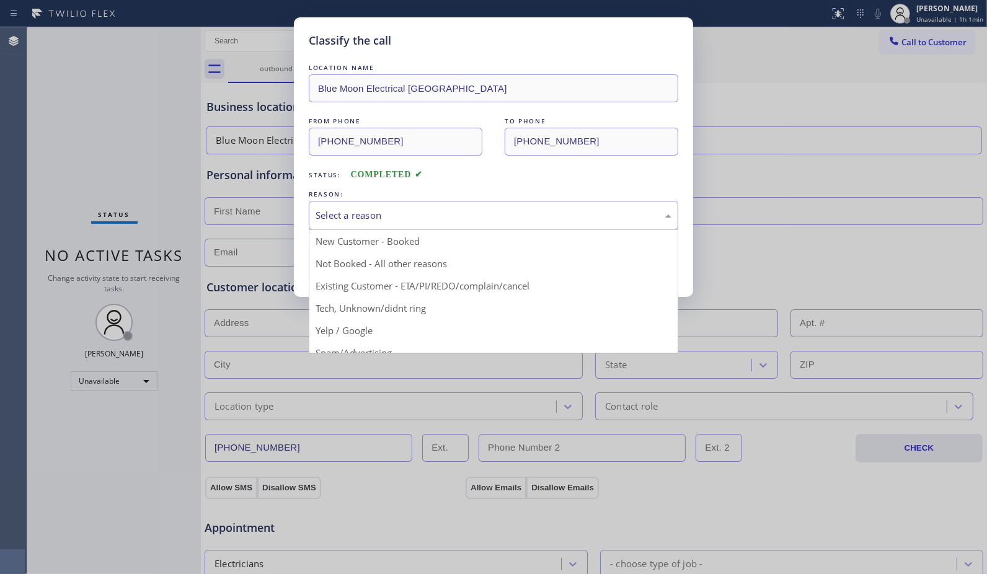
click at [527, 214] on div "Select a reason" at bounding box center [493, 215] width 356 height 14
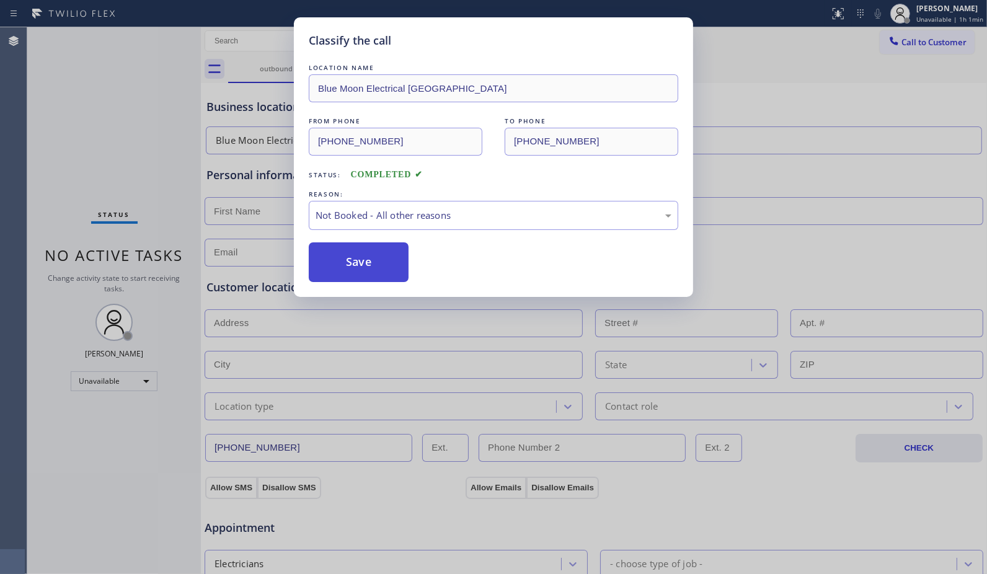
click at [395, 268] on button "Save" at bounding box center [359, 262] width 100 height 40
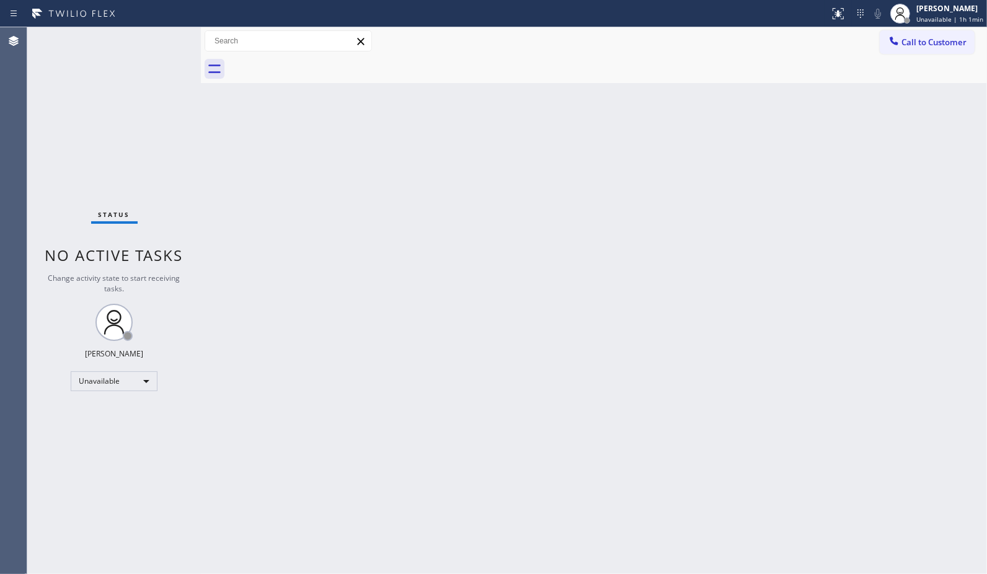
drag, startPoint x: 801, startPoint y: 268, endPoint x: 881, endPoint y: 132, distance: 157.5
click at [801, 268] on div "Back to Dashboard Change Sender ID Customers Technicians Select a contact Outbo…" at bounding box center [594, 300] width 786 height 547
click at [932, 46] on span "Call to Customer" at bounding box center [933, 42] width 65 height 11
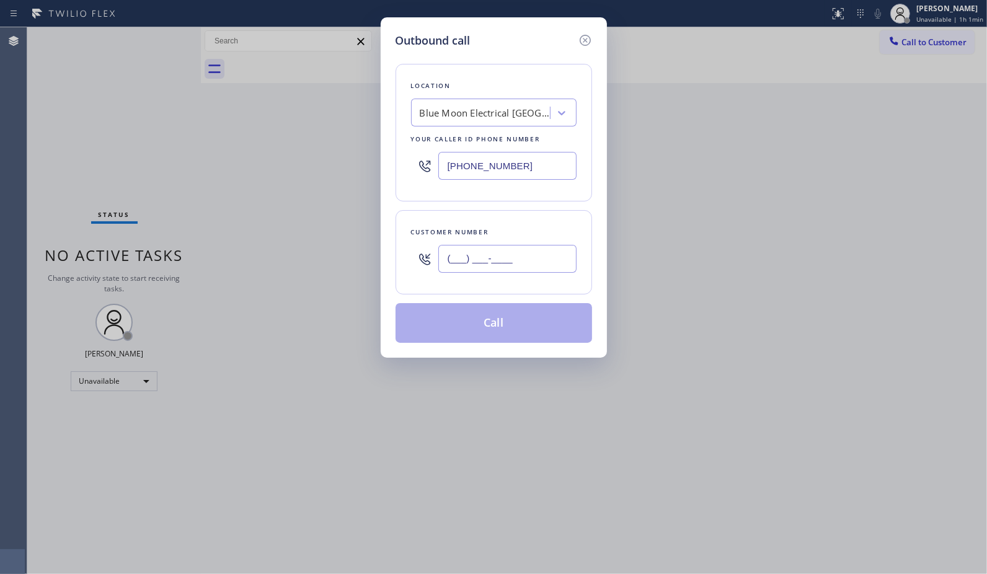
drag, startPoint x: 537, startPoint y: 257, endPoint x: 374, endPoint y: 257, distance: 163.6
click at [374, 257] on div "Outbound call Location Blue Moon Electrical North Hollywood Your caller id phon…" at bounding box center [493, 287] width 987 height 574
paste input "323) 393-2108"
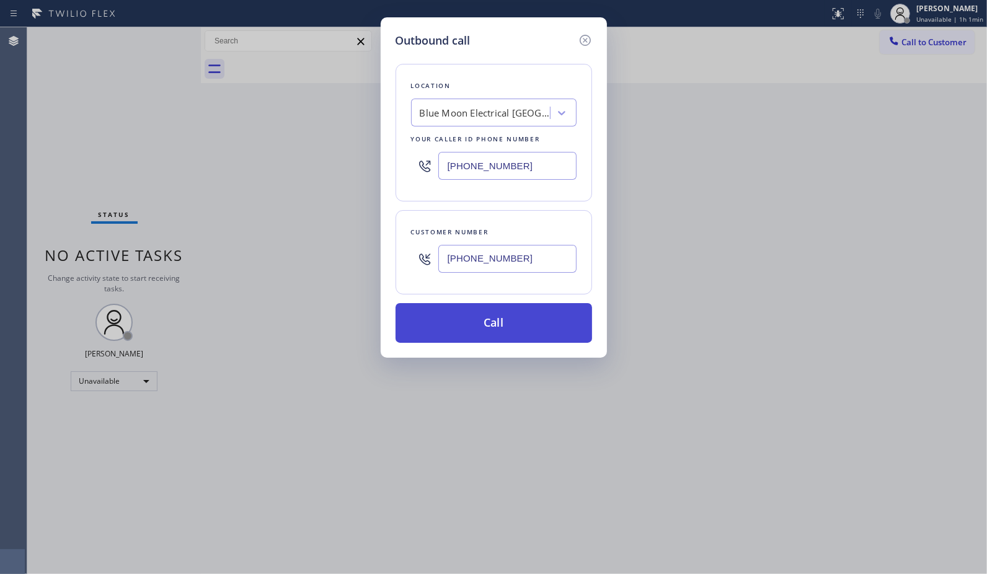
type input "[PHONE_NUMBER]"
click at [493, 335] on button "Call" at bounding box center [493, 323] width 196 height 40
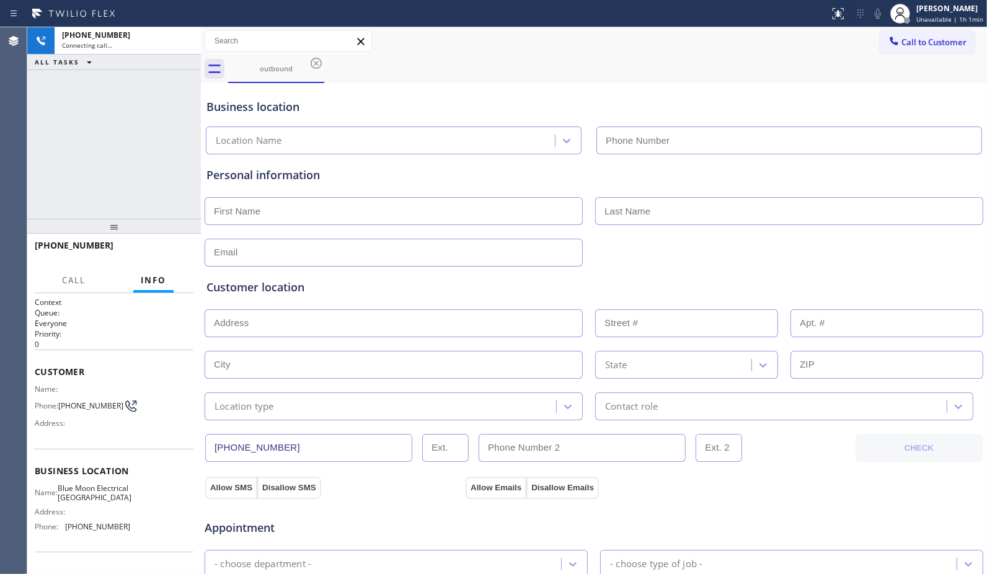
type input "(818) 532-5473"
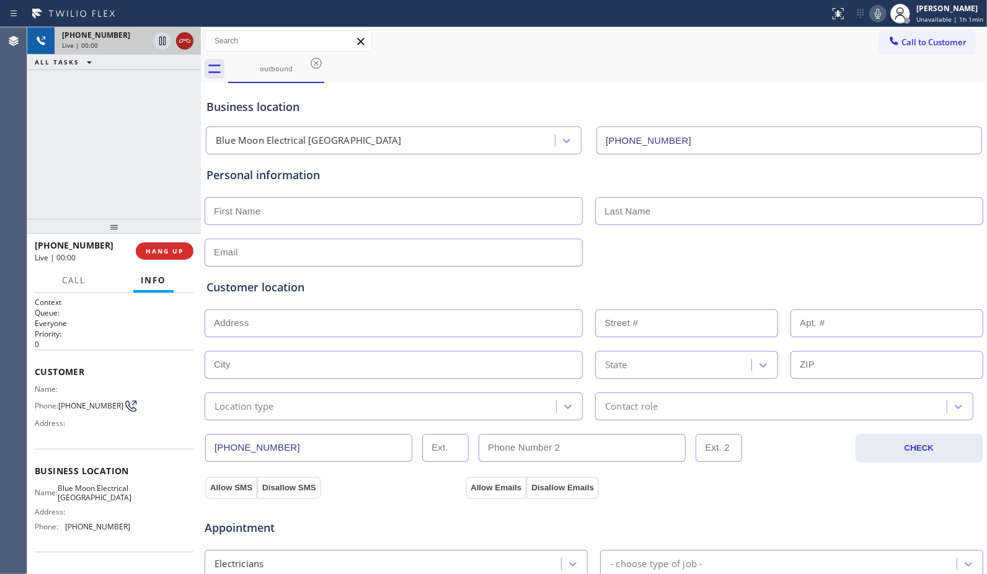
click at [180, 45] on icon at bounding box center [184, 40] width 15 height 15
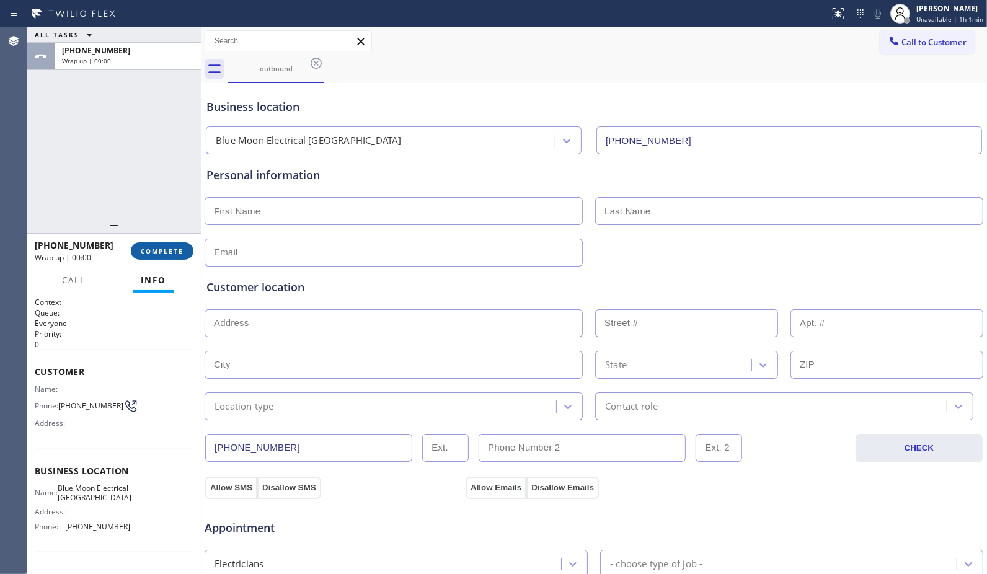
click at [156, 251] on span "COMPLETE" at bounding box center [162, 251] width 43 height 9
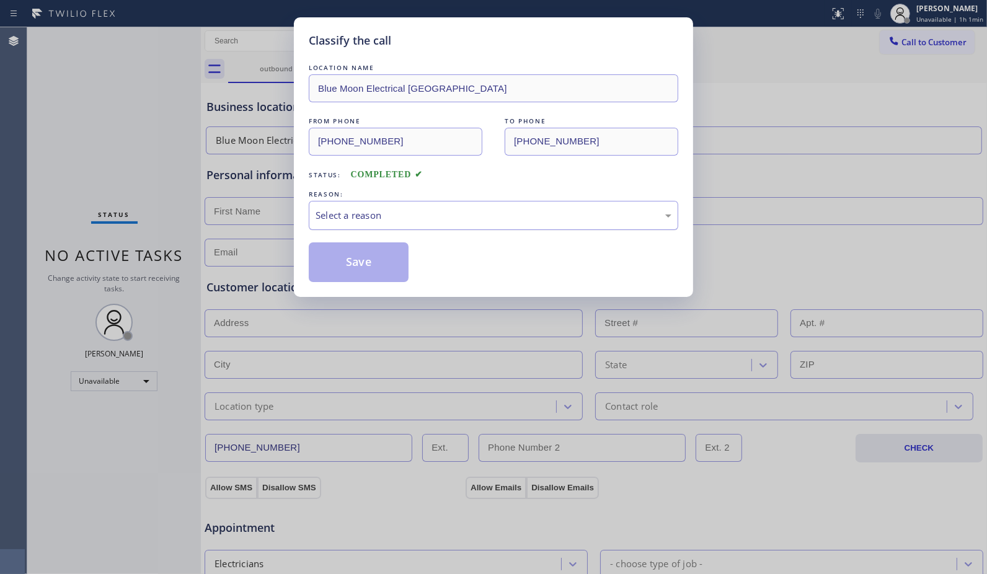
click at [444, 223] on div "Select a reason" at bounding box center [493, 215] width 369 height 29
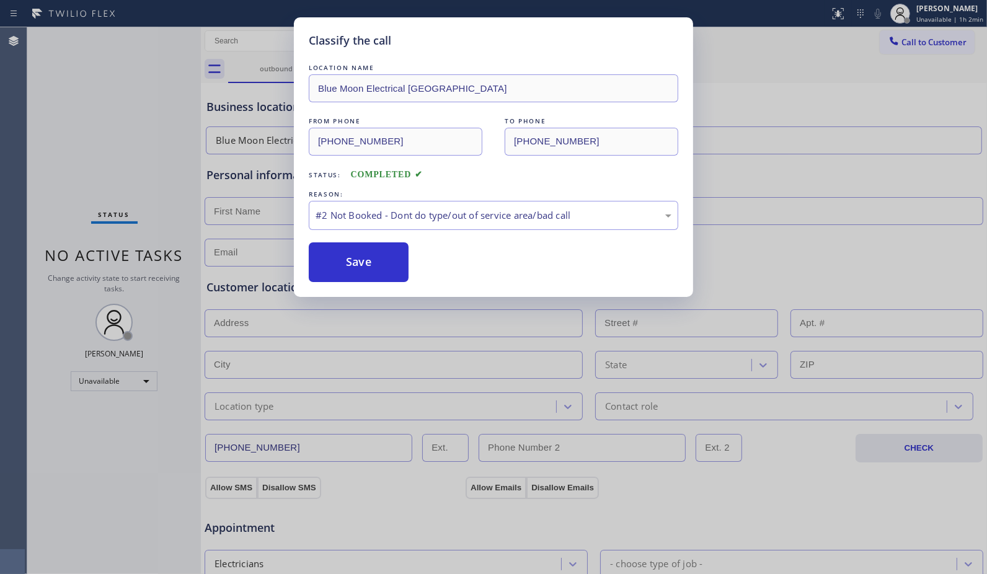
click at [348, 261] on button "Save" at bounding box center [359, 262] width 100 height 40
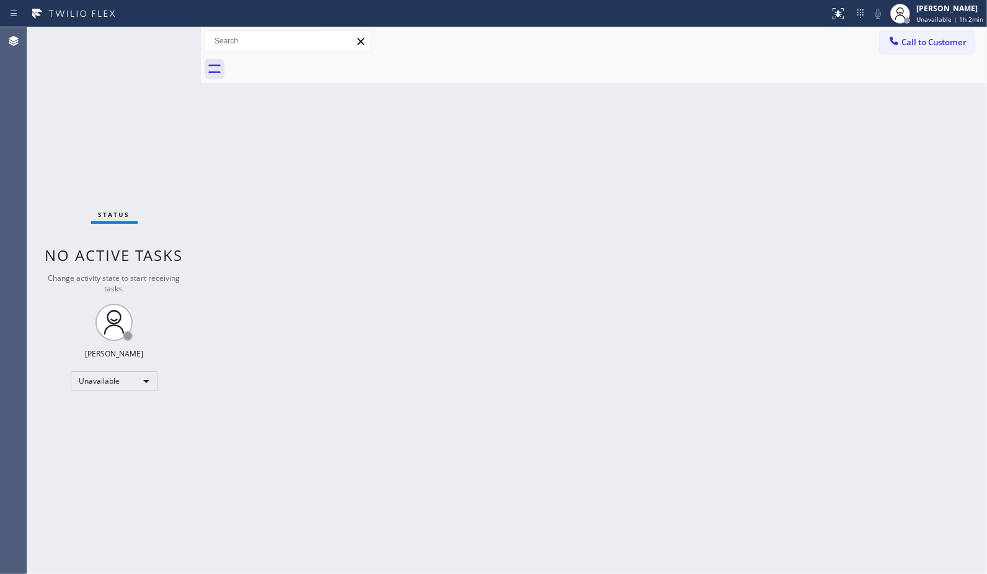
drag, startPoint x: 927, startPoint y: 45, endPoint x: 646, endPoint y: 162, distance: 304.8
click at [927, 45] on span "Call to Customer" at bounding box center [933, 42] width 65 height 11
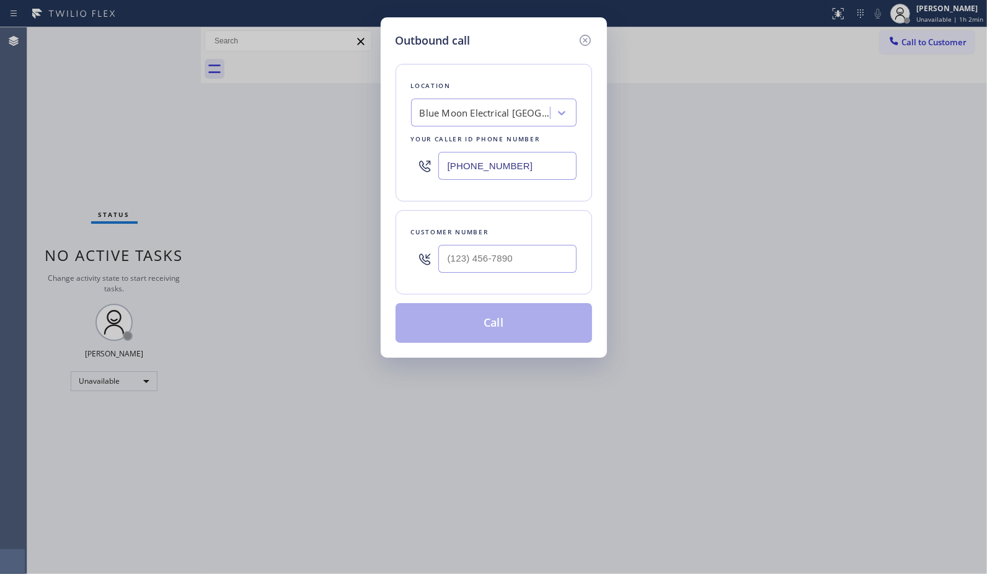
drag, startPoint x: 542, startPoint y: 166, endPoint x: 311, endPoint y: 134, distance: 233.3
click at [318, 140] on div "Outbound call Location Blue Moon Electrical North Hollywood Your caller id phon…" at bounding box center [493, 287] width 987 height 574
paste input "213) 996-0539"
type input "(213) 996-0539"
drag, startPoint x: 553, startPoint y: 262, endPoint x: 356, endPoint y: 205, distance: 205.0
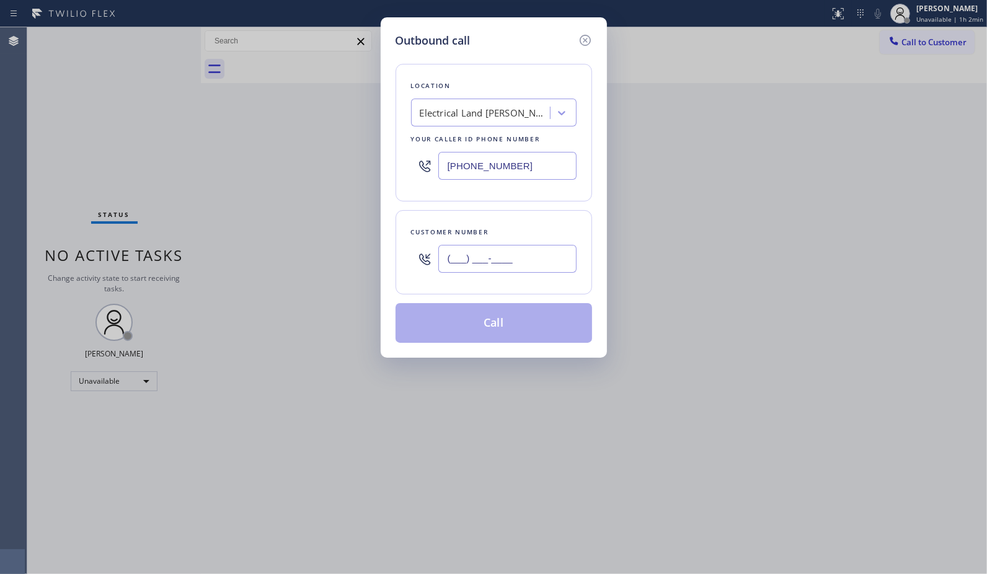
click at [358, 207] on div "Outbound call Location Electrical Land Beverly Hills Your caller id phone numbe…" at bounding box center [493, 287] width 987 height 574
paste input "310) 351-4904"
type input "(310) 351-4904"
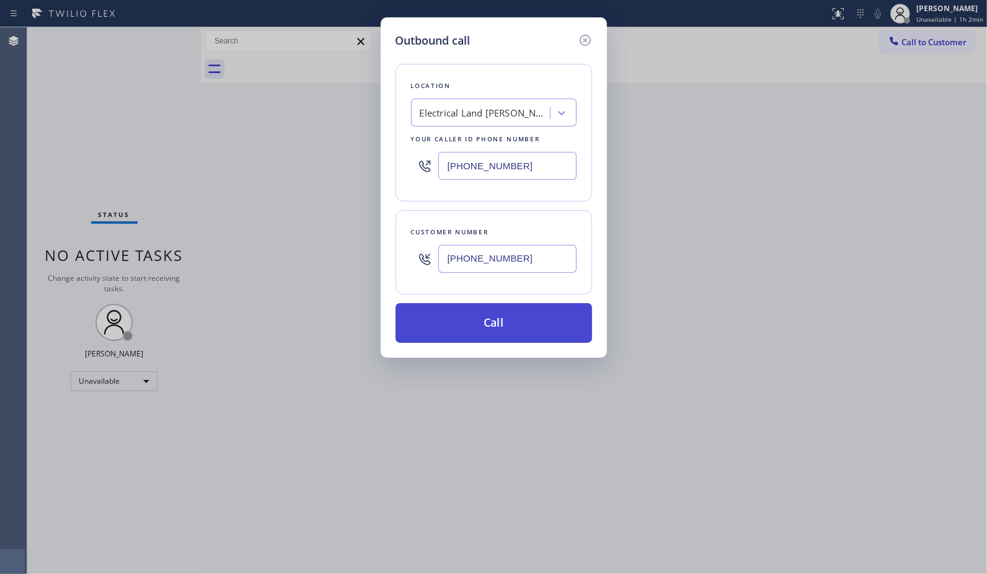
click at [525, 332] on button "Call" at bounding box center [493, 323] width 196 height 40
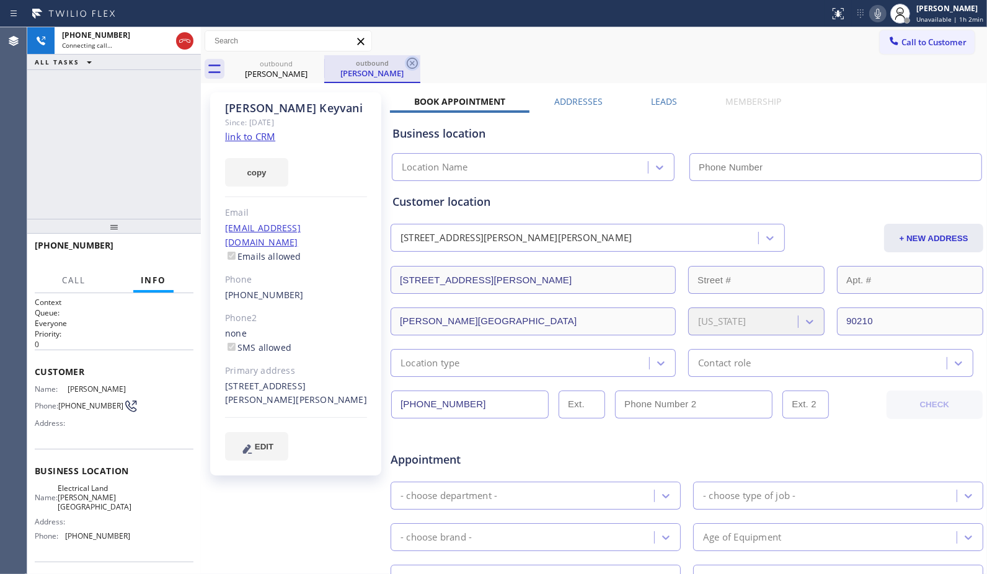
click at [418, 68] on icon at bounding box center [412, 63] width 15 height 15
type input "(213) 996-0539"
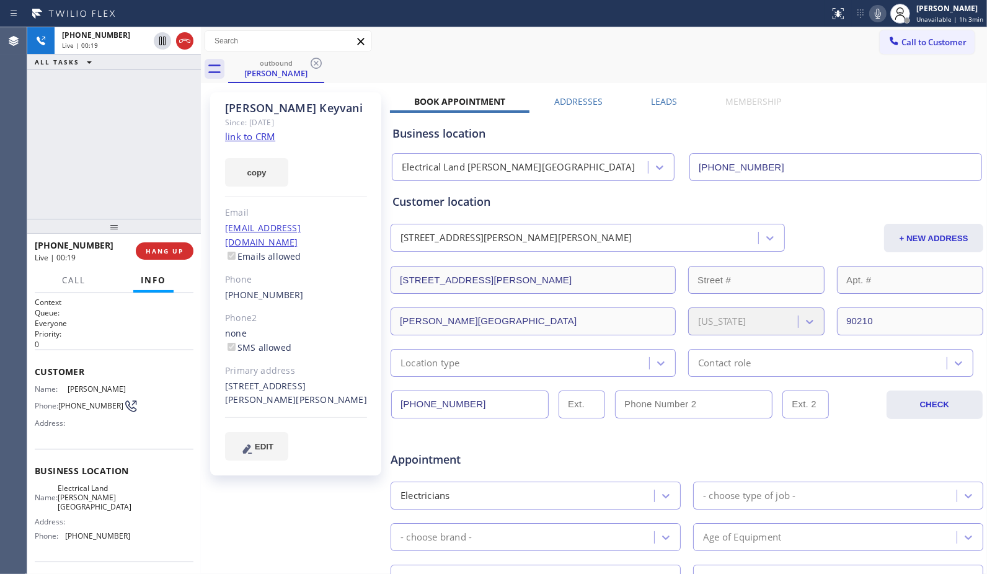
click at [881, 11] on icon at bounding box center [878, 14] width 6 height 10
click at [882, 11] on rect at bounding box center [877, 12] width 9 height 9
click at [169, 254] on span "HANG UP" at bounding box center [165, 251] width 38 height 9
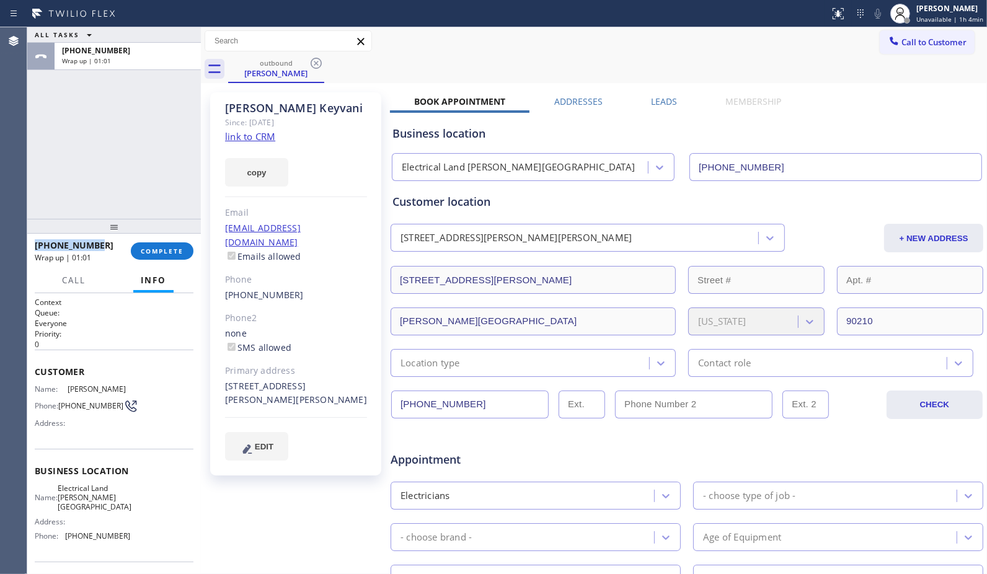
drag, startPoint x: 94, startPoint y: 240, endPoint x: 27, endPoint y: 239, distance: 67.0
click at [27, 239] on div "+13103514904 Wrap up | 01:01 COMPLETE" at bounding box center [114, 251] width 174 height 35
copy span "+13103514904"
click at [167, 249] on span "COMPLETE" at bounding box center [162, 251] width 43 height 9
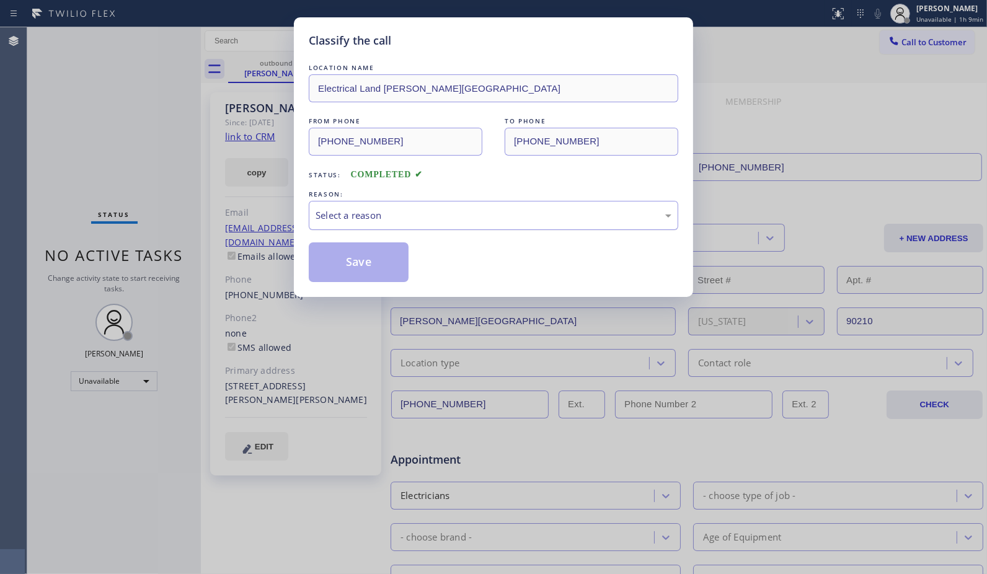
click at [555, 216] on div "Select a reason" at bounding box center [493, 215] width 356 height 14
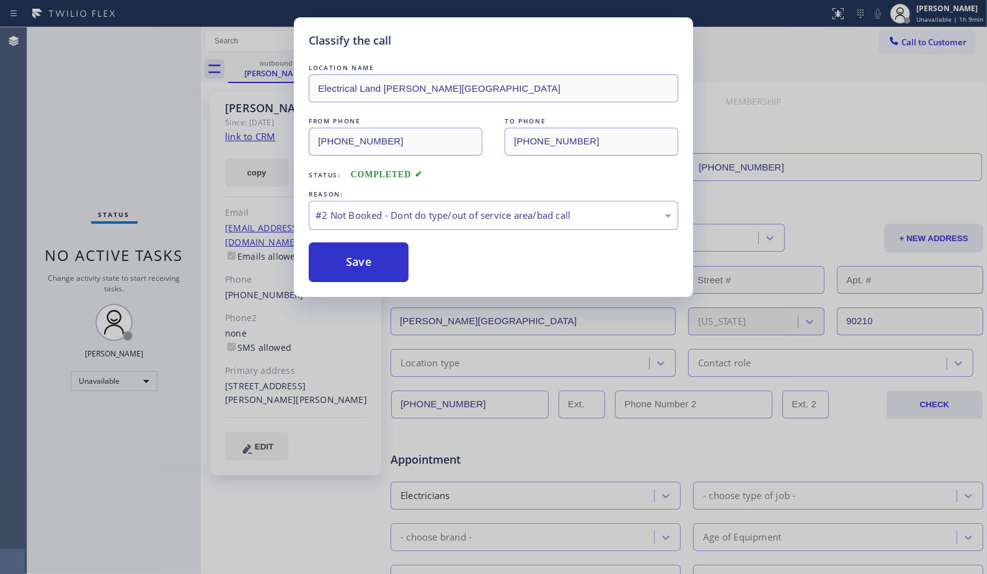
click at [374, 263] on button "Save" at bounding box center [359, 262] width 100 height 40
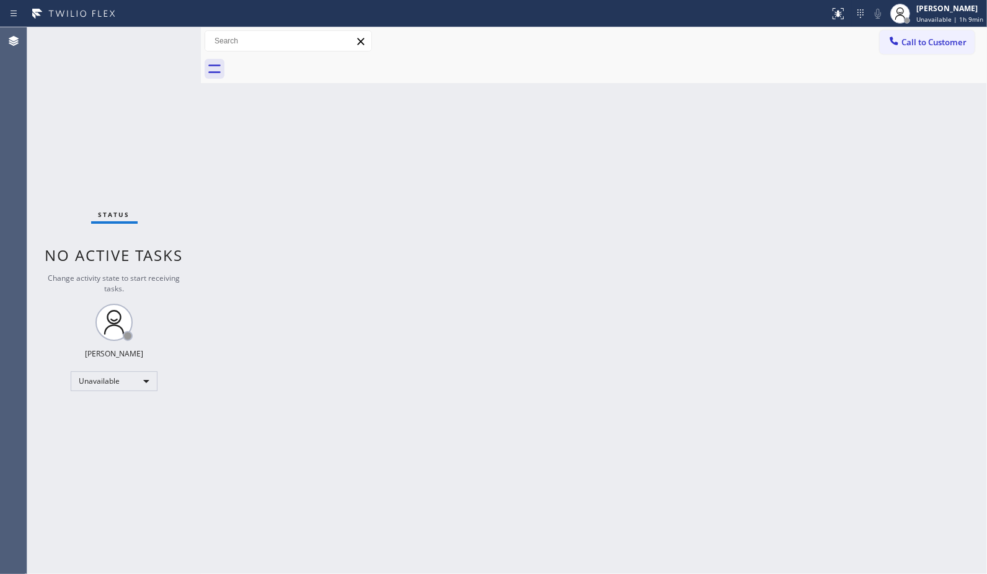
click at [671, 185] on div "Back to Dashboard Change Sender ID Customers Technicians Select a contact Outbo…" at bounding box center [594, 300] width 786 height 547
drag, startPoint x: 924, startPoint y: 38, endPoint x: 643, endPoint y: 127, distance: 294.6
click at [924, 38] on span "Call to Customer" at bounding box center [933, 42] width 65 height 11
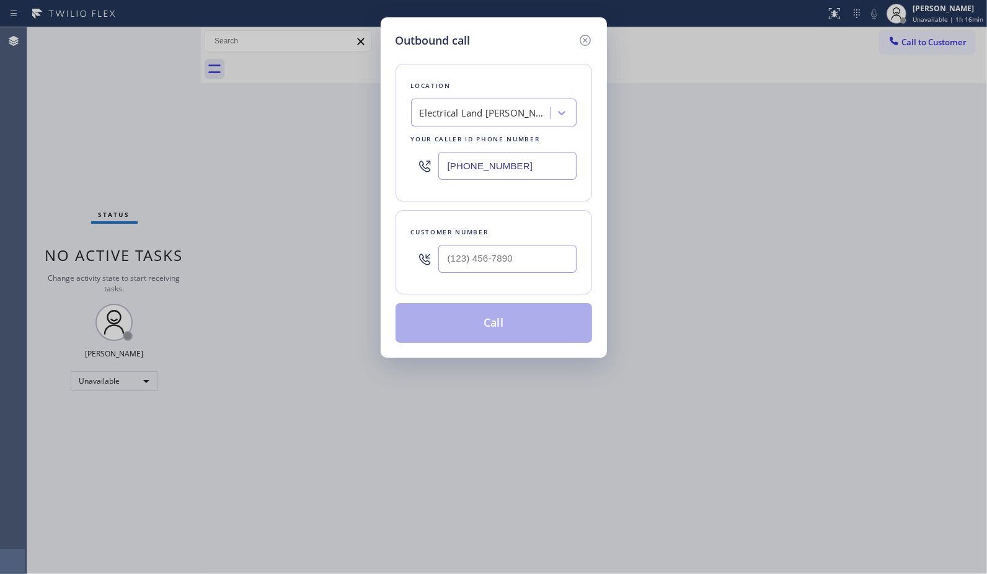
drag, startPoint x: 476, startPoint y: 149, endPoint x: 276, endPoint y: 77, distance: 212.9
click at [311, 139] on div "Outbound call Location Electrical Land Beverly Hills Your caller id phone numbe…" at bounding box center [493, 287] width 987 height 574
paste input "805) 464-3703"
type input "(805) 464-3703"
drag, startPoint x: 536, startPoint y: 273, endPoint x: 407, endPoint y: 254, distance: 130.3
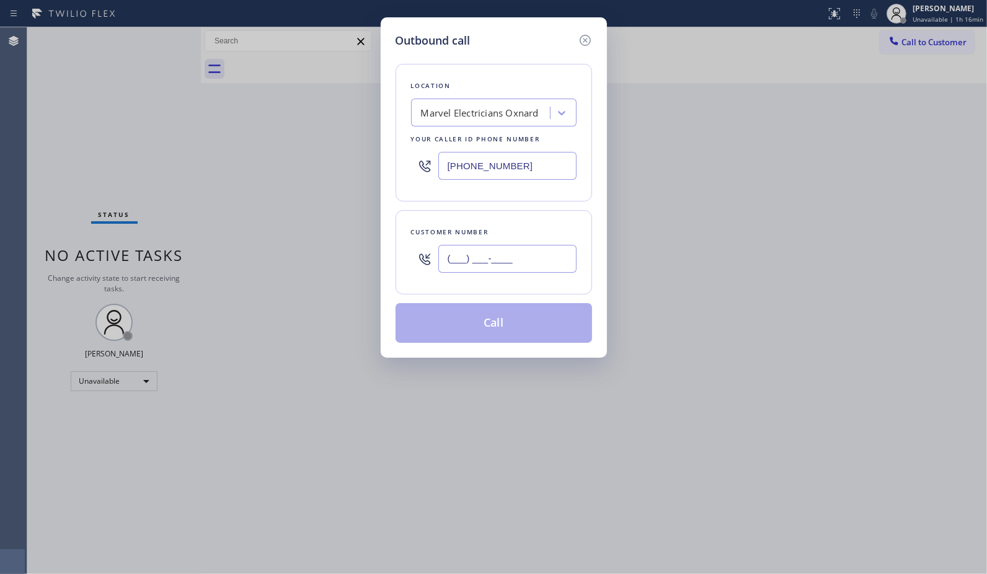
click at [419, 268] on div "(___) ___-____" at bounding box center [493, 259] width 165 height 40
paste input "805) 822-8104"
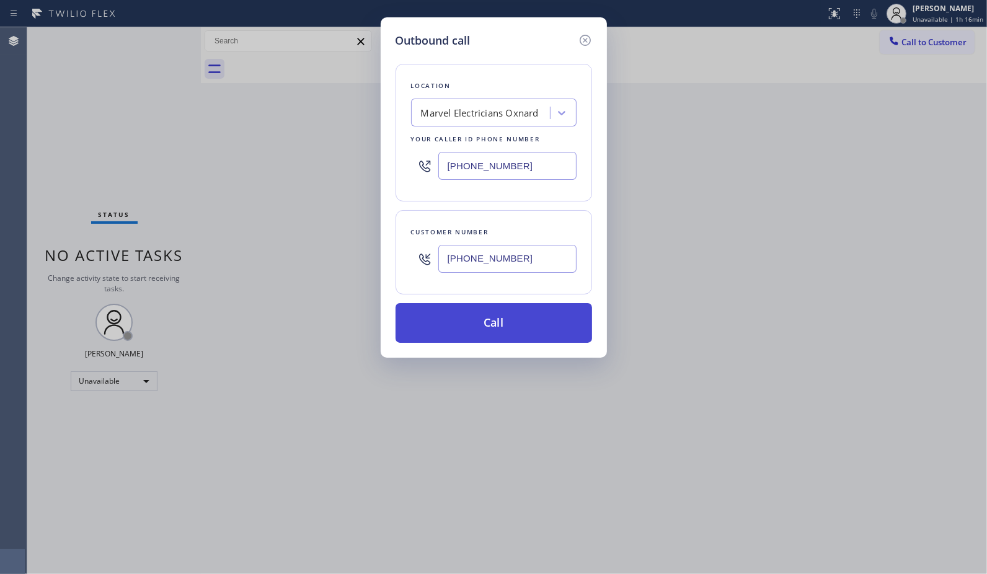
type input "(805) 822-8104"
click at [506, 323] on button "Call" at bounding box center [493, 323] width 196 height 40
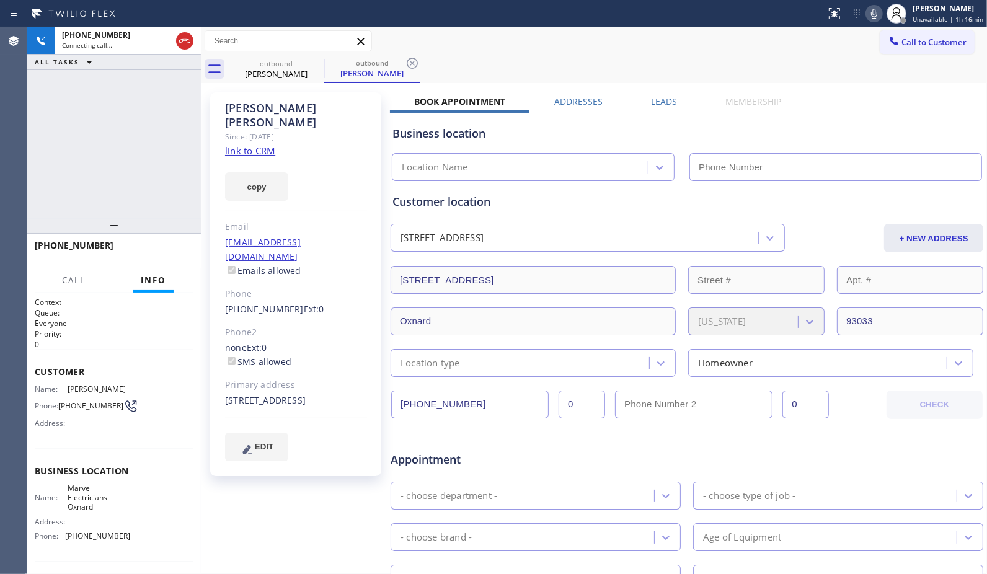
type input "(805) 464-3703"
drag, startPoint x: 415, startPoint y: 64, endPoint x: 413, endPoint y: 2, distance: 62.6
click at [415, 64] on icon at bounding box center [412, 63] width 15 height 15
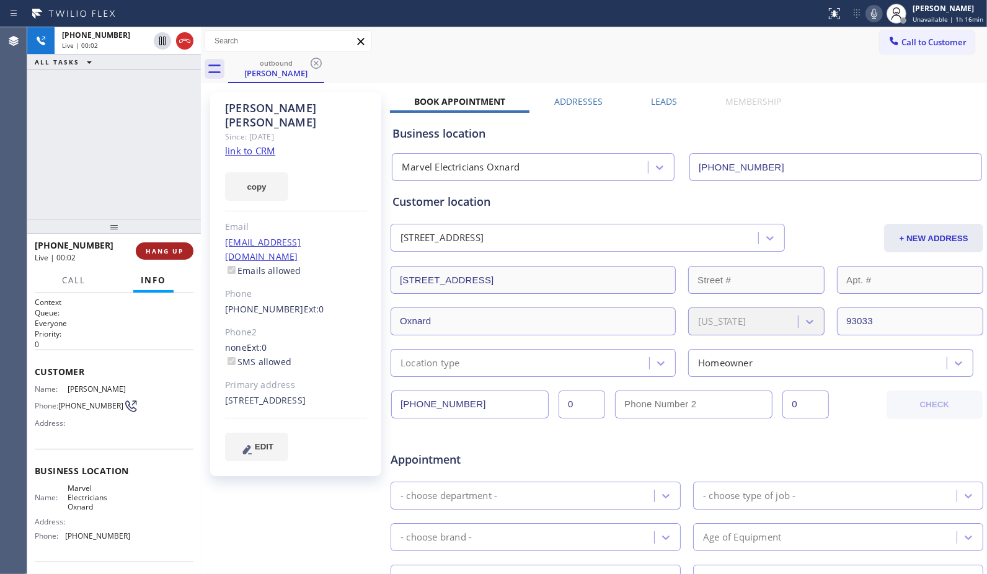
click at [167, 251] on span "HANG UP" at bounding box center [165, 251] width 38 height 9
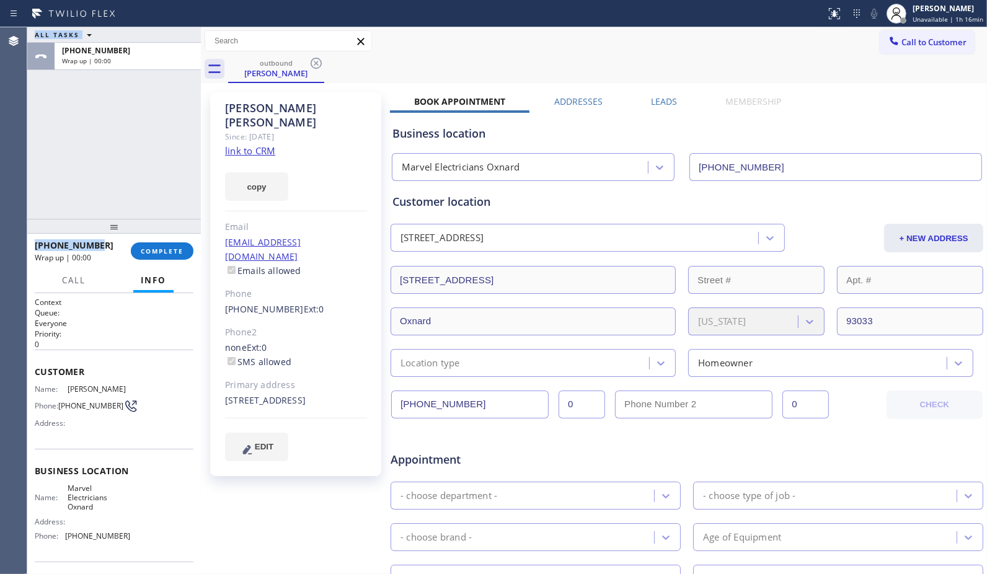
copy div "Classify the call LOCATION NAME FROM PHONE TO PHONE Status: COMPLETED REASON: #…"
click at [96, 0] on html "Status report No issues detected If you experience an issue, please download th…" at bounding box center [493, 287] width 987 height 574
drag, startPoint x: 167, startPoint y: 252, endPoint x: 162, endPoint y: 213, distance: 38.7
click at [166, 252] on span "COMPLETE" at bounding box center [162, 251] width 43 height 9
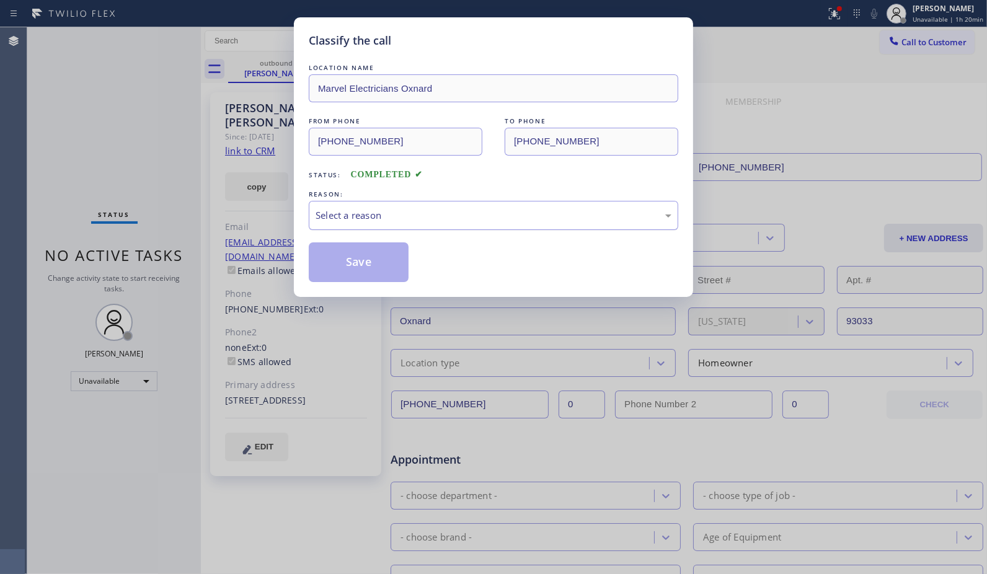
click at [615, 216] on div "Select a reason" at bounding box center [493, 215] width 356 height 14
click at [382, 267] on button "Save" at bounding box center [359, 262] width 100 height 40
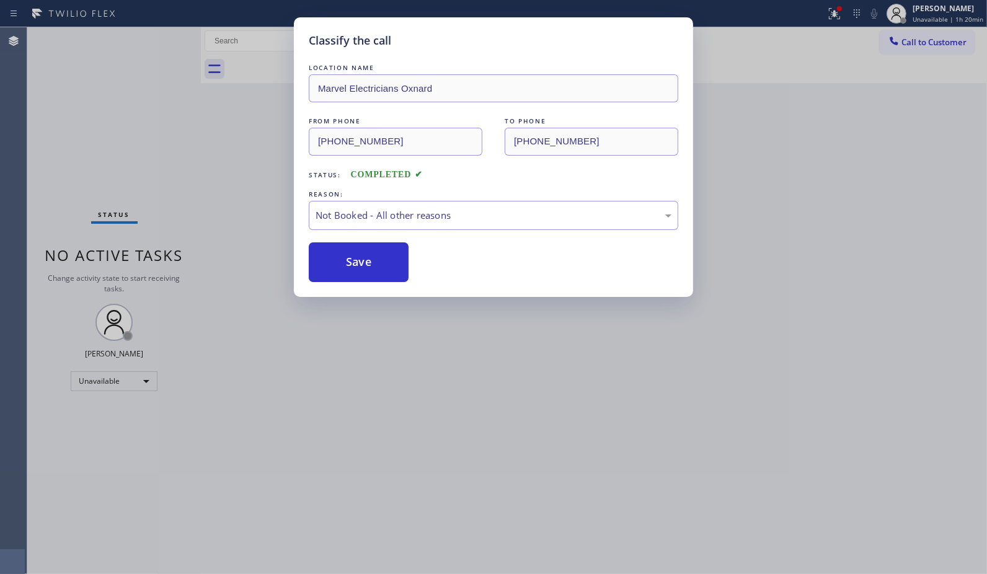
click at [950, 53] on div "Classify the call LOCATION NAME Marvel Electricians Oxnard FROM PHONE (805) 464…" at bounding box center [493, 287] width 987 height 574
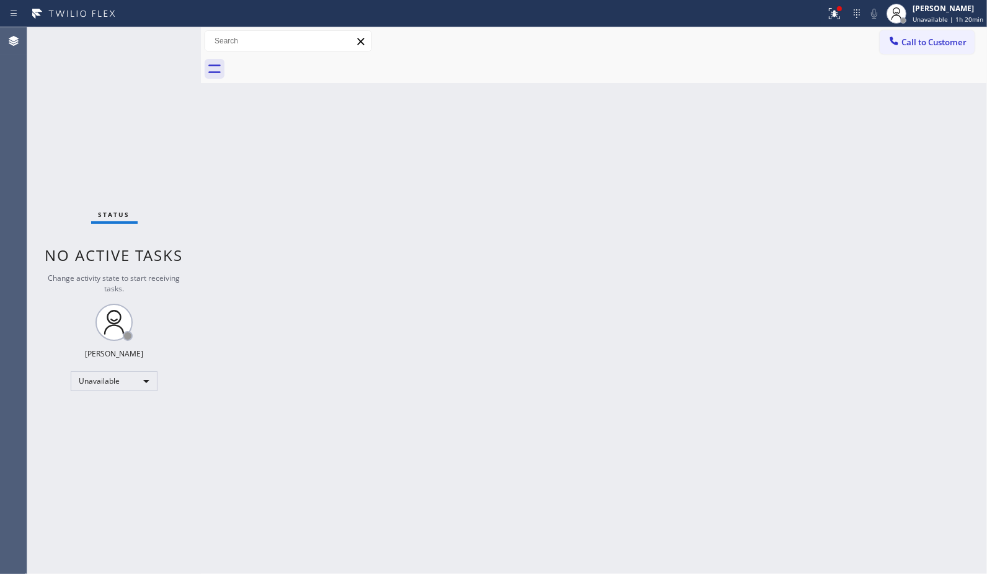
click at [950, 53] on button "Call to Customer" at bounding box center [927, 42] width 95 height 24
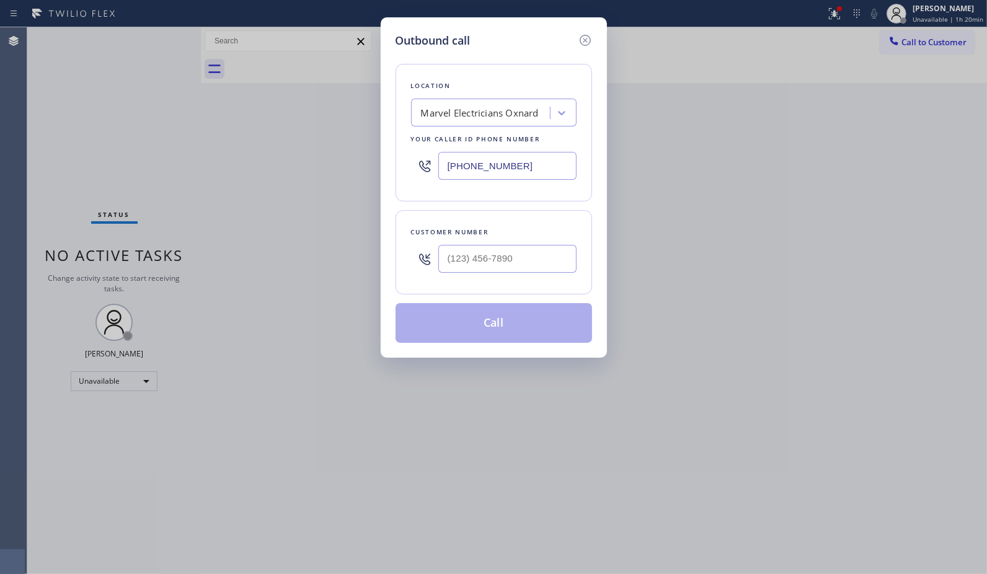
click at [502, 113] on div "Marvel Electricians Oxnard" at bounding box center [480, 113] width 118 height 14
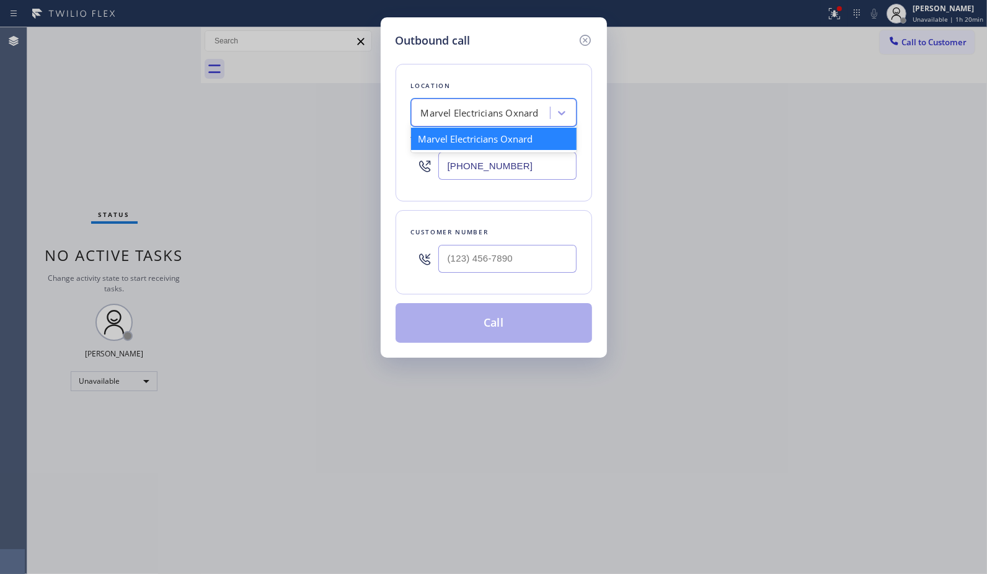
paste input "Local Trusted Electricians Cypress"
type input "Local Trusted Electricians Cypress"
click at [497, 146] on div "Local Trusted Electricians Cypress" at bounding box center [493, 139] width 165 height 22
type input "(714) 463-1818"
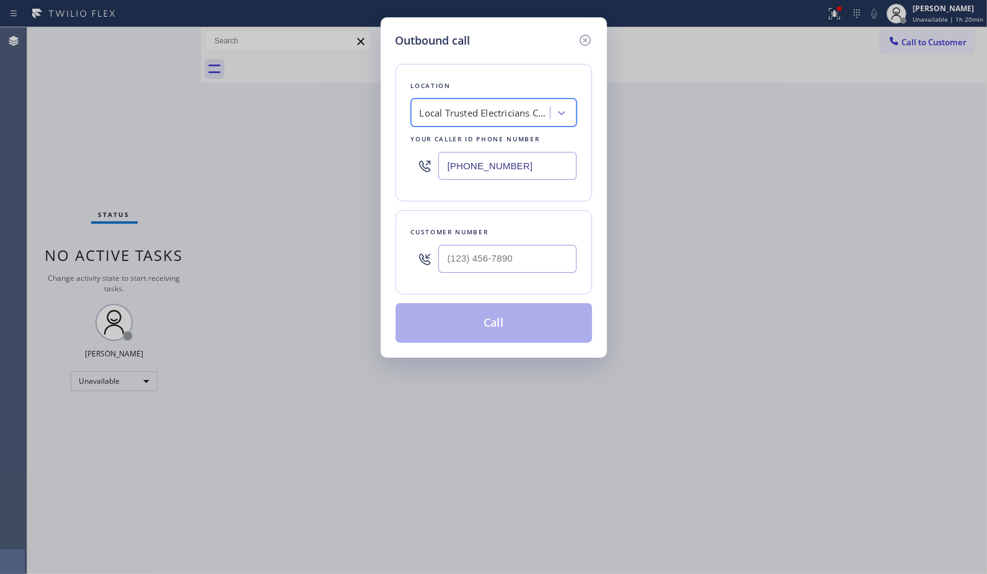
scroll to position [0, 1]
click at [540, 251] on input "(___) ___-____" at bounding box center [507, 259] width 138 height 28
paste input "323) 393-2108"
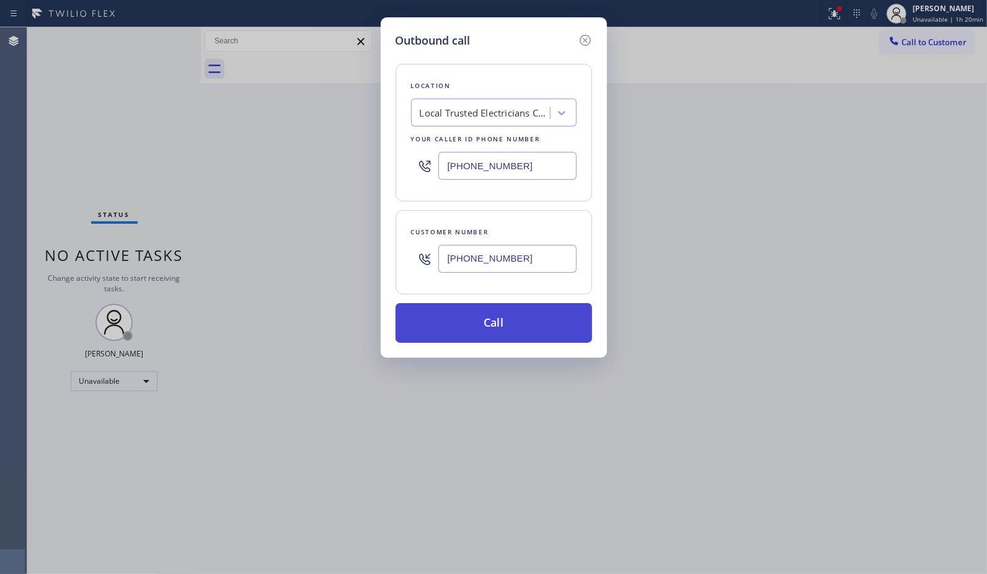
type input "[PHONE_NUMBER]"
click at [527, 333] on button "Call" at bounding box center [493, 323] width 196 height 40
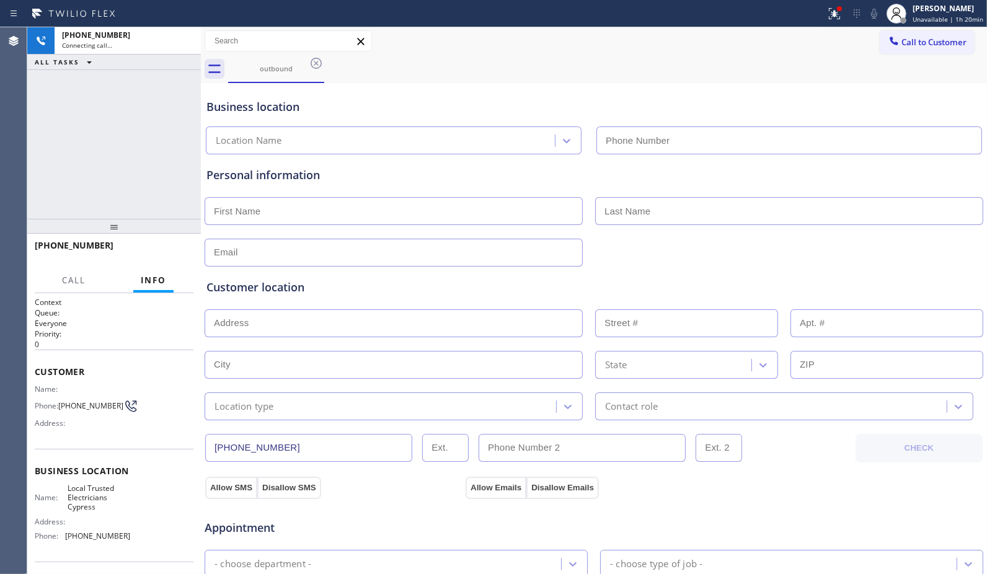
type input "(714) 463-1818"
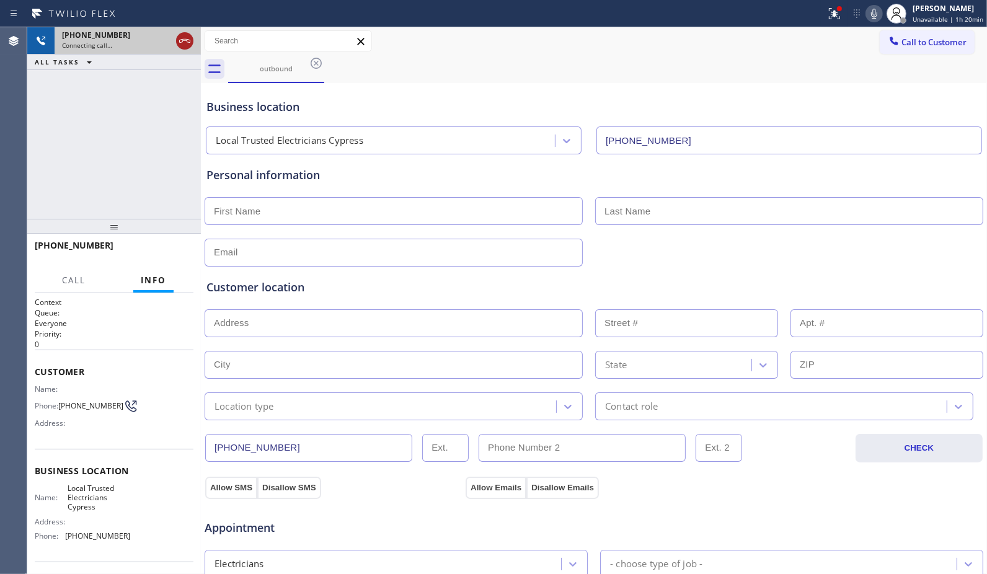
click at [177, 46] on icon at bounding box center [184, 40] width 15 height 15
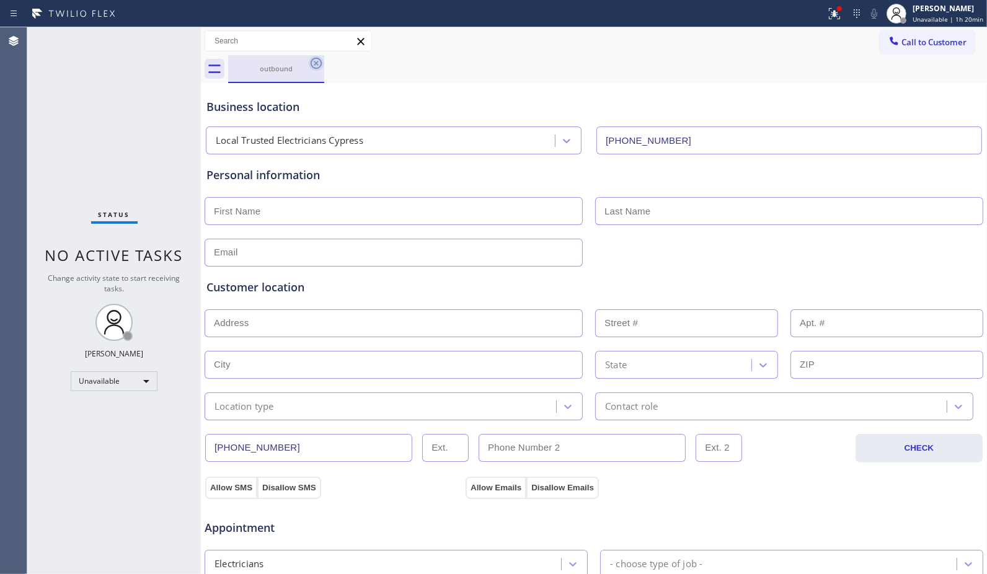
click at [311, 67] on icon at bounding box center [316, 63] width 15 height 15
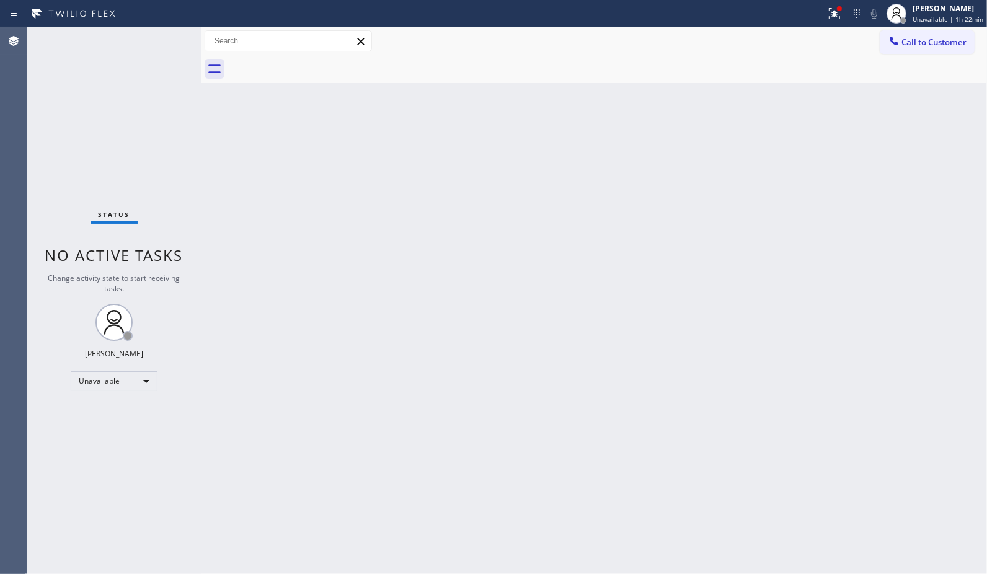
drag, startPoint x: 790, startPoint y: 169, endPoint x: 767, endPoint y: 139, distance: 37.9
click at [790, 169] on div "Back to Dashboard Change Sender ID Customers Technicians Select a contact Outbo…" at bounding box center [594, 300] width 786 height 547
click at [726, 215] on div "Back to Dashboard Change Sender ID Customers Technicians Select a contact Outbo…" at bounding box center [594, 300] width 786 height 547
click at [752, 218] on div "Back to Dashboard Change Sender ID Customers Technicians Select a contact Outbo…" at bounding box center [594, 300] width 786 height 547
click at [958, 15] on span "Unavailable | 1h 34min" at bounding box center [947, 19] width 71 height 9
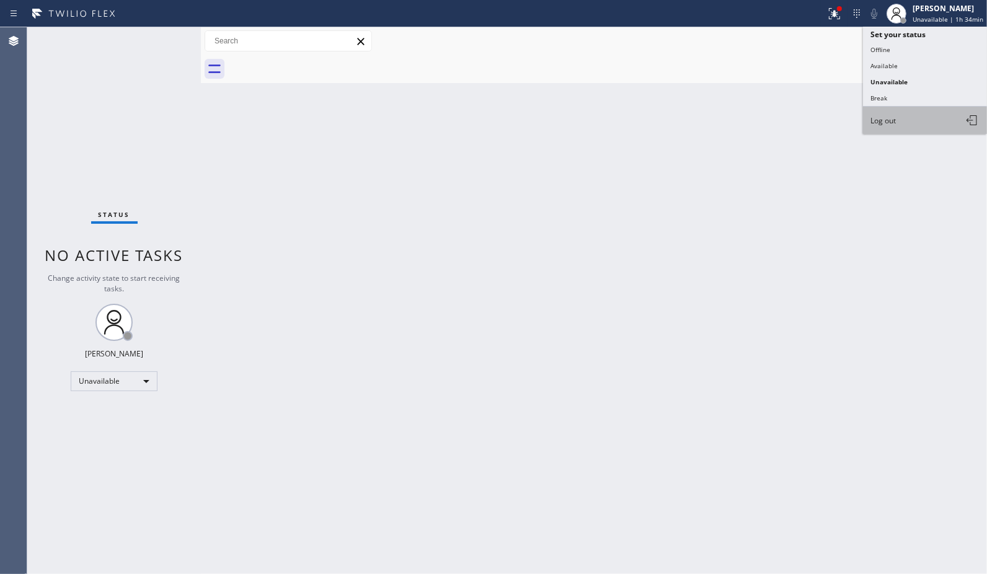
click at [872, 116] on span "Log out" at bounding box center [882, 120] width 25 height 11
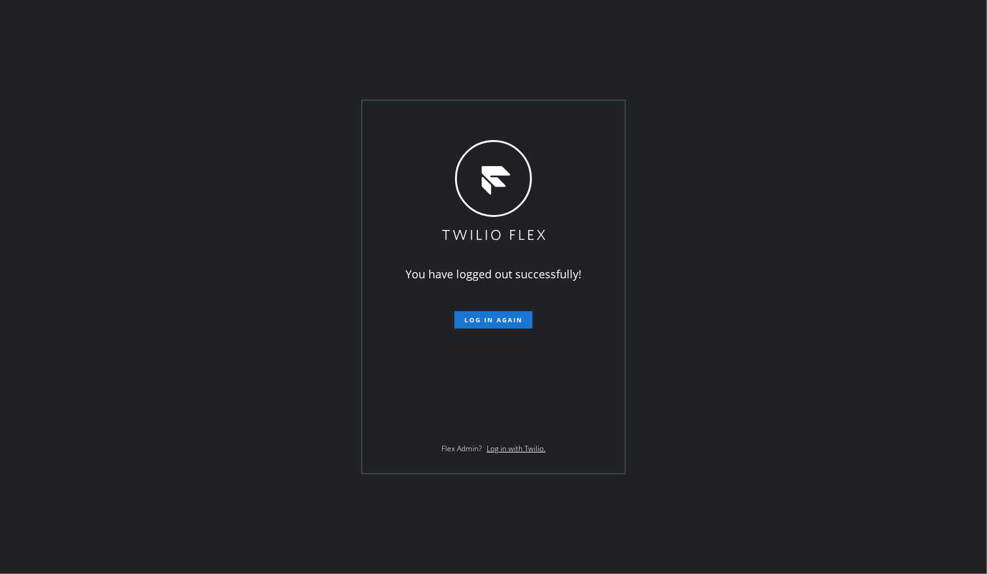
click at [587, 28] on div "You have logged out successfully! Log in again Flex Admin? Log in with Twilio." at bounding box center [493, 287] width 987 height 574
